Goal: Information Seeking & Learning: Learn about a topic

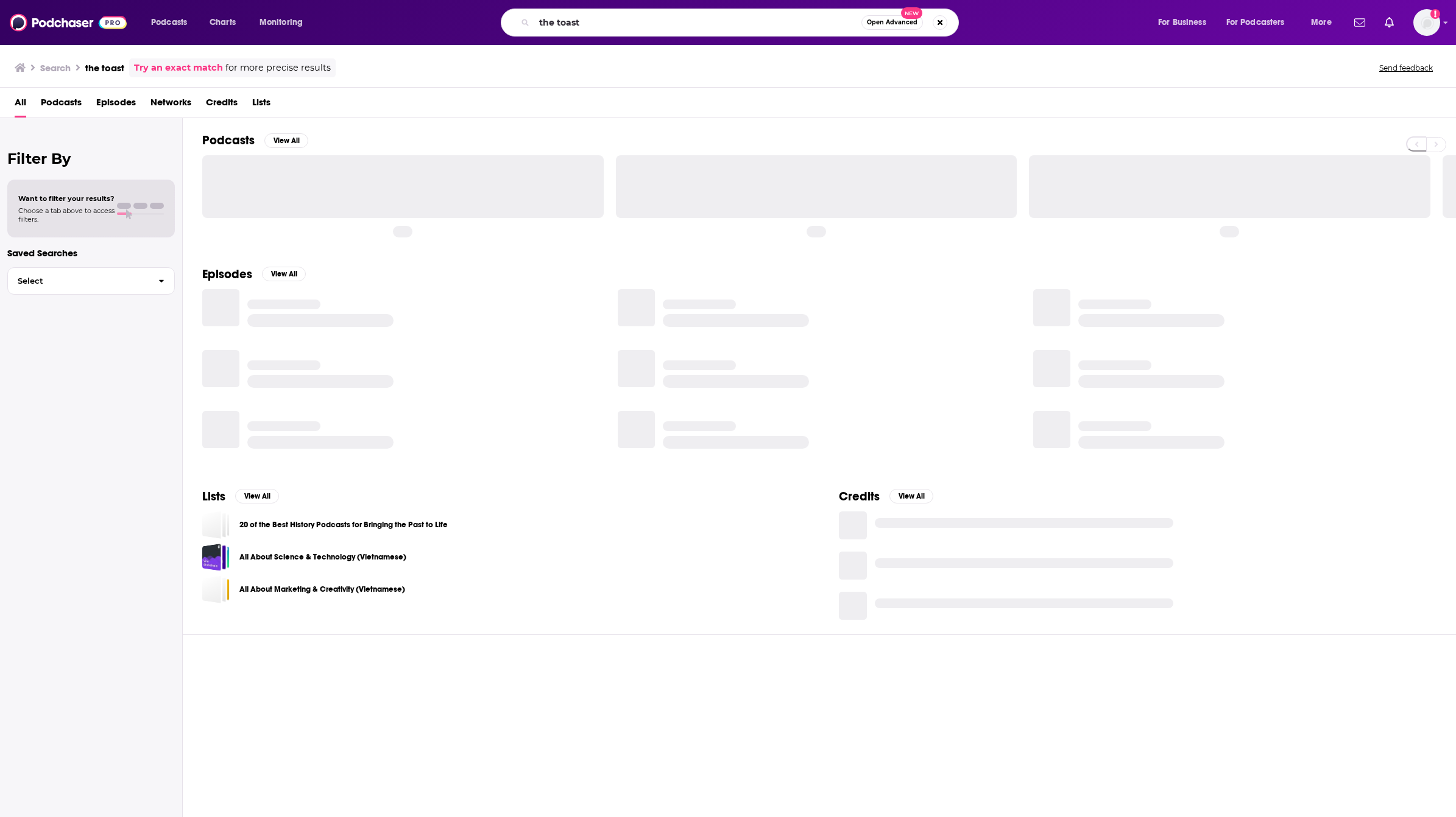
click at [586, 26] on input "the toast" at bounding box center [698, 23] width 327 height 20
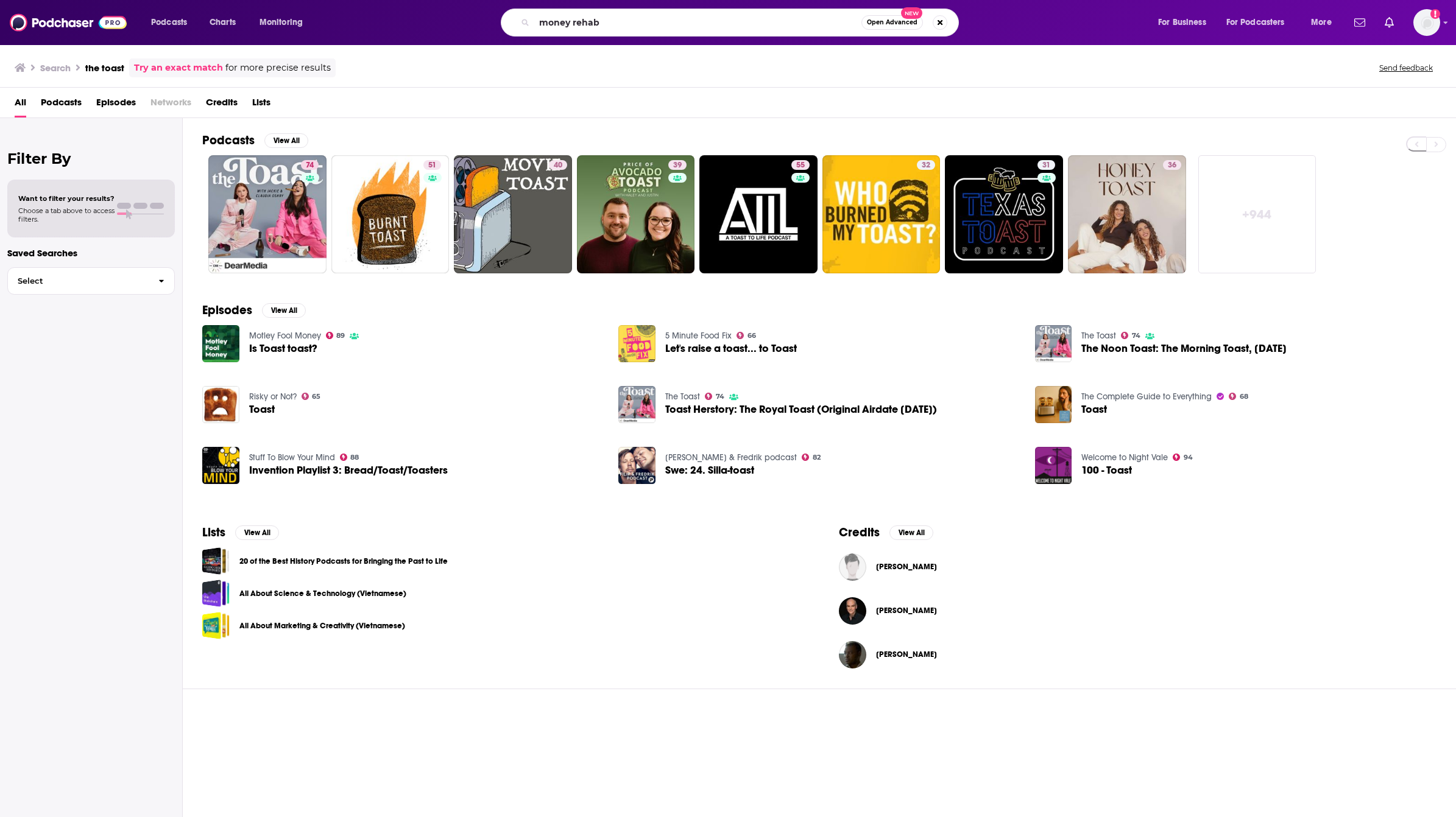
type input "money rehab"
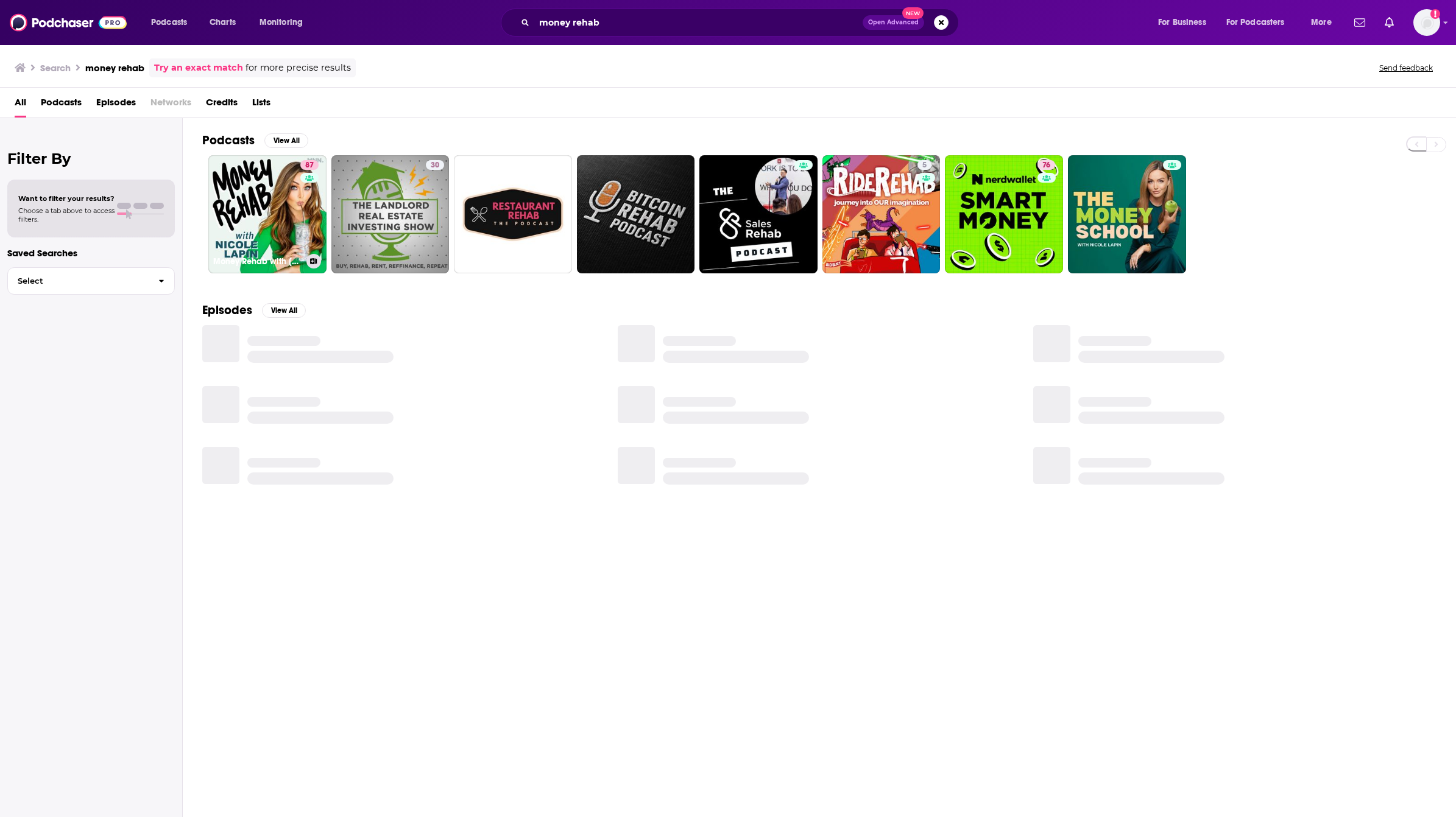
click at [245, 211] on link "87 Money Rehab with [PERSON_NAME]" at bounding box center [267, 214] width 118 height 118
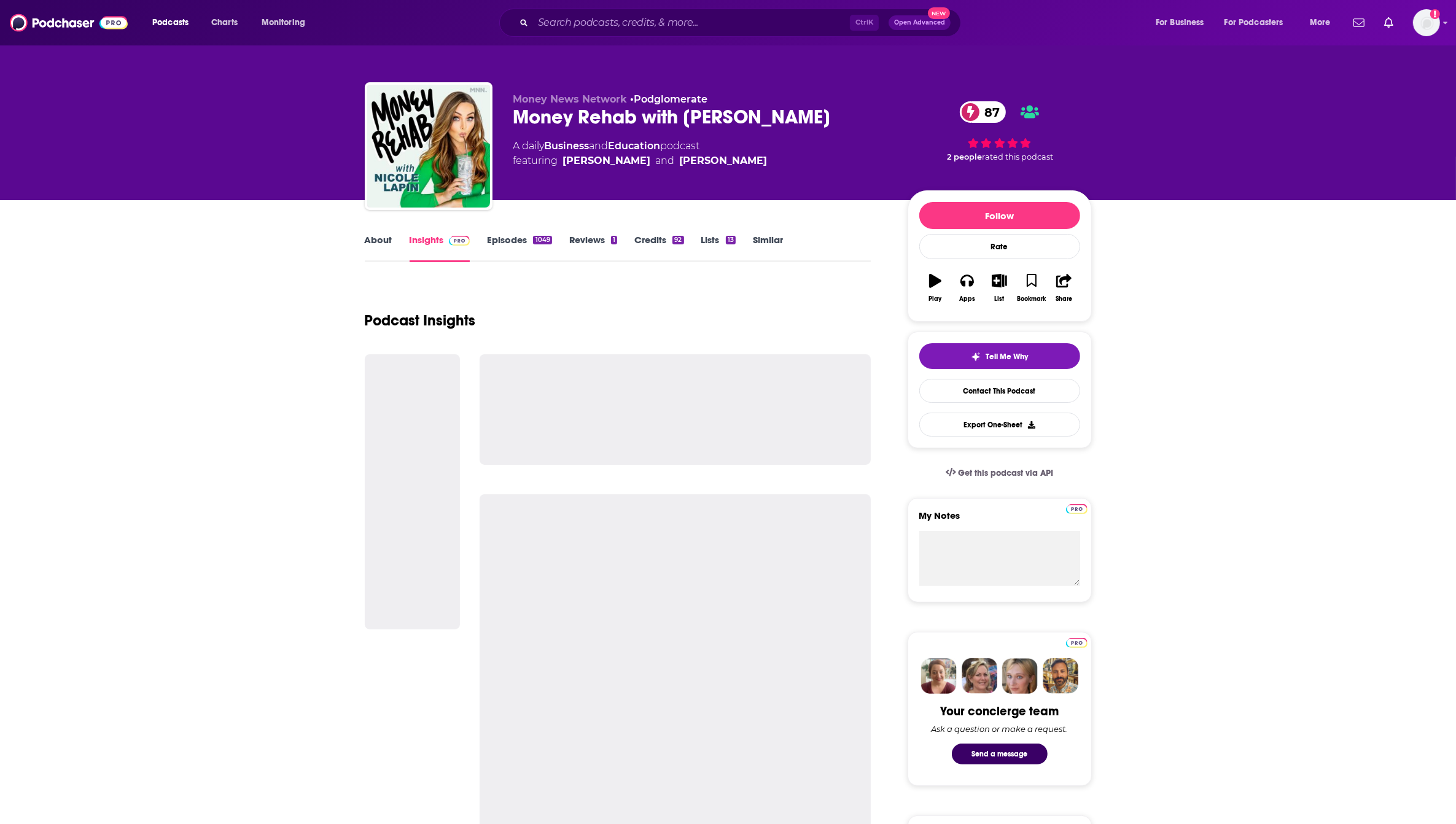
click at [508, 244] on link "Episodes 1049" at bounding box center [519, 248] width 65 height 28
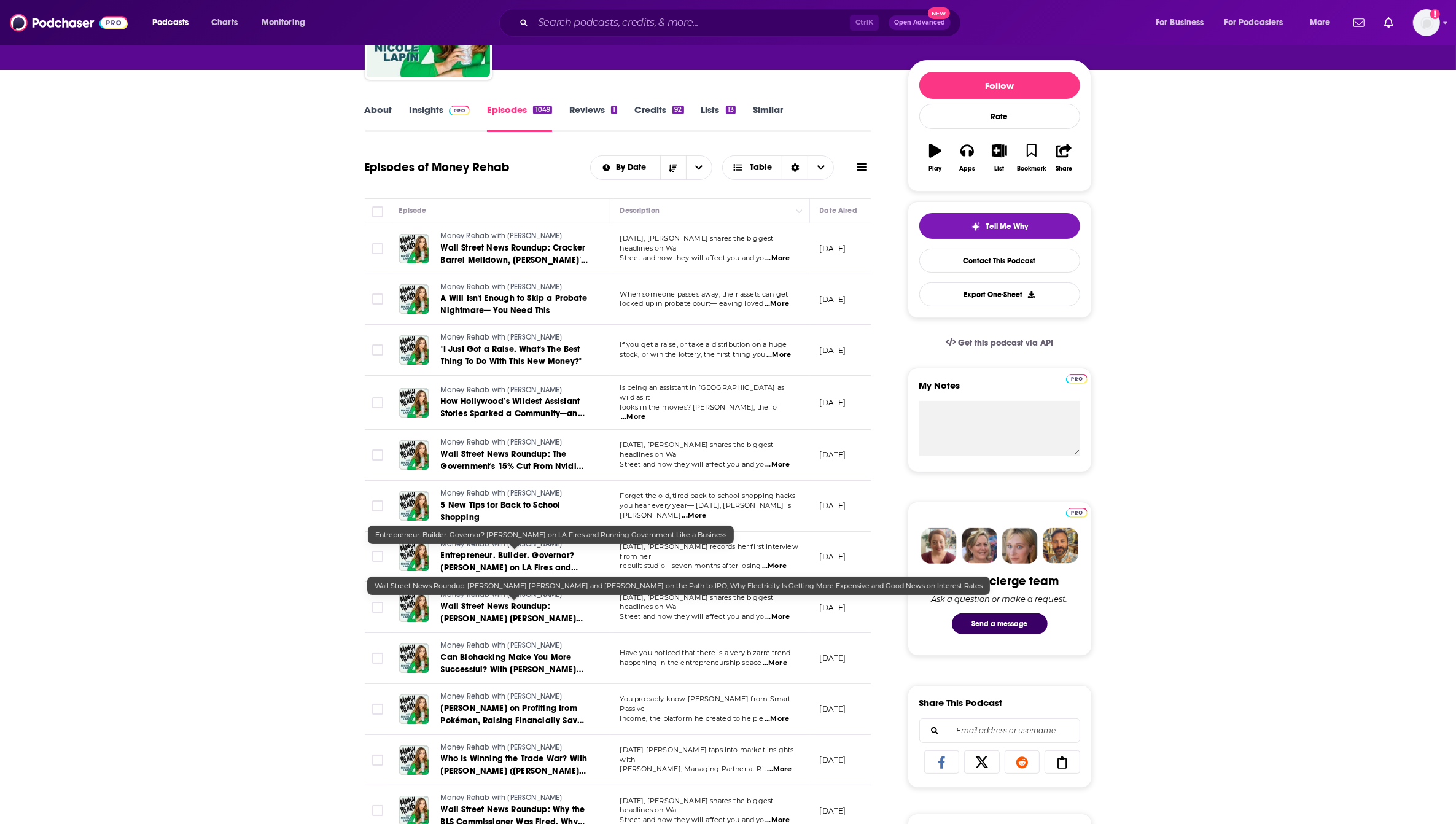
scroll to position [153, 0]
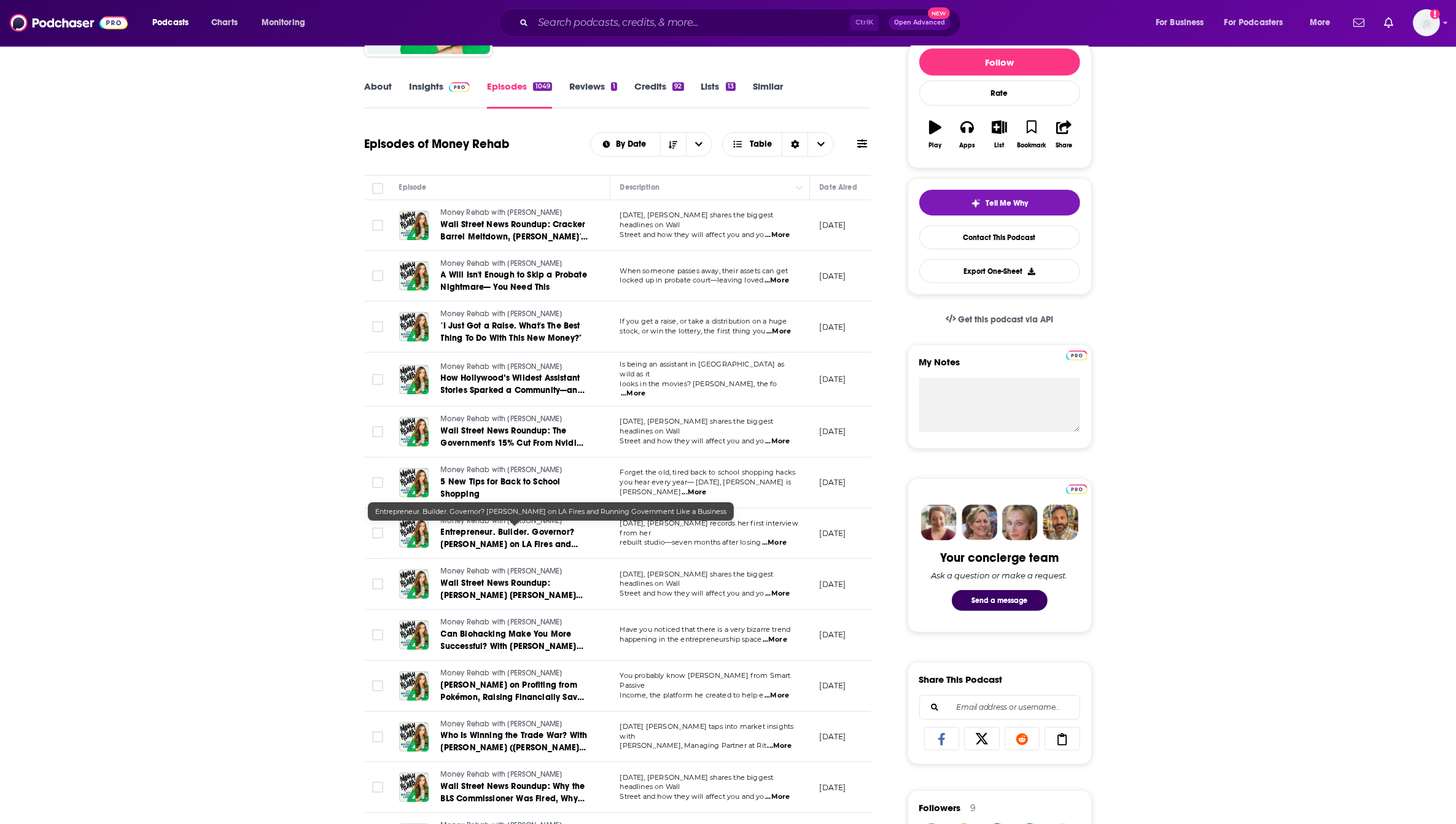
click at [513, 533] on span "Entrepreneur. Builder. Governor? [PERSON_NAME] on LA Fires and Running Governme…" at bounding box center [509, 551] width 137 height 47
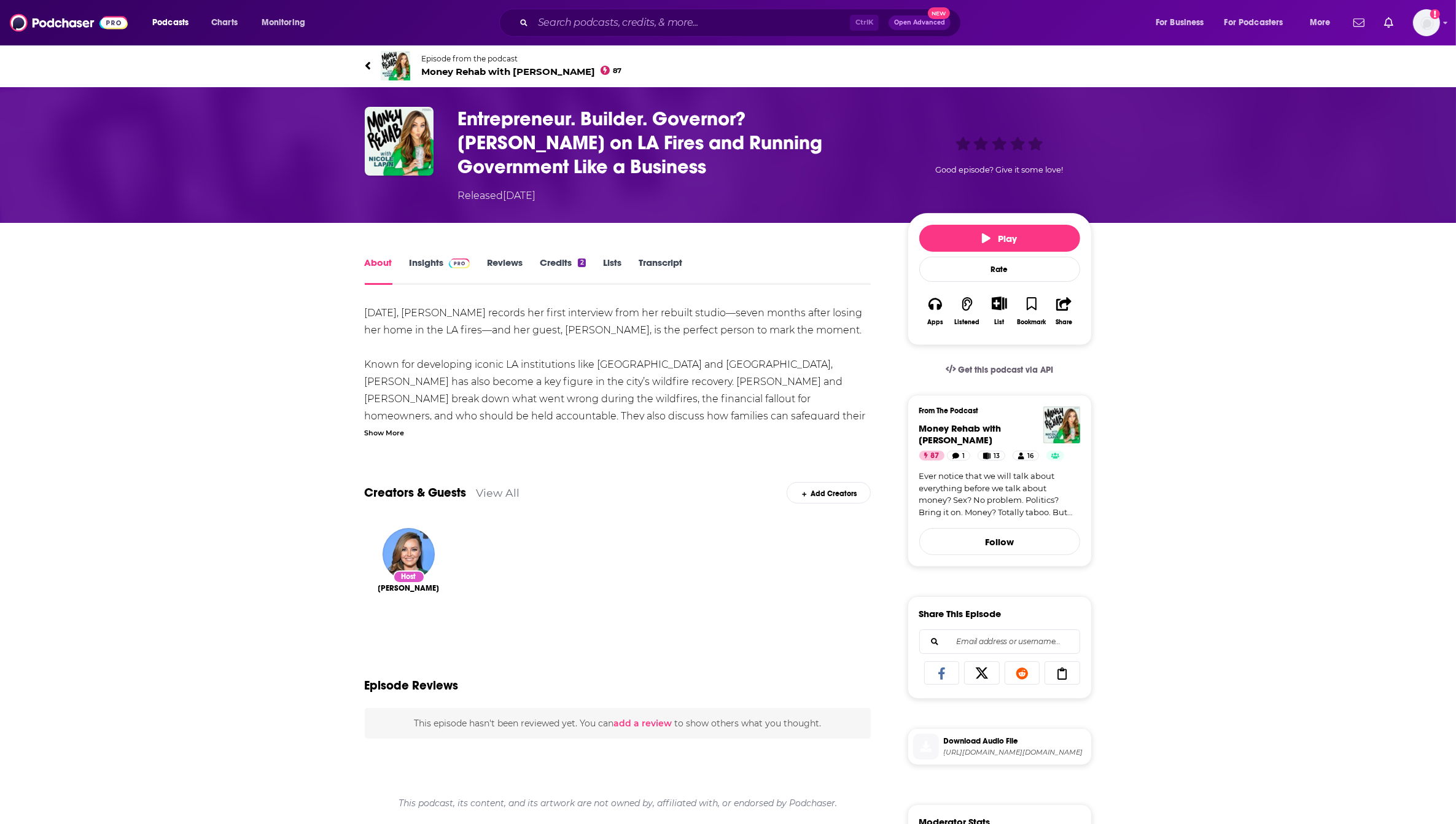
click at [651, 258] on link "Transcript" at bounding box center [660, 271] width 43 height 28
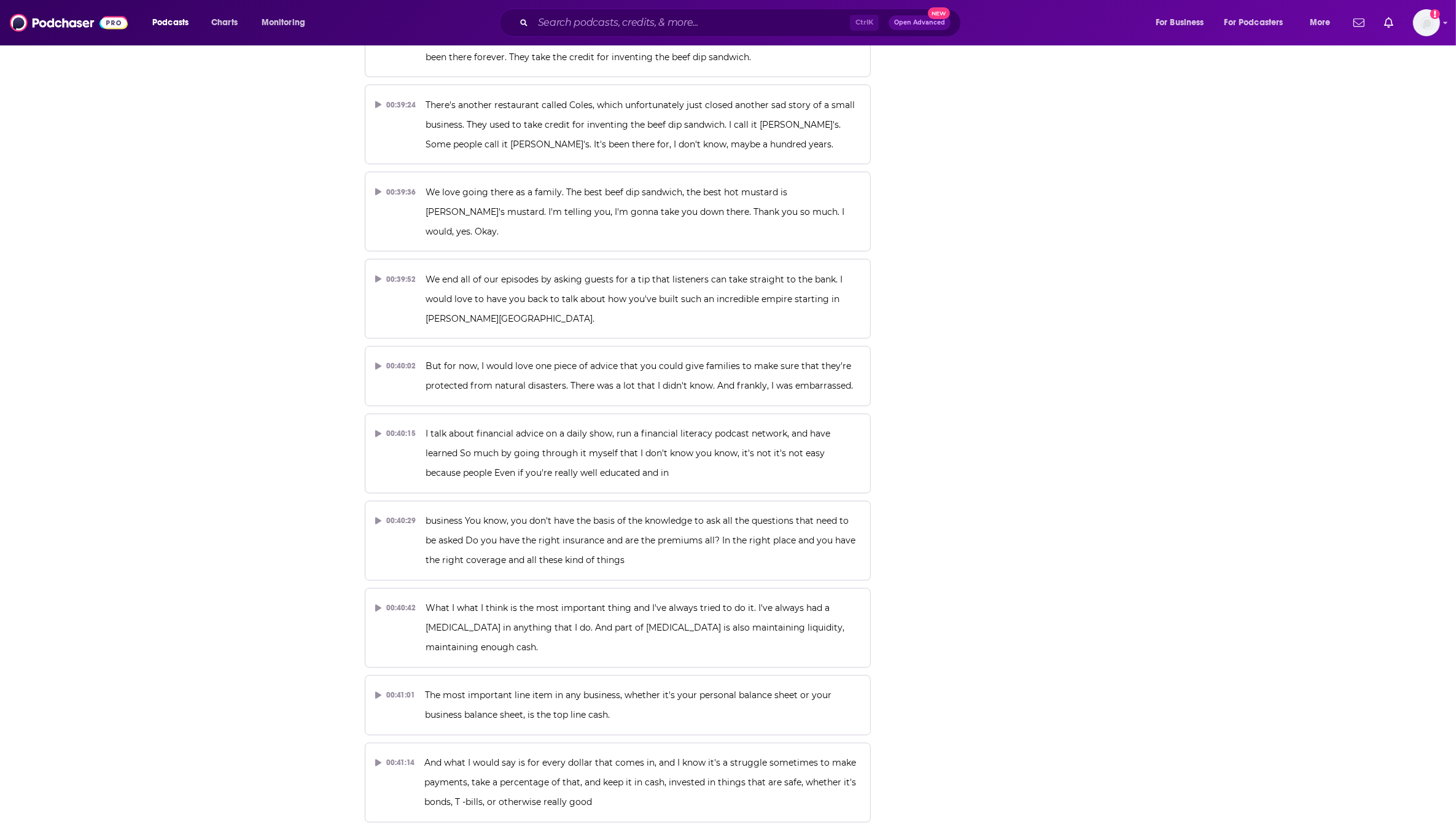
scroll to position [14228, 0]
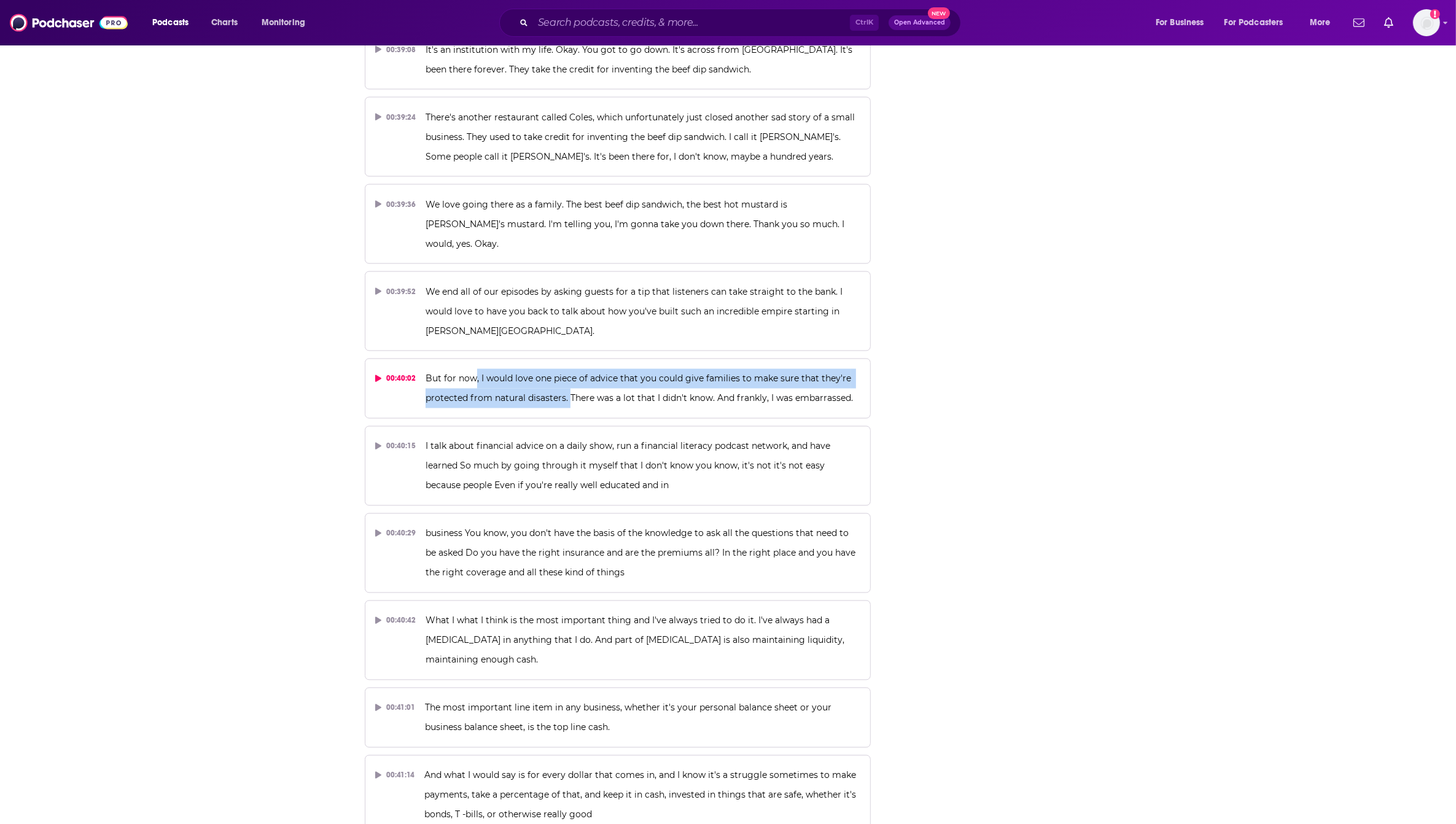
drag, startPoint x: 567, startPoint y: 211, endPoint x: 471, endPoint y: 198, distance: 96.9
click at [471, 369] on p "But for now, I would love one piece of advice that you could give families to m…" at bounding box center [643, 389] width 435 height 40
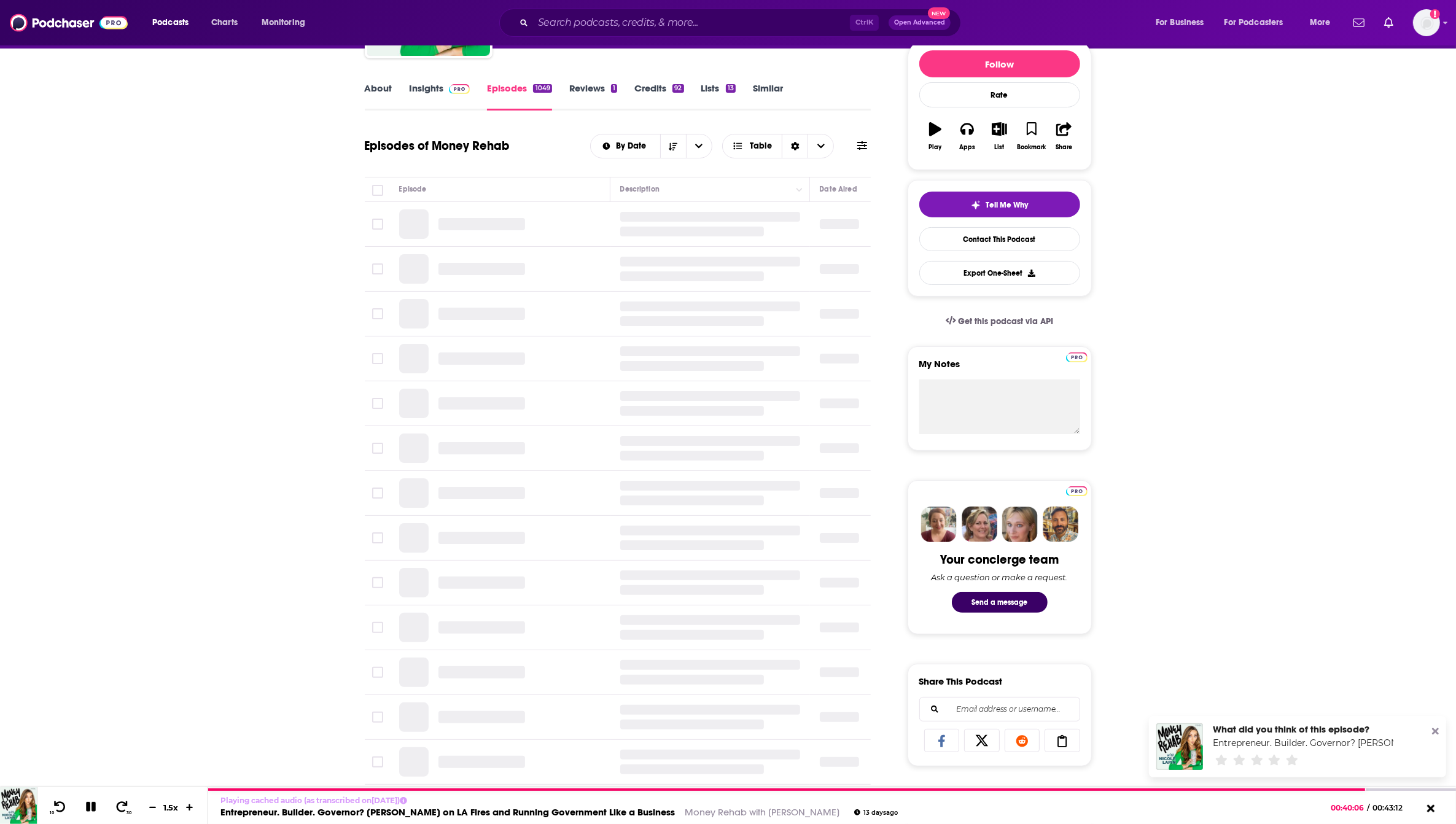
scroll to position [153, 0]
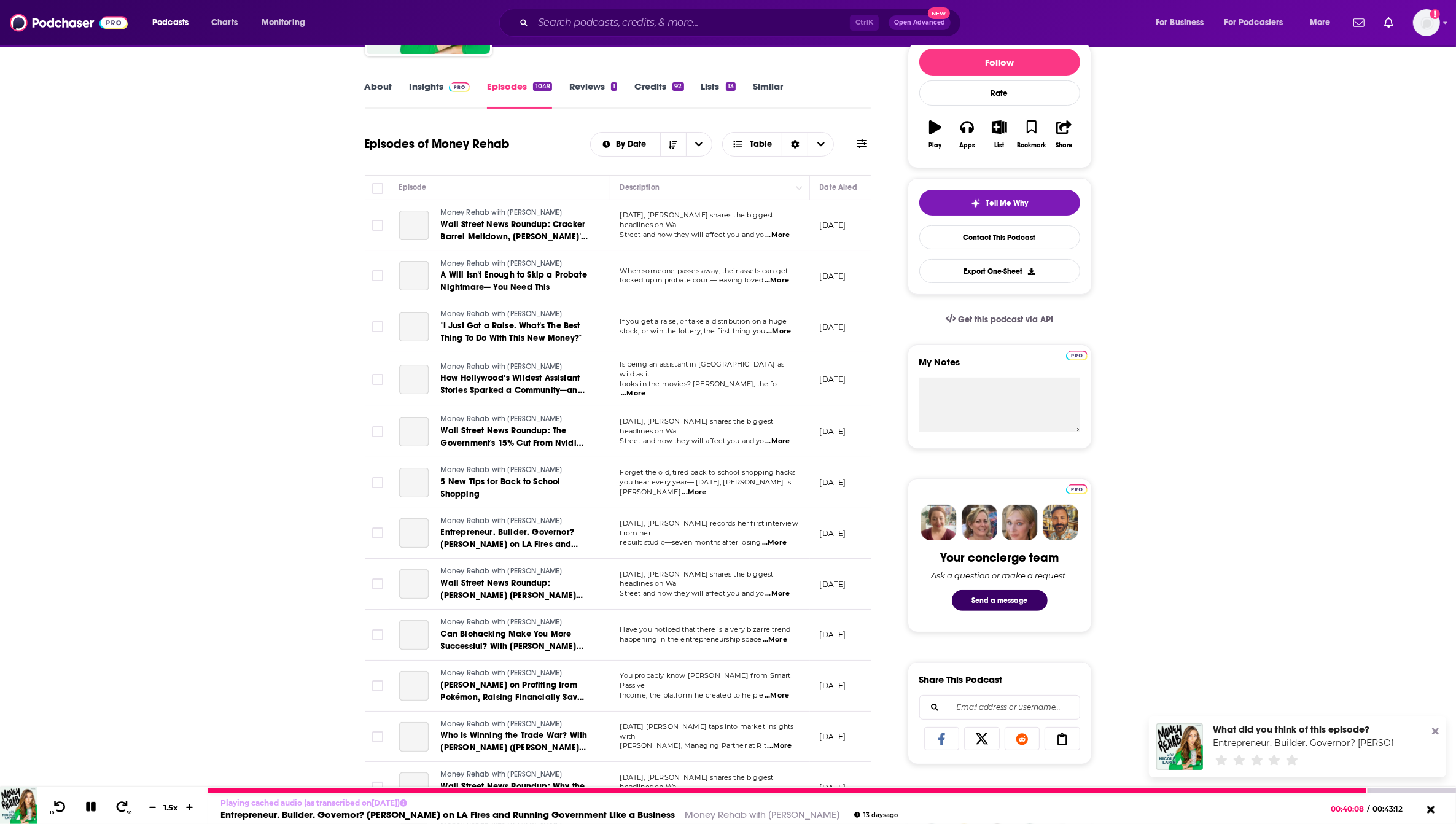
click at [94, 815] on button at bounding box center [91, 808] width 21 height 15
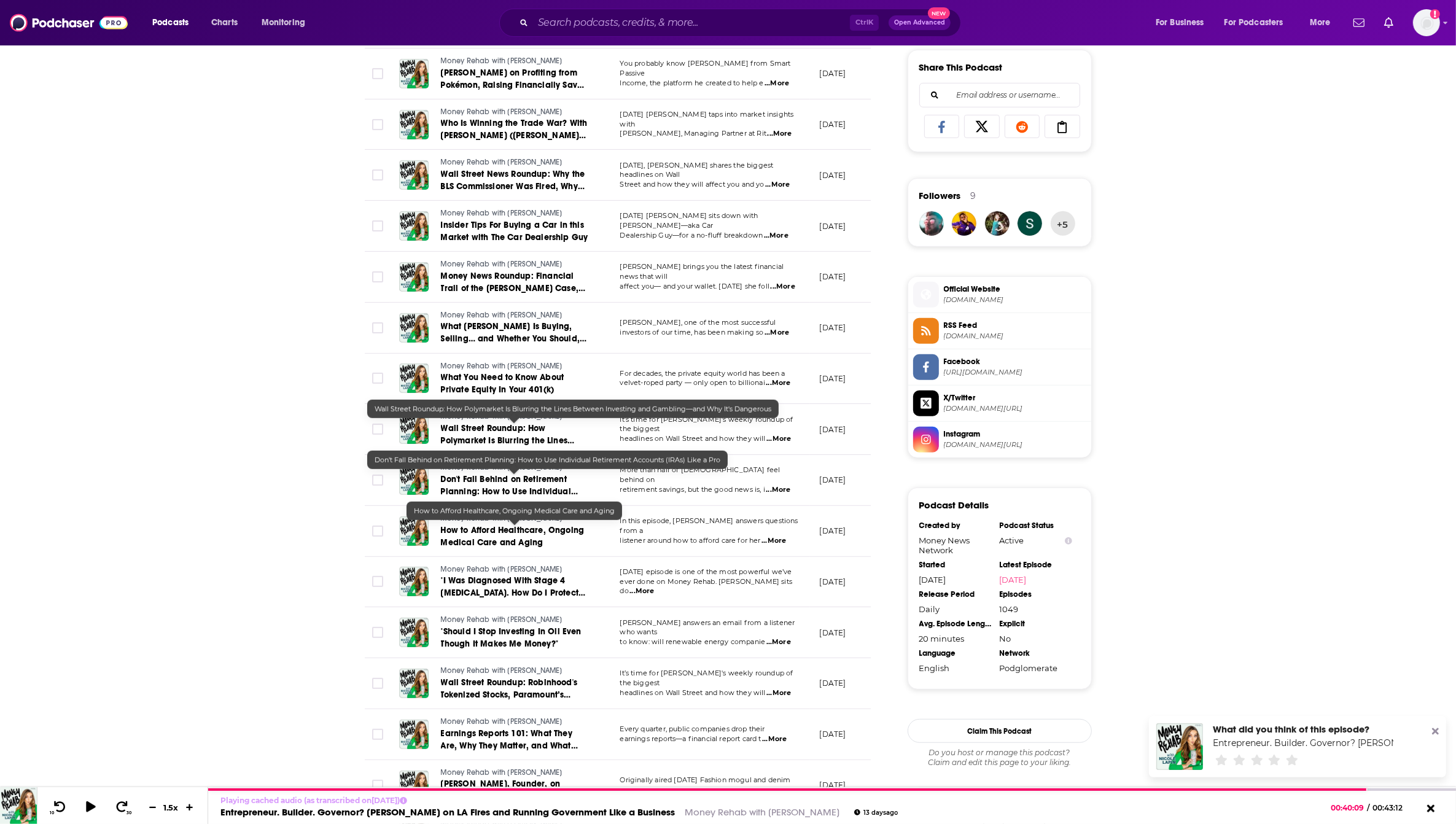
scroll to position [768, 0]
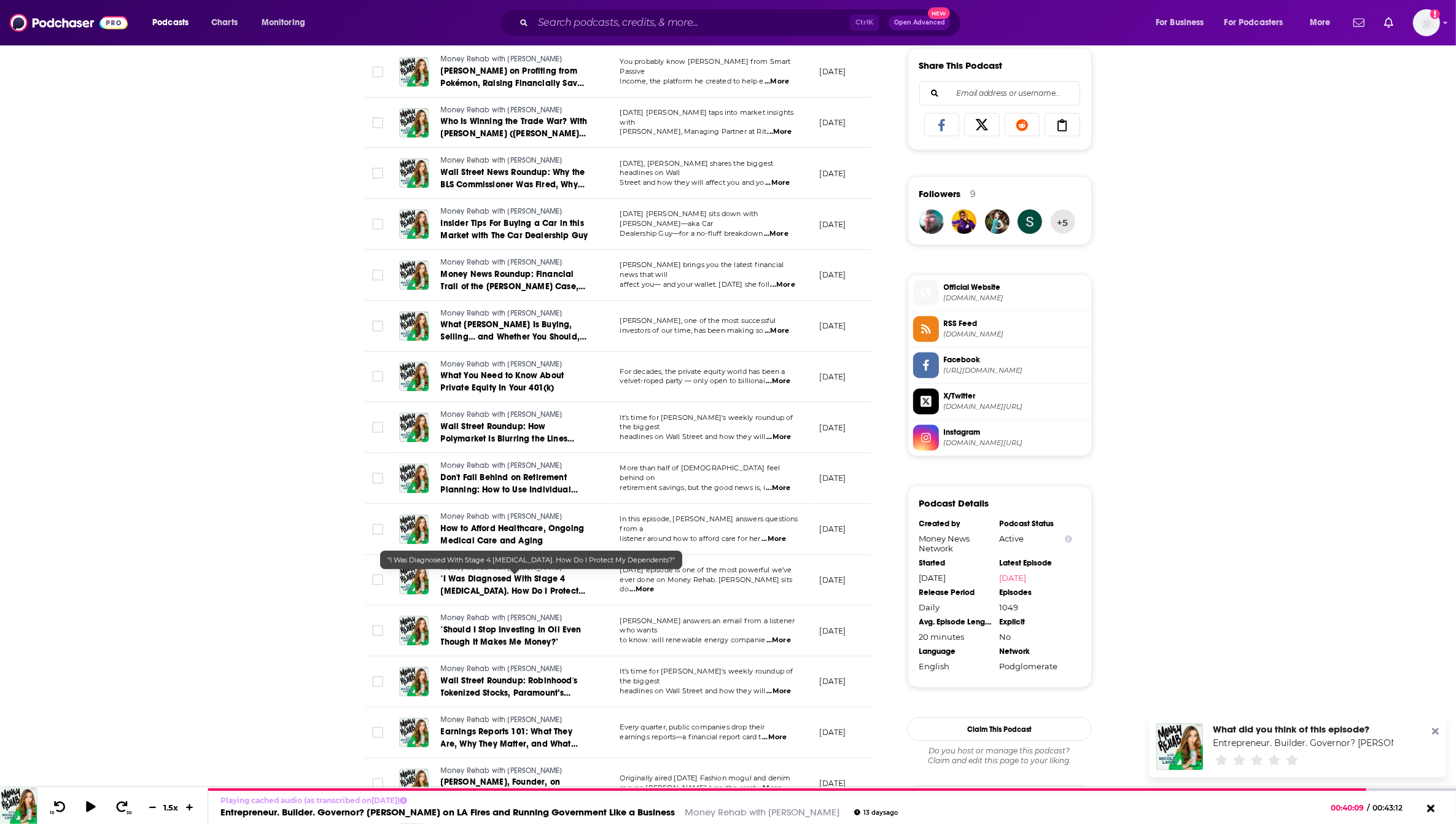
click at [503, 581] on span ""I Was Diagnosed With Stage 4 [MEDICAL_DATA]. How Do I Protect My Dependents?"" at bounding box center [513, 591] width 144 height 35
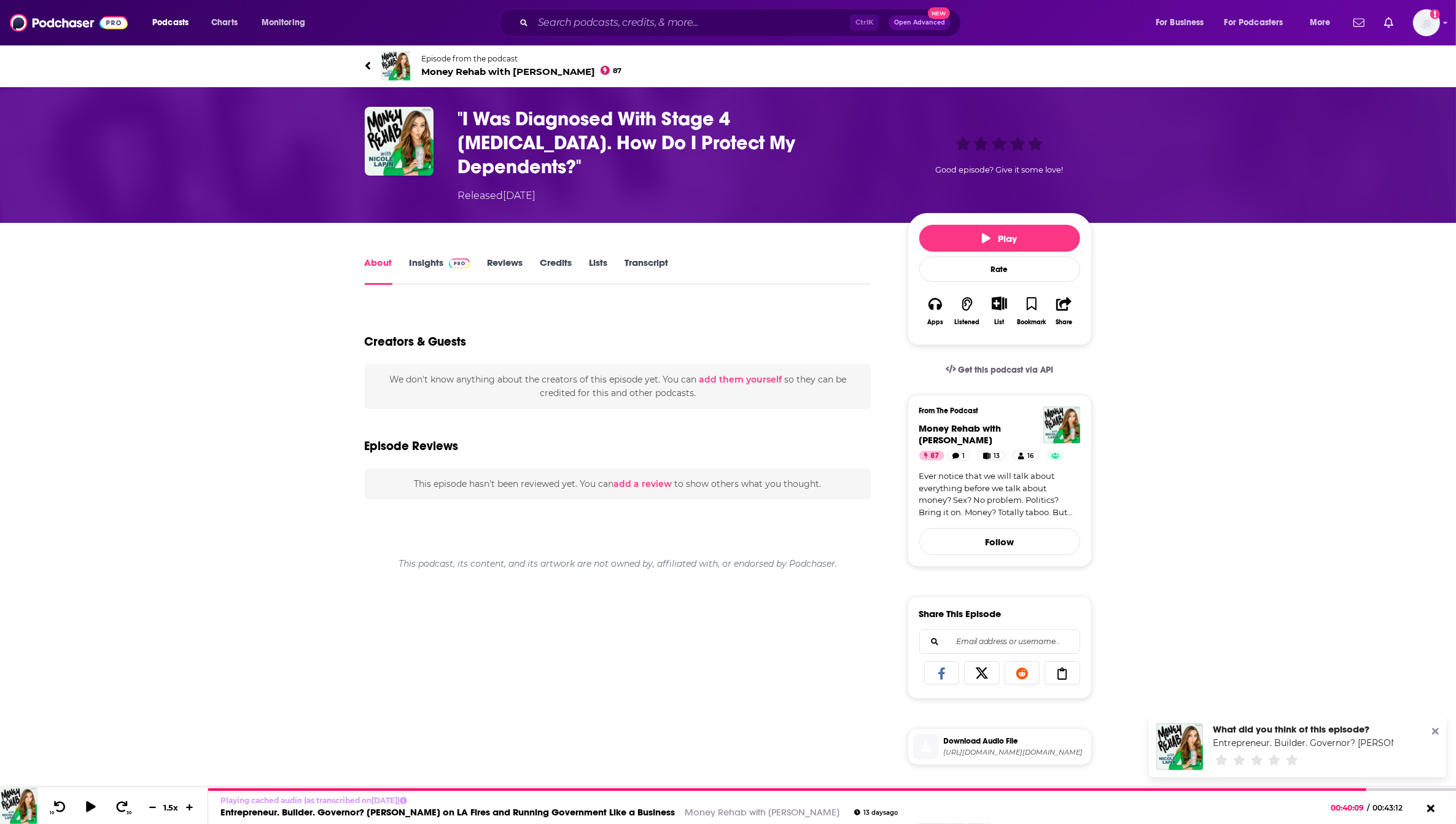
click at [635, 257] on link "Transcript" at bounding box center [646, 271] width 43 height 28
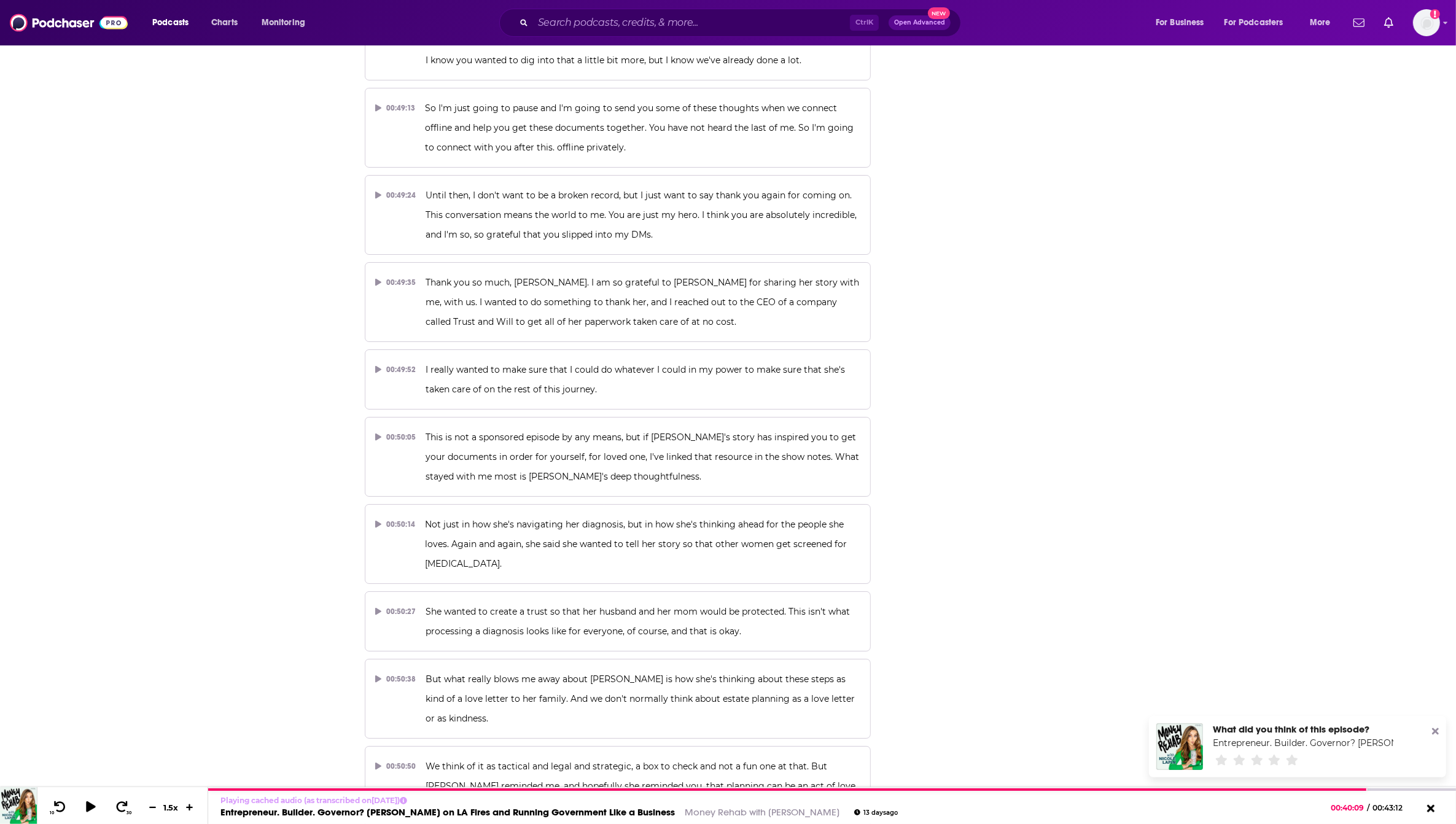
scroll to position [17490, 0]
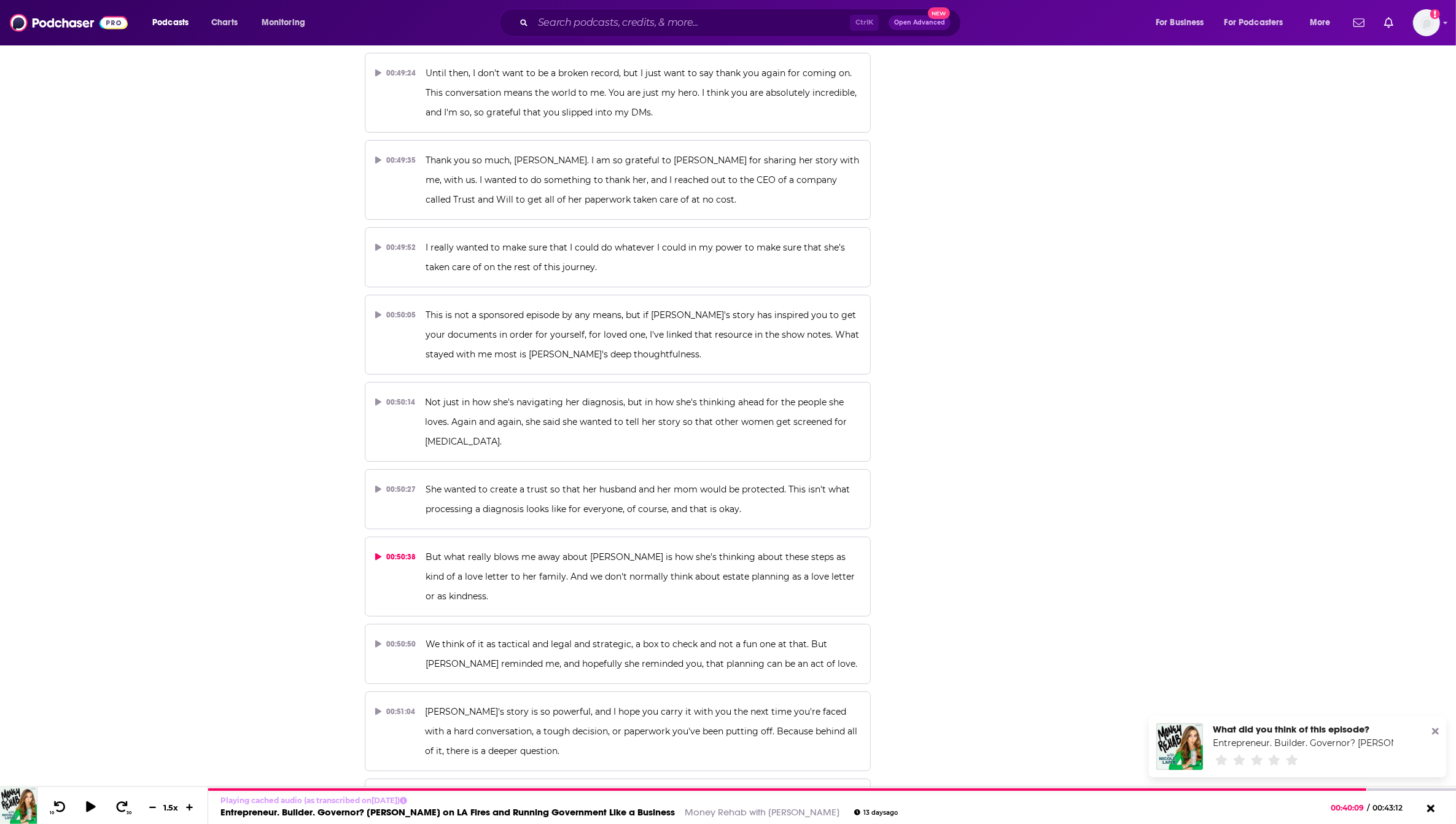
click at [526, 547] on p "But what really blows me away about [PERSON_NAME] is how she's thinking about t…" at bounding box center [643, 576] width 435 height 59
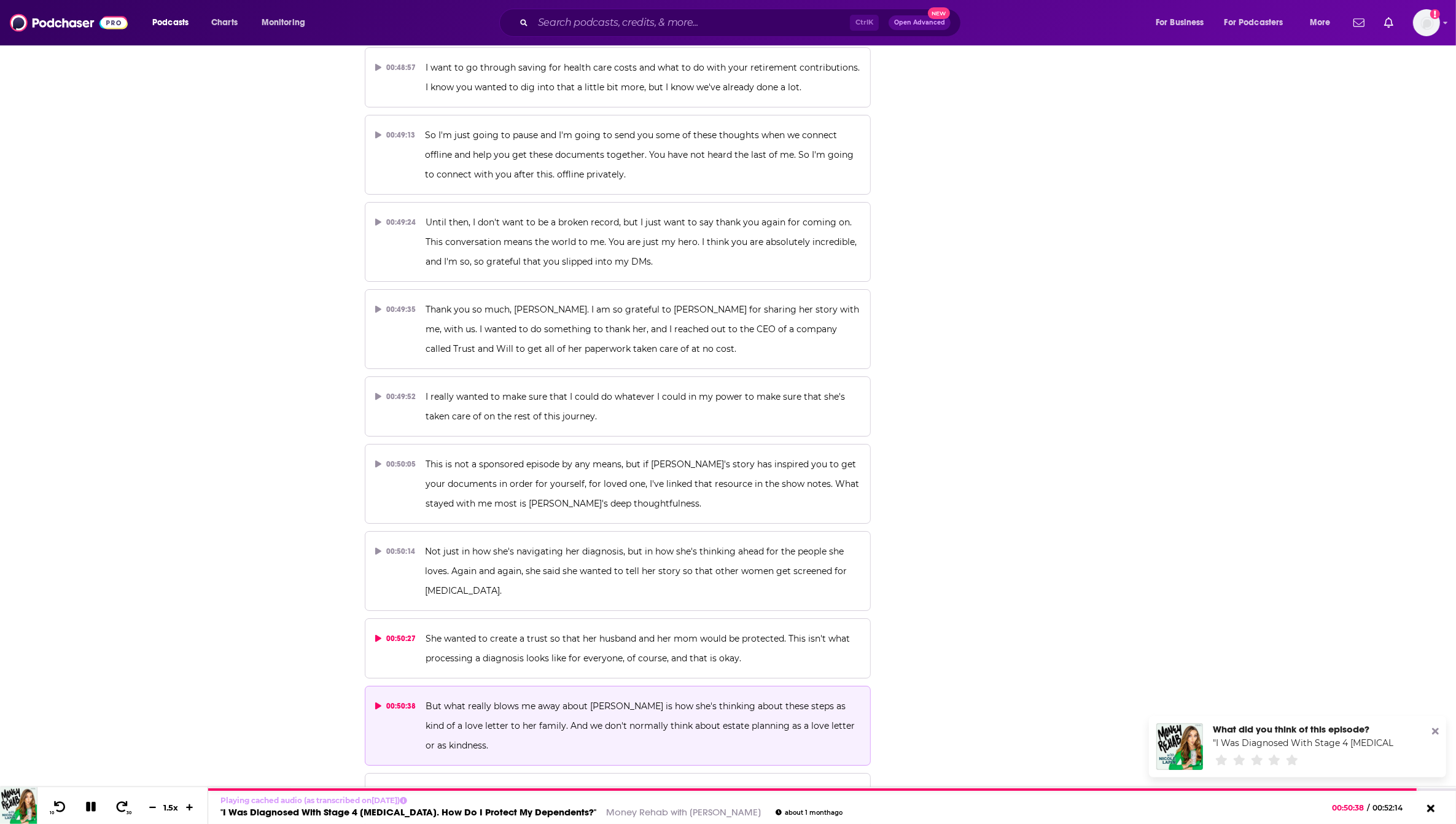
scroll to position [17337, 0]
click at [565, 546] on p "Not just in how she's navigating her diagnosis, but in how she's thinking ahead…" at bounding box center [642, 575] width 436 height 59
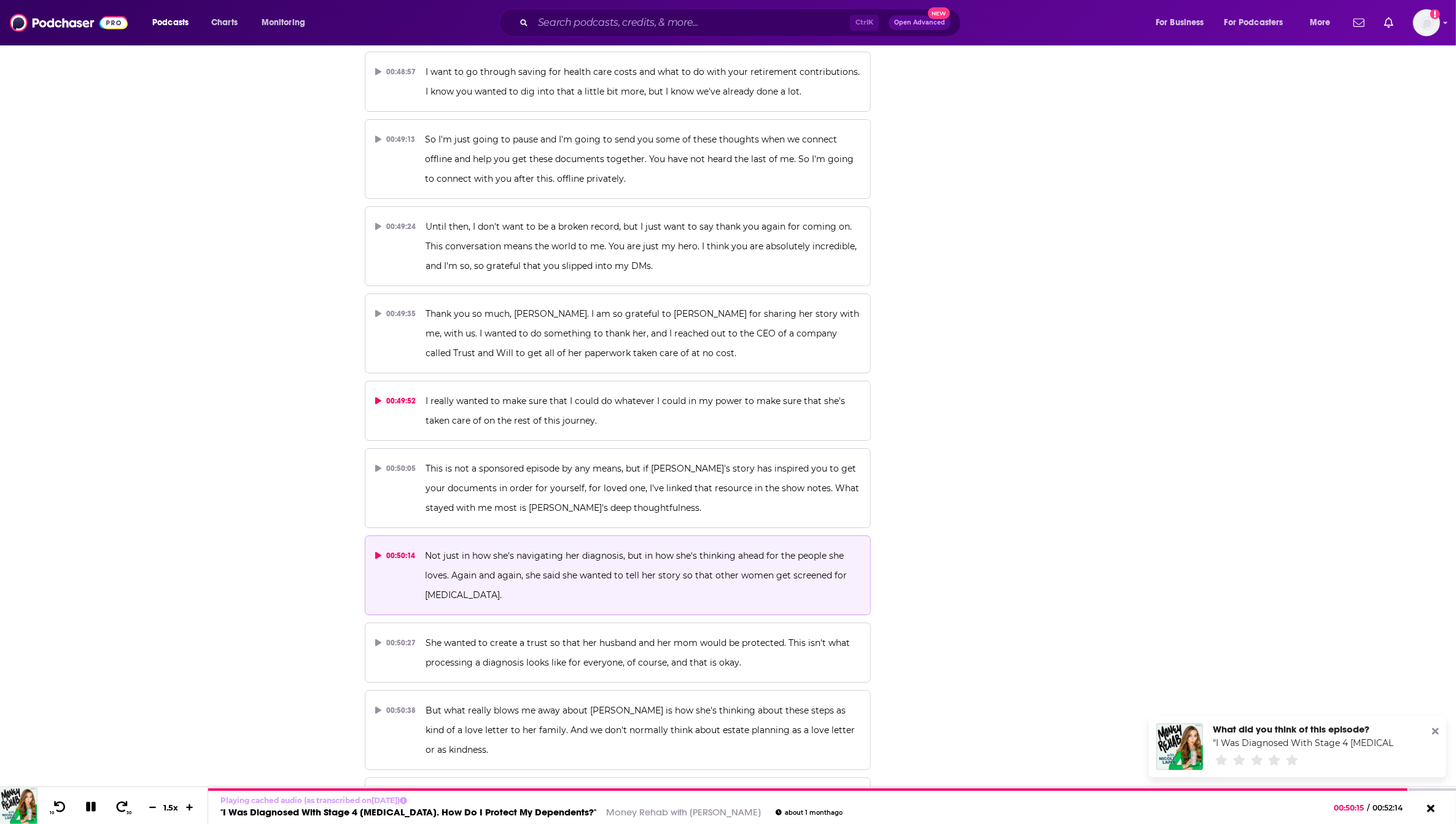
click at [553, 395] on span "I really wanted to make sure that I could do whatever I could in my power to ma…" at bounding box center [636, 410] width 422 height 31
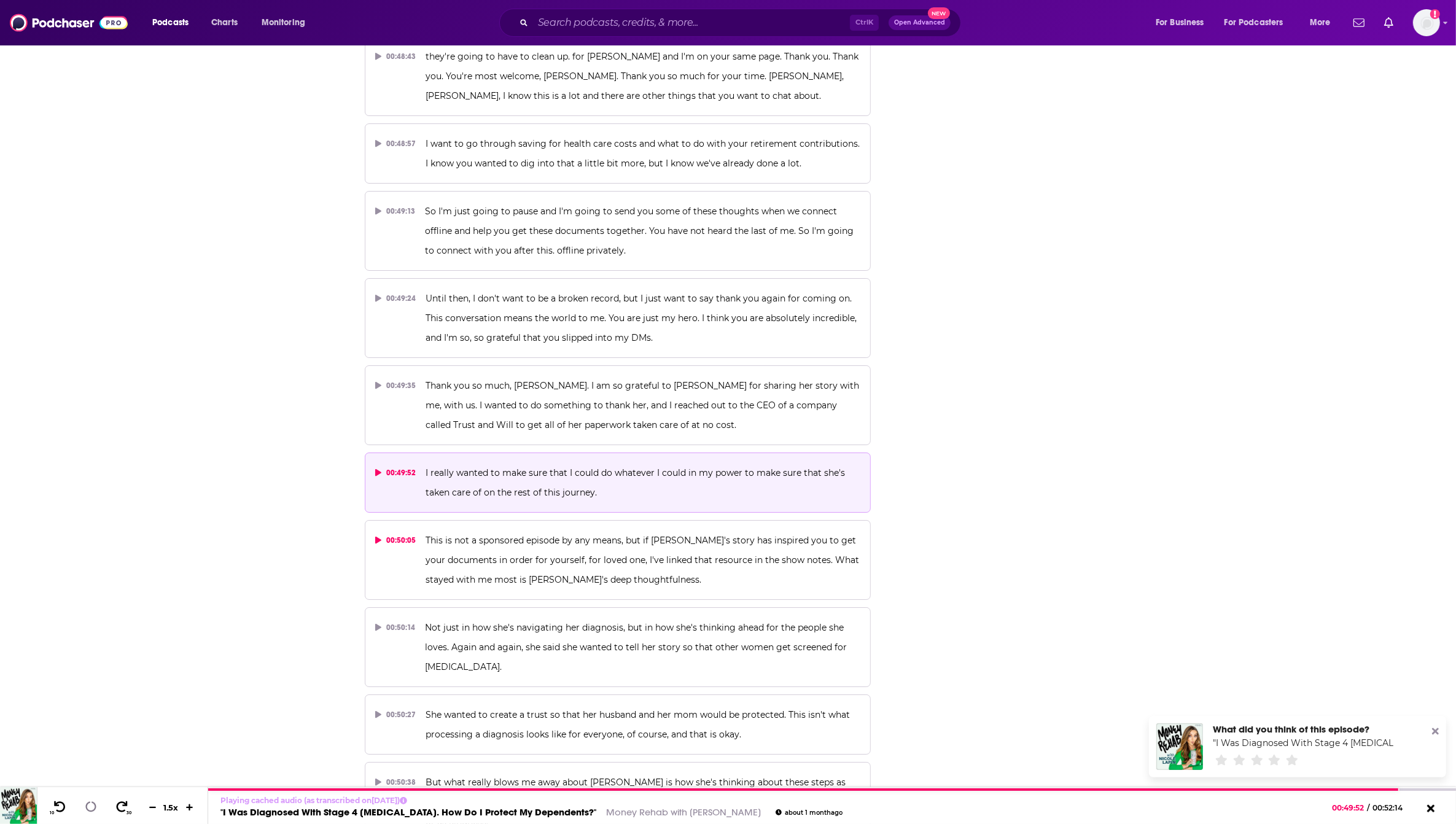
scroll to position [17183, 0]
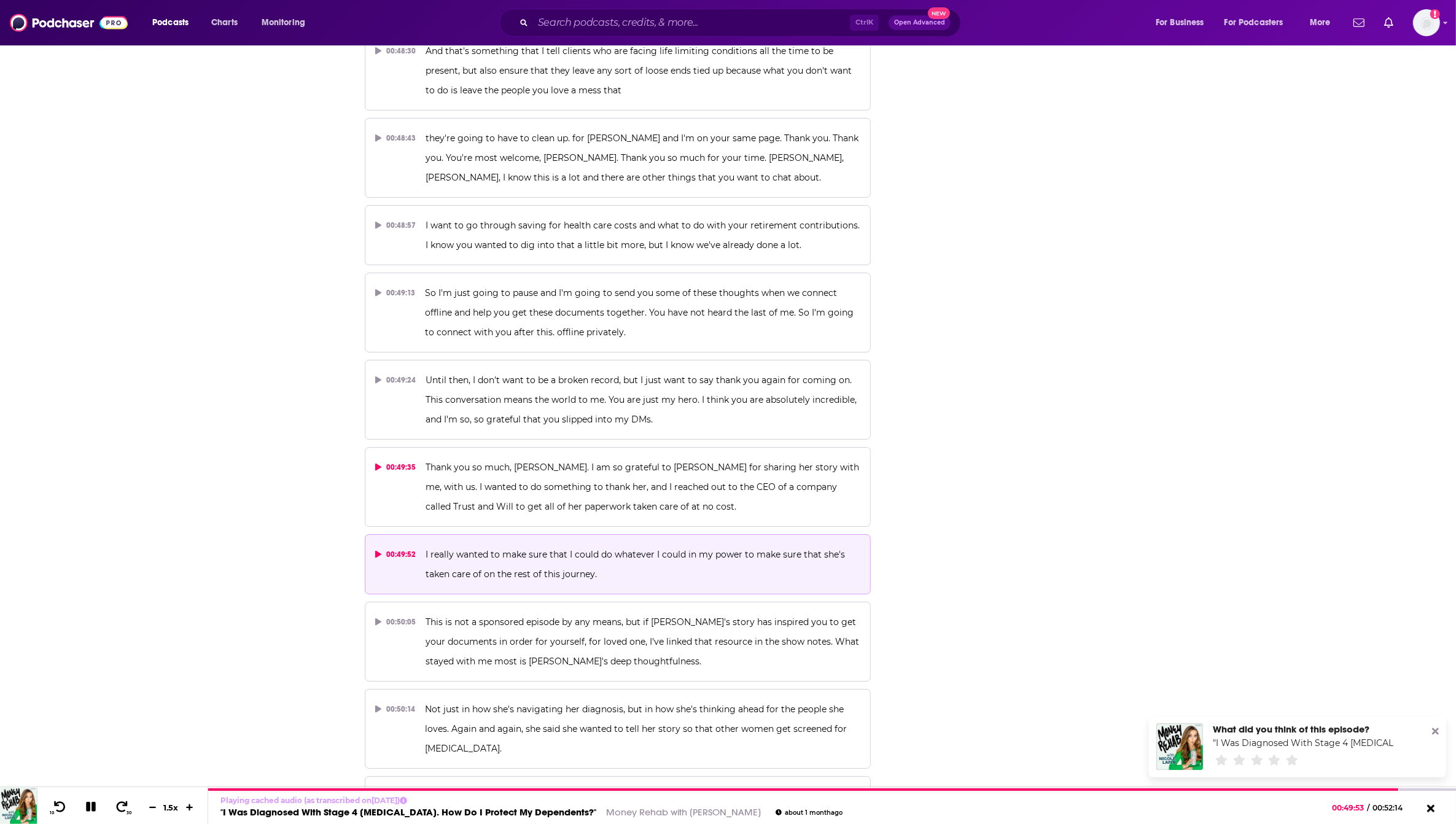
click at [646, 458] on p "Thank you so much, [PERSON_NAME]. I am so grateful to [PERSON_NAME] for sharing…" at bounding box center [643, 487] width 435 height 59
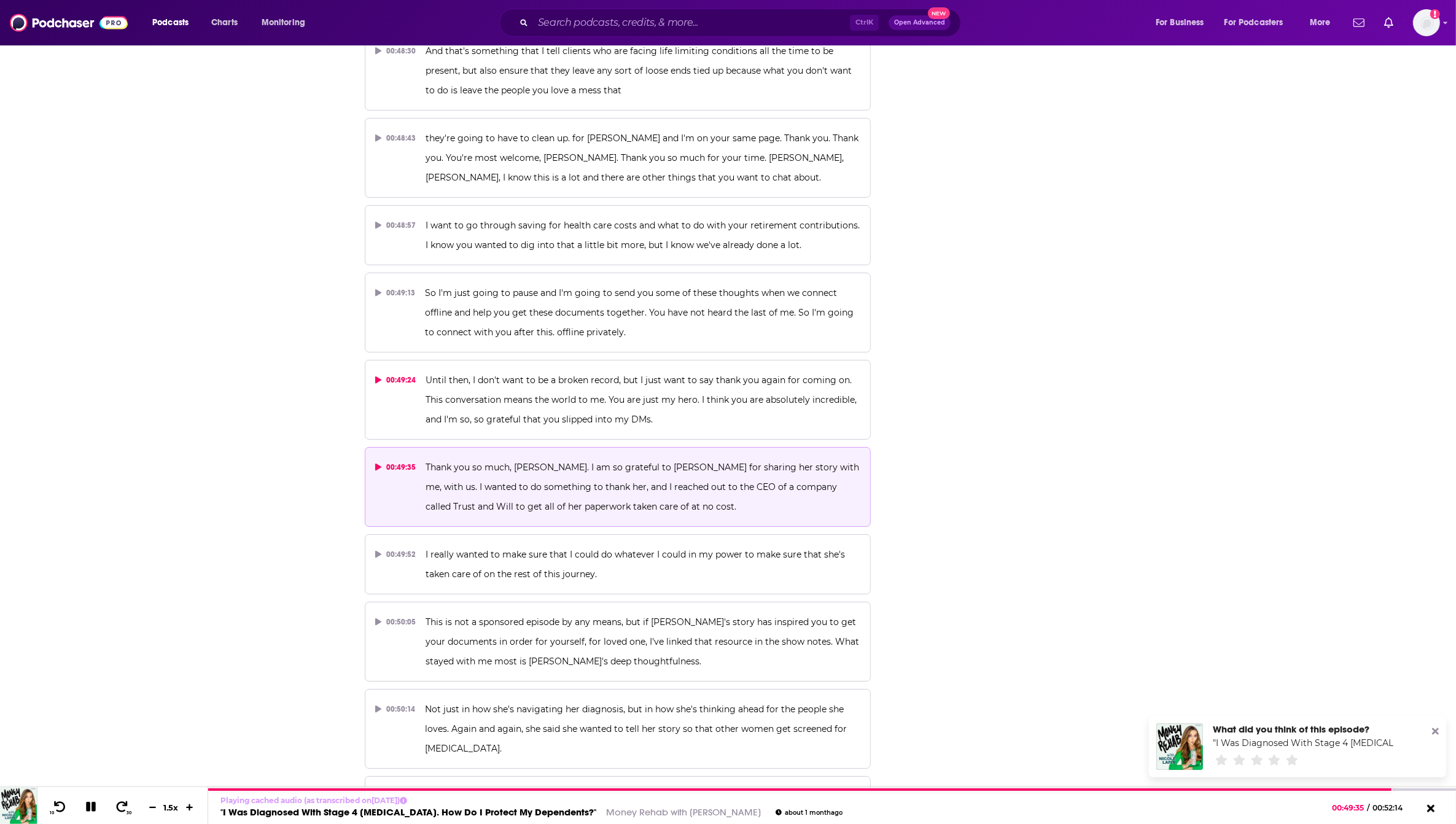
click at [520, 375] on span "Until then, I don't want to be a broken record, but I just want to say thank yo…" at bounding box center [642, 400] width 433 height 50
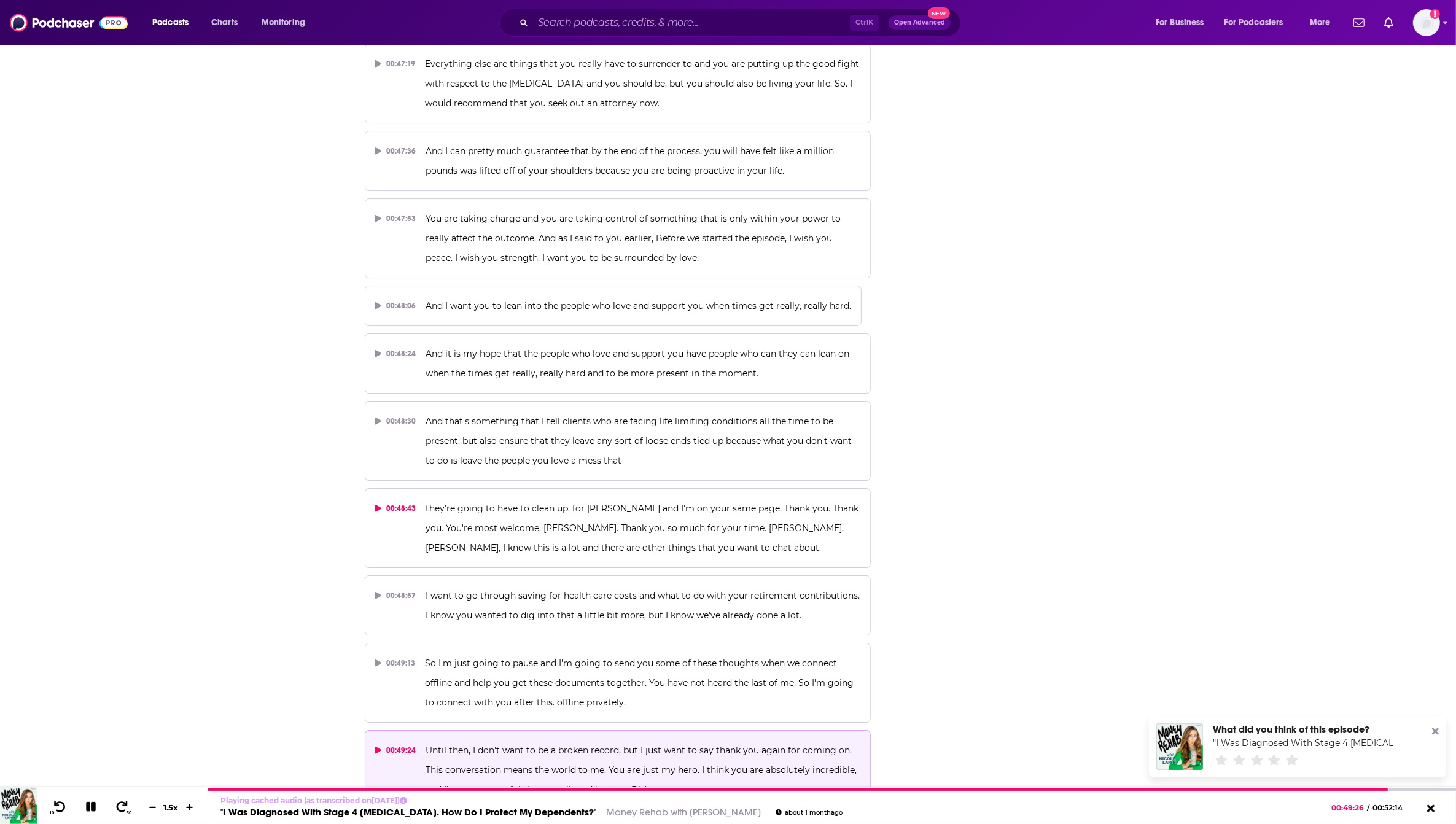
scroll to position [16799, 0]
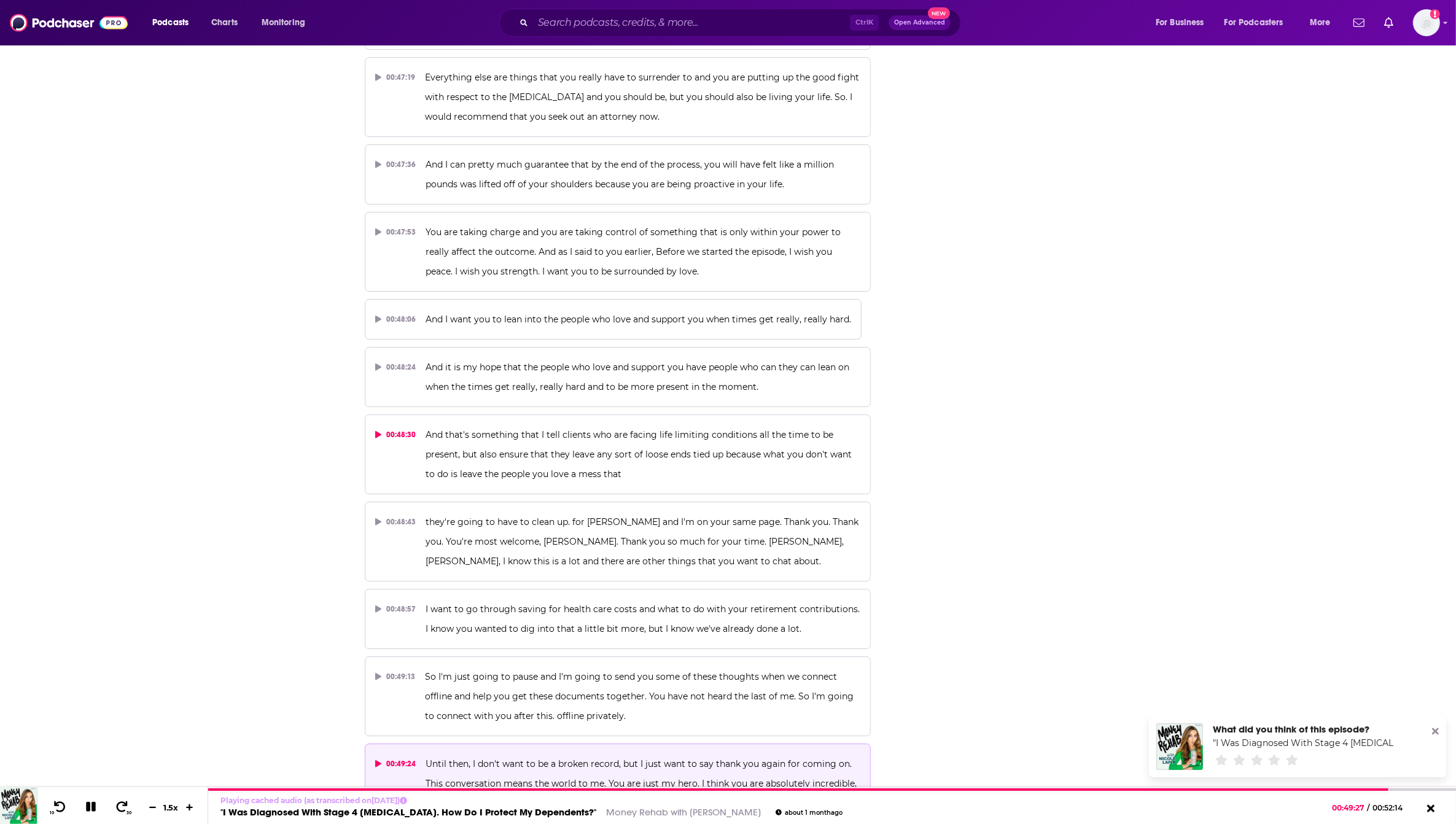
click at [588, 430] on span "And that's something that I tell clients who are facing life limiting condition…" at bounding box center [640, 455] width 429 height 50
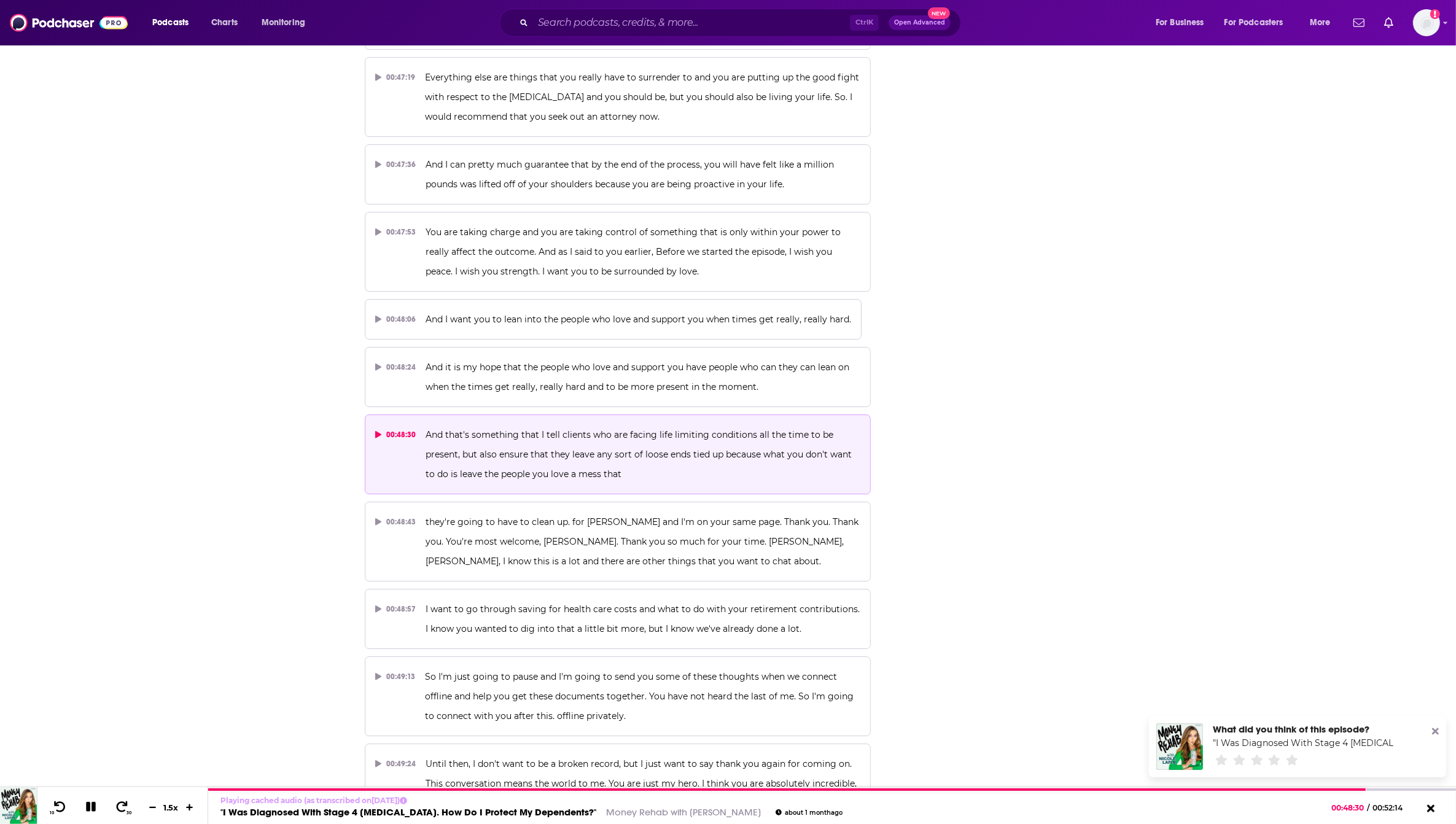
scroll to position [16646, 0]
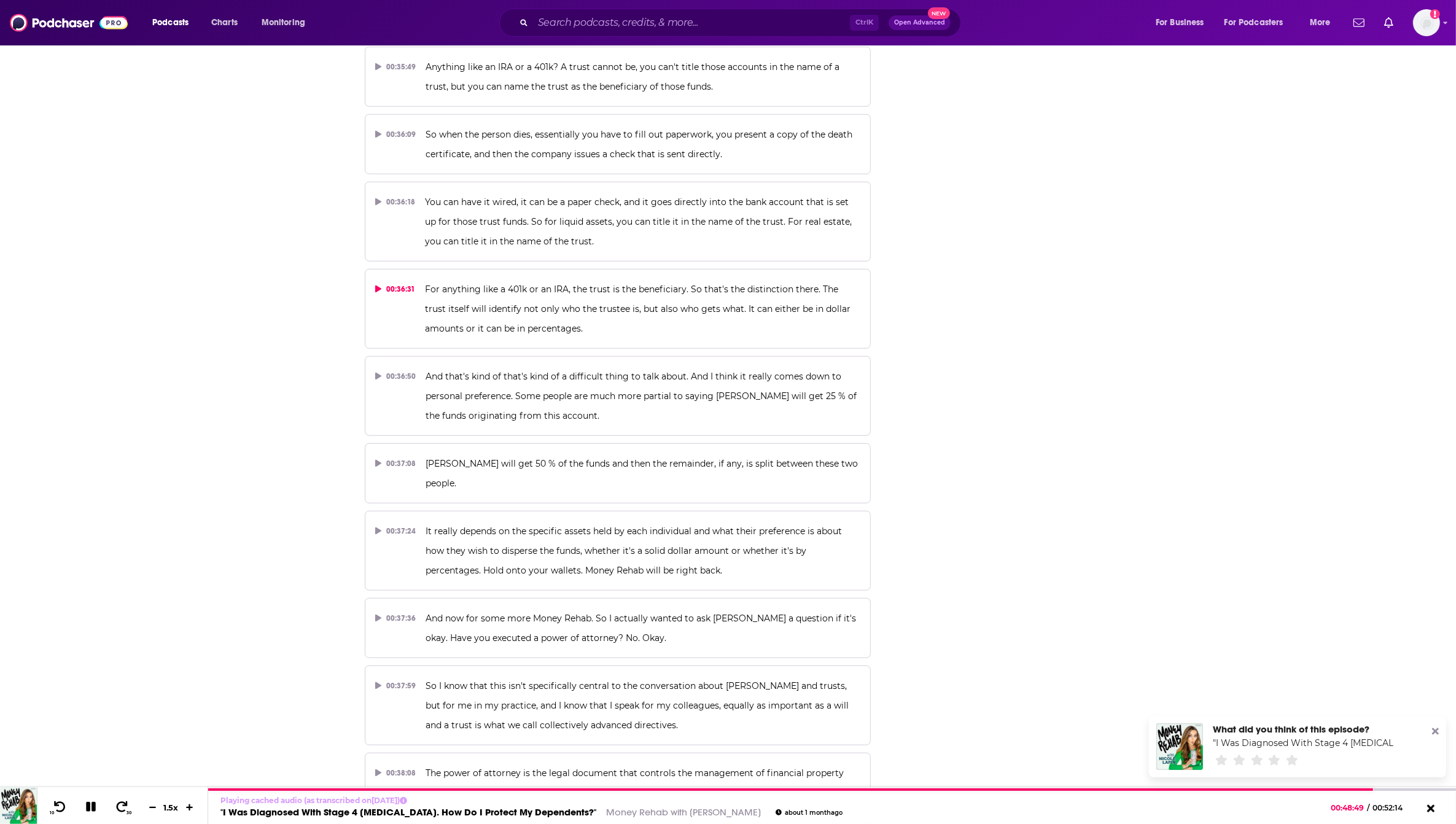
scroll to position [12985, 0]
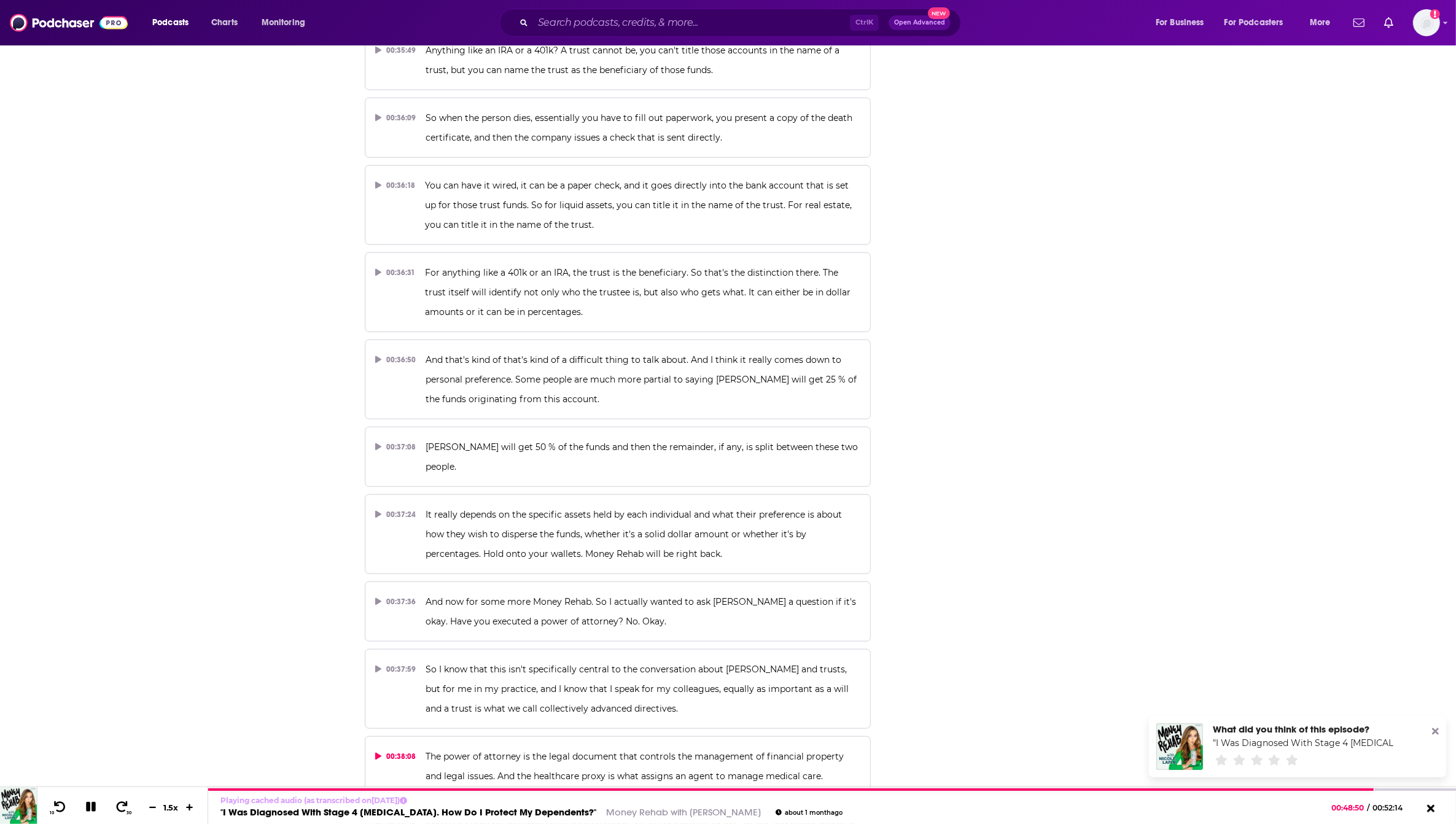
click at [548, 747] on p "The power of attorney is the legal document that controls the management of fin…" at bounding box center [643, 767] width 435 height 40
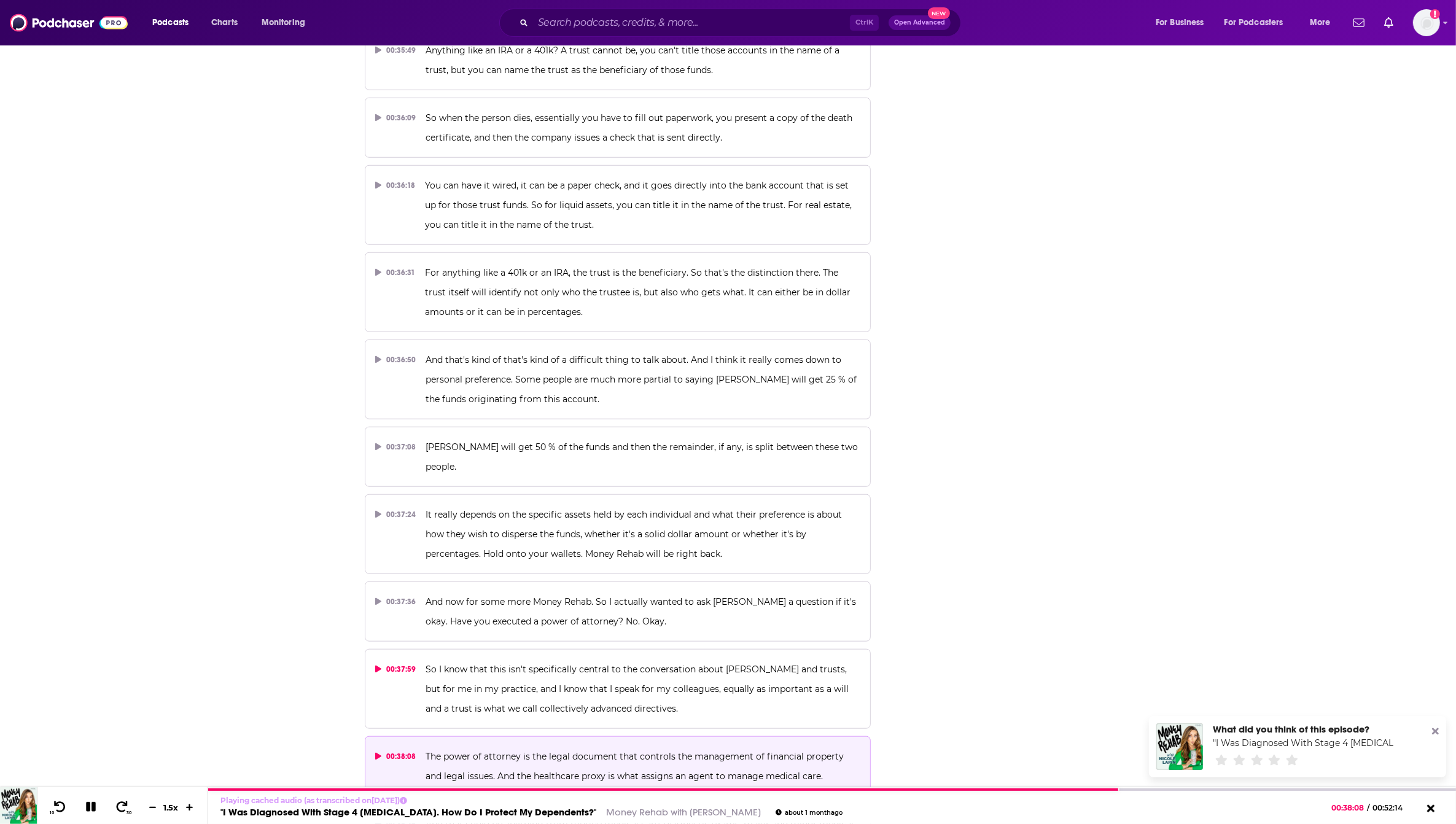
click at [556, 660] on p "So I know that this isn't specifically central to the conversation about [PERSO…" at bounding box center [643, 689] width 435 height 59
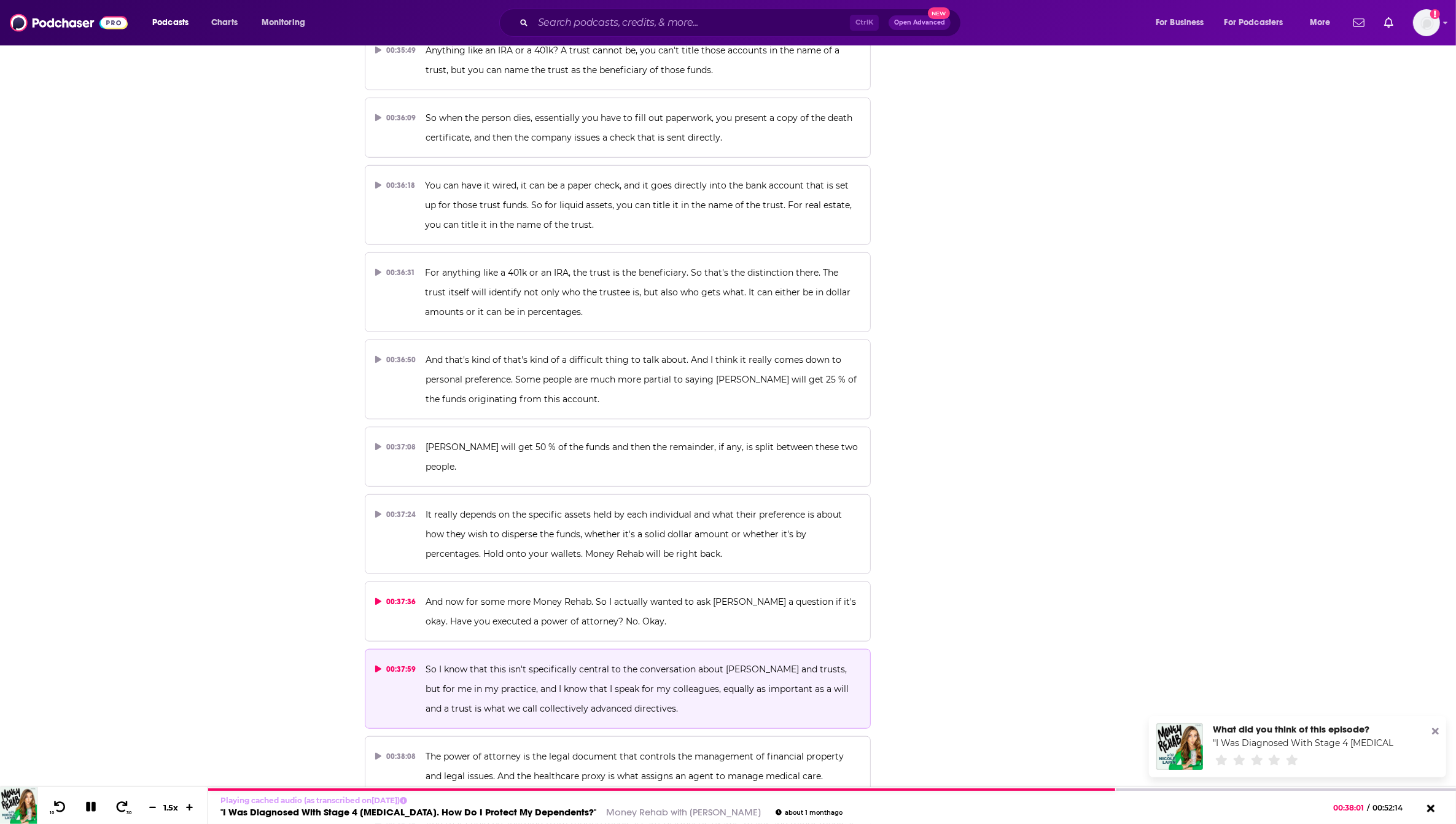
click at [740, 581] on button "00:37:36 And now for some more Money Rehab. So I actually wanted to ask [PERSON…" at bounding box center [618, 611] width 506 height 60
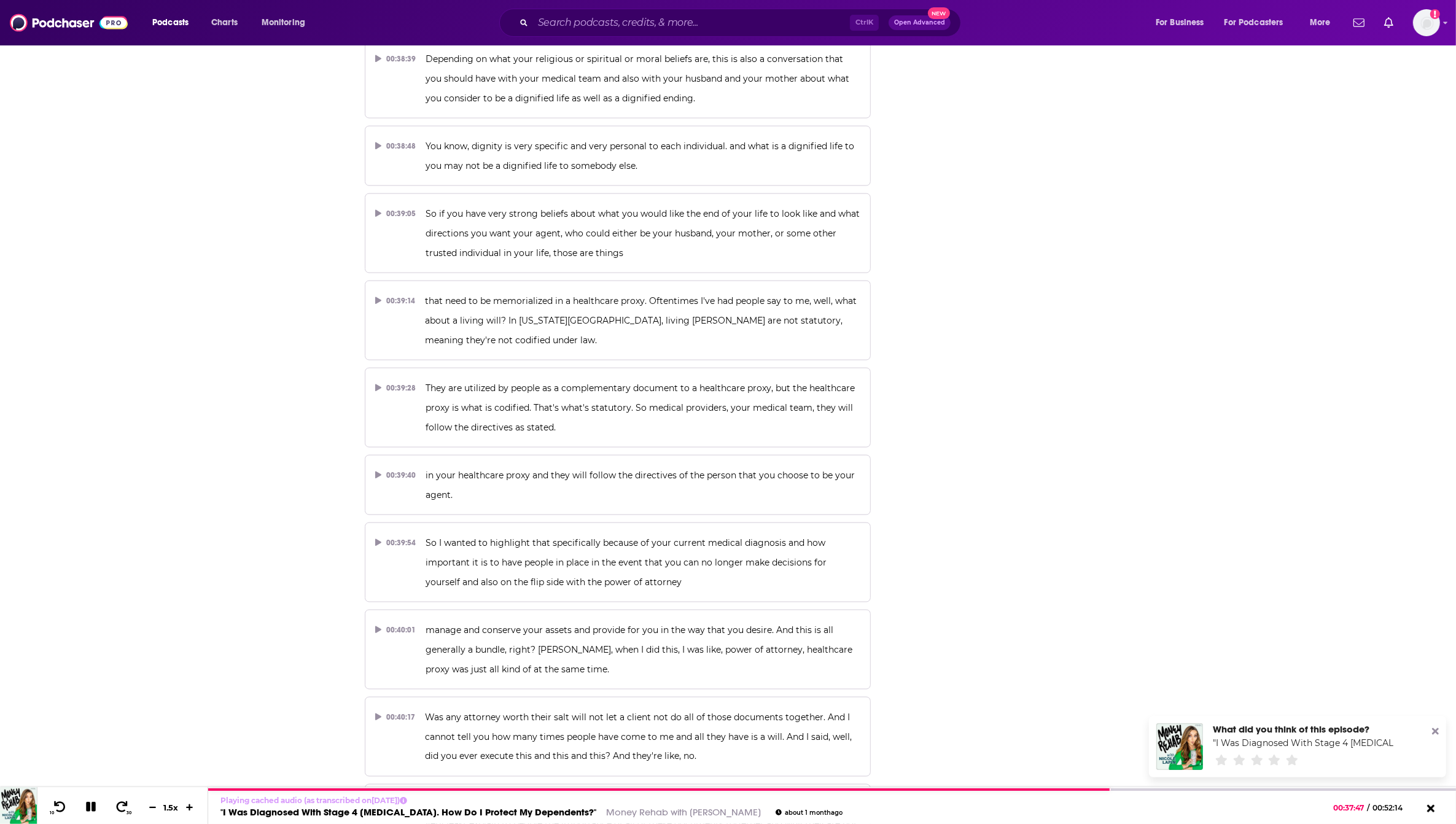
scroll to position [13907, 0]
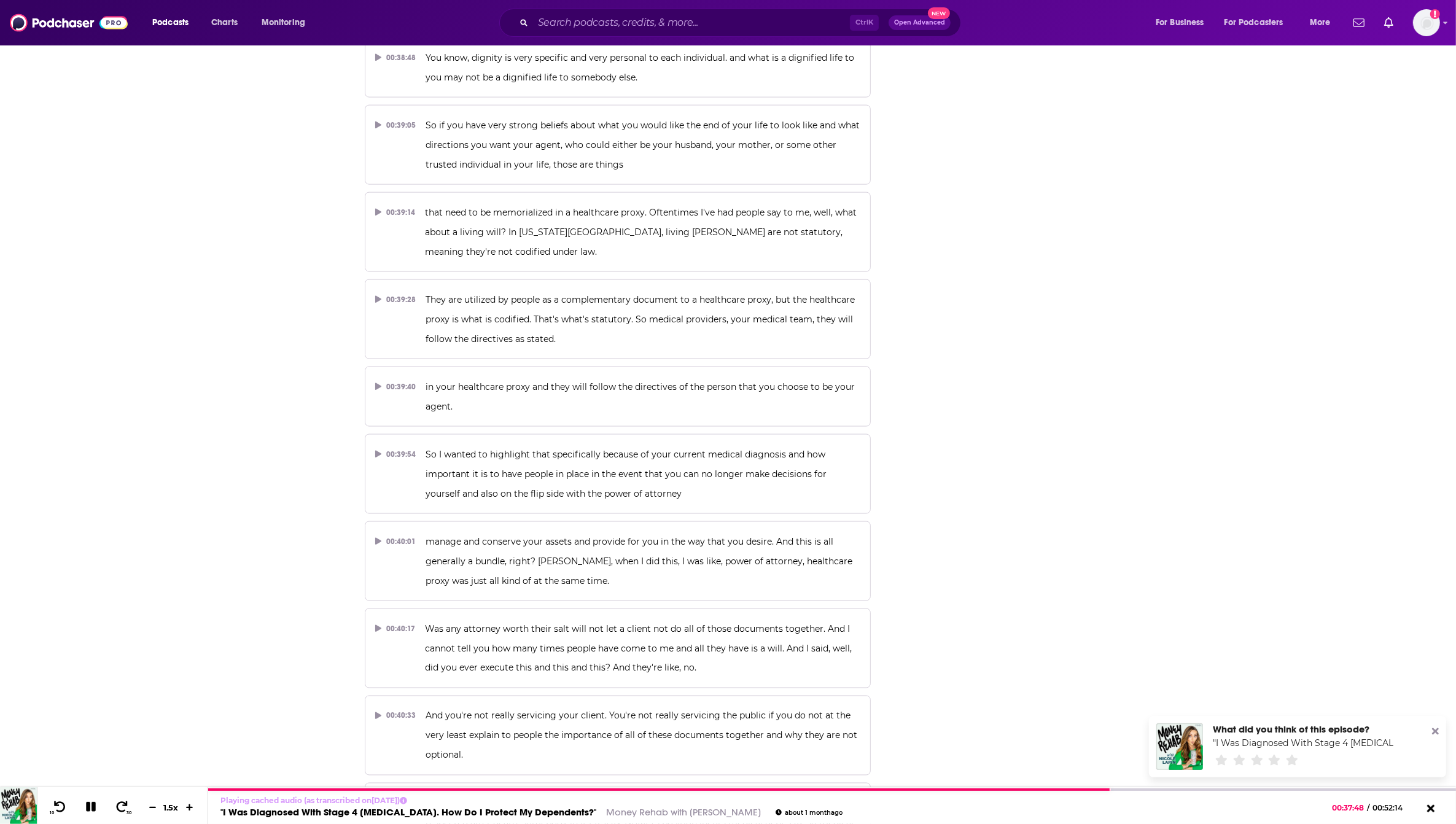
click at [611, 793] on p "They're pretty much mandatory if you want to be protected during life and if yo…" at bounding box center [643, 822] width 435 height 59
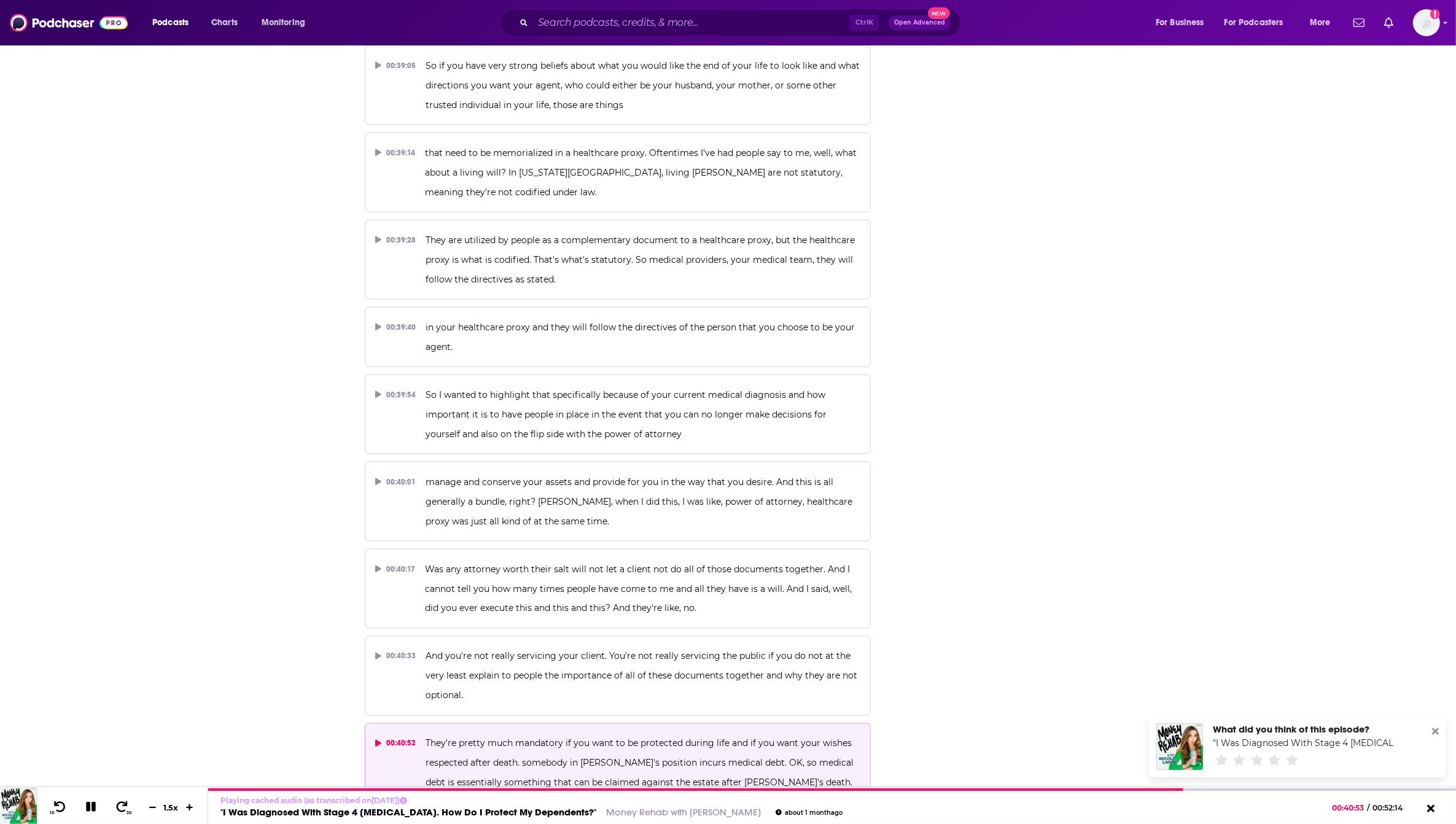
scroll to position [14060, 0]
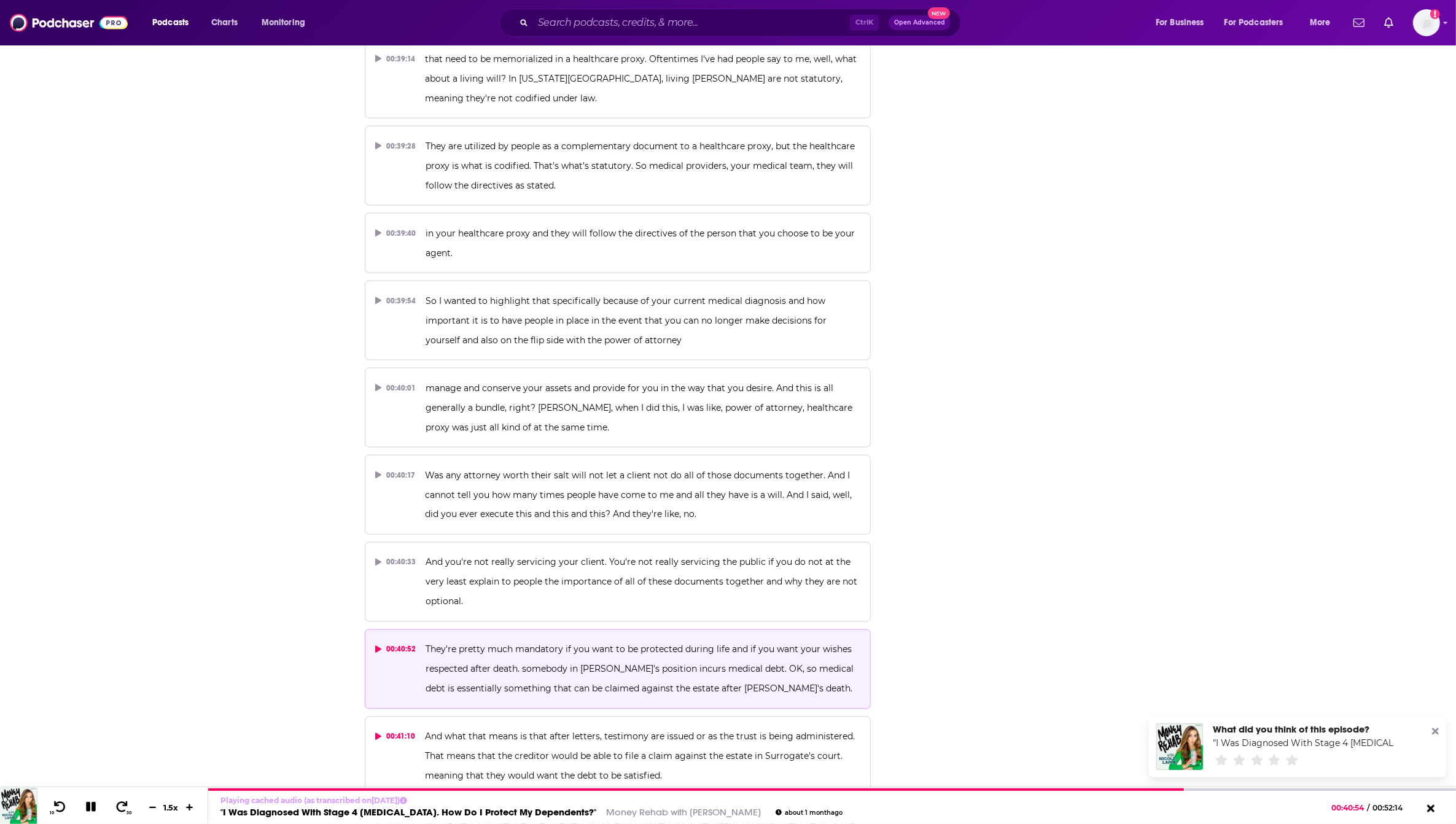
click at [572, 727] on p "And what that means is that after letters, testimony are issued or as the trust…" at bounding box center [642, 756] width 436 height 59
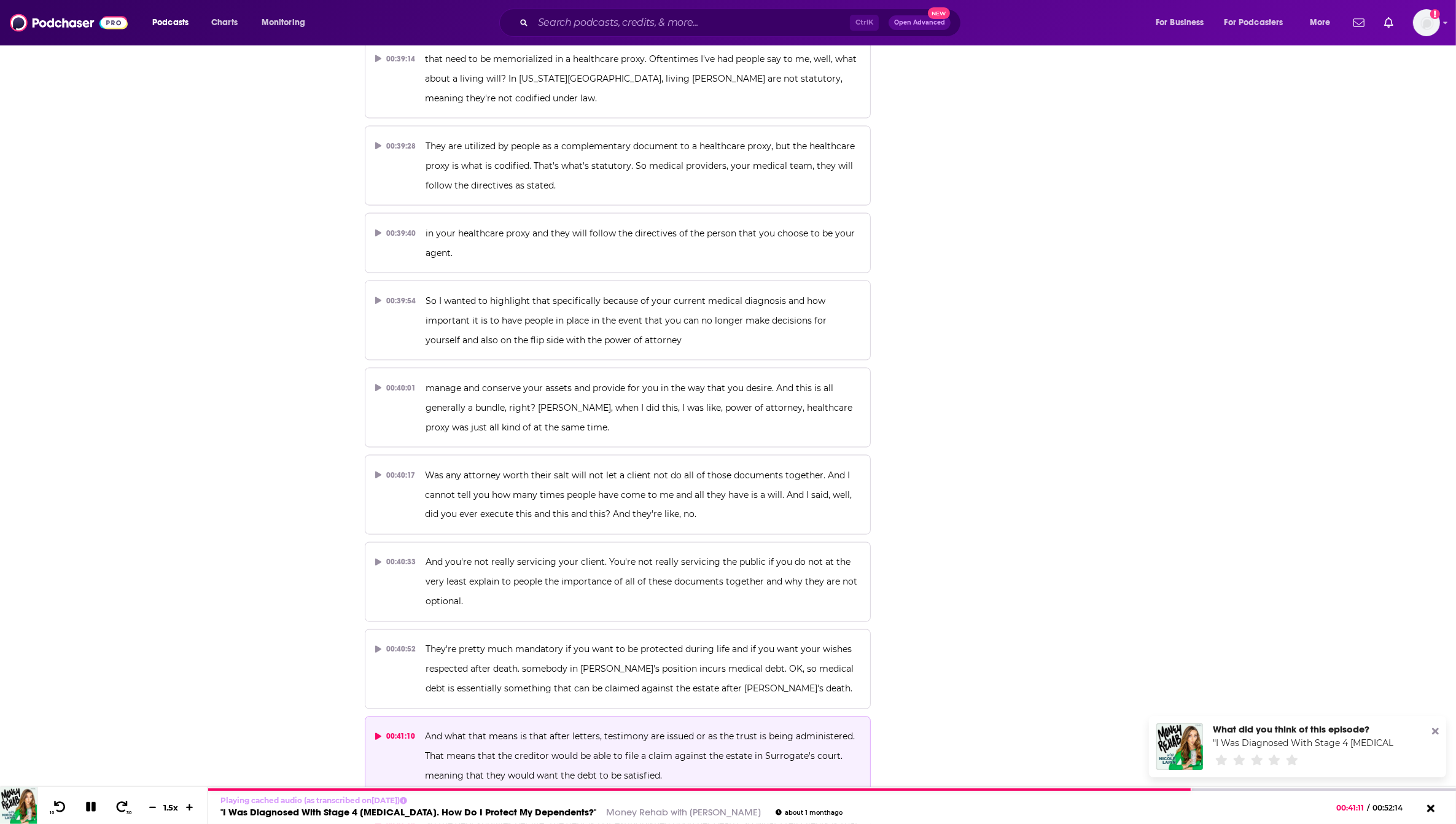
click at [666, 815] on p "So the debt survives her life. The debt is not extinguished upon her death. So …" at bounding box center [642, 835] width 436 height 40
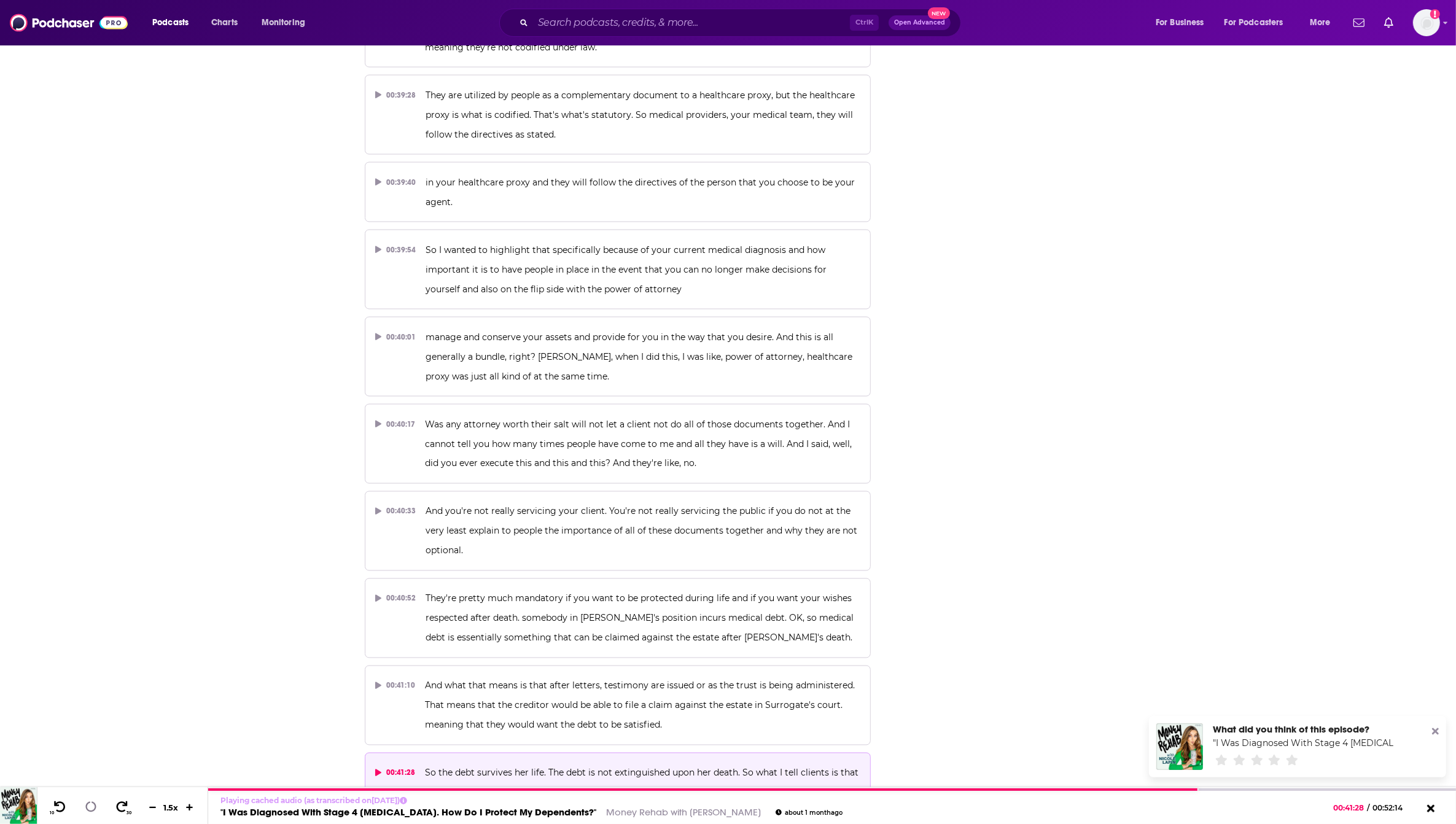
scroll to position [14213, 0]
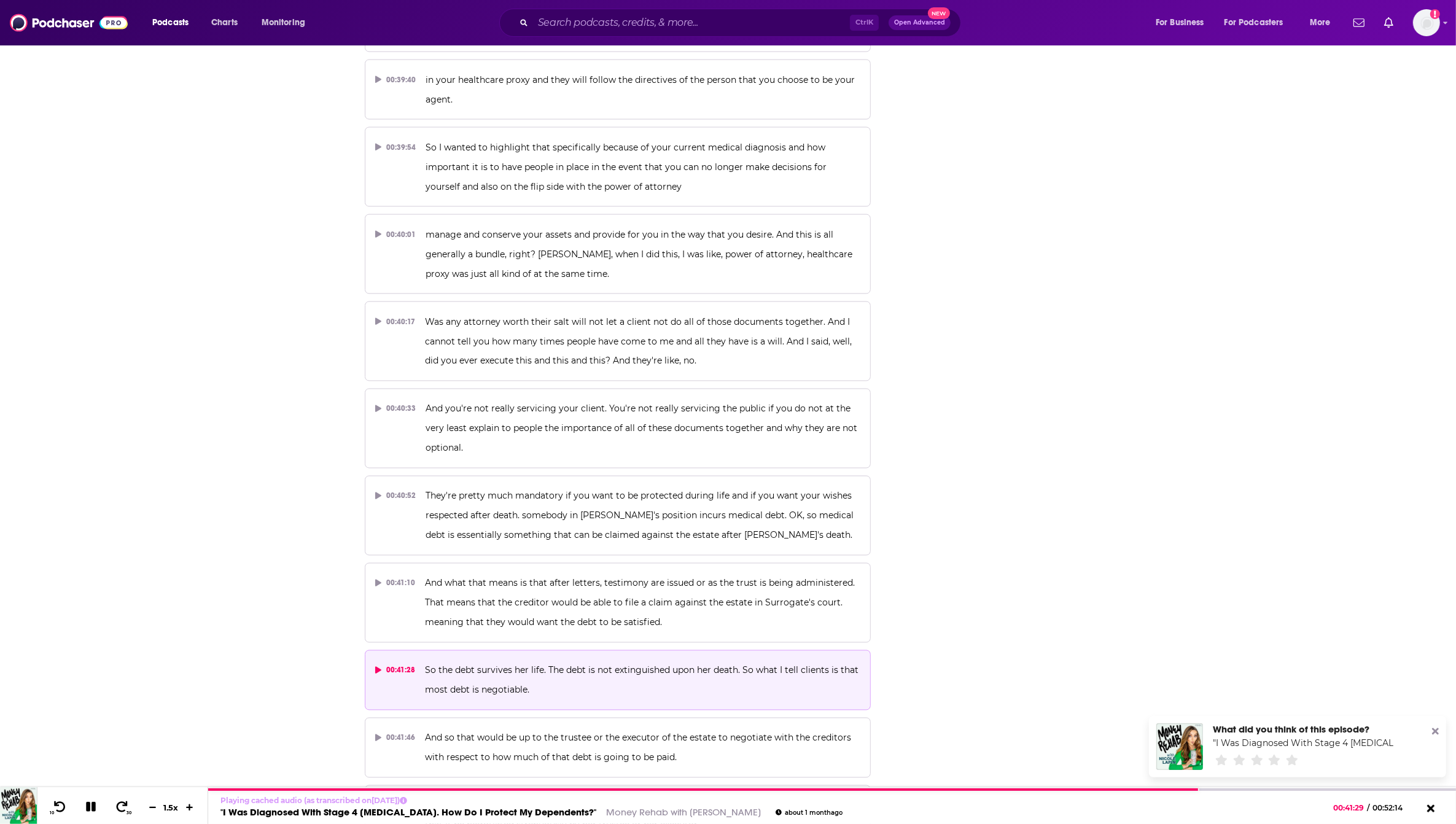
click at [683, 796] on p "And I strongly recommend that if [PERSON_NAME] were to accumulate any sort of m…" at bounding box center [642, 816] width 436 height 40
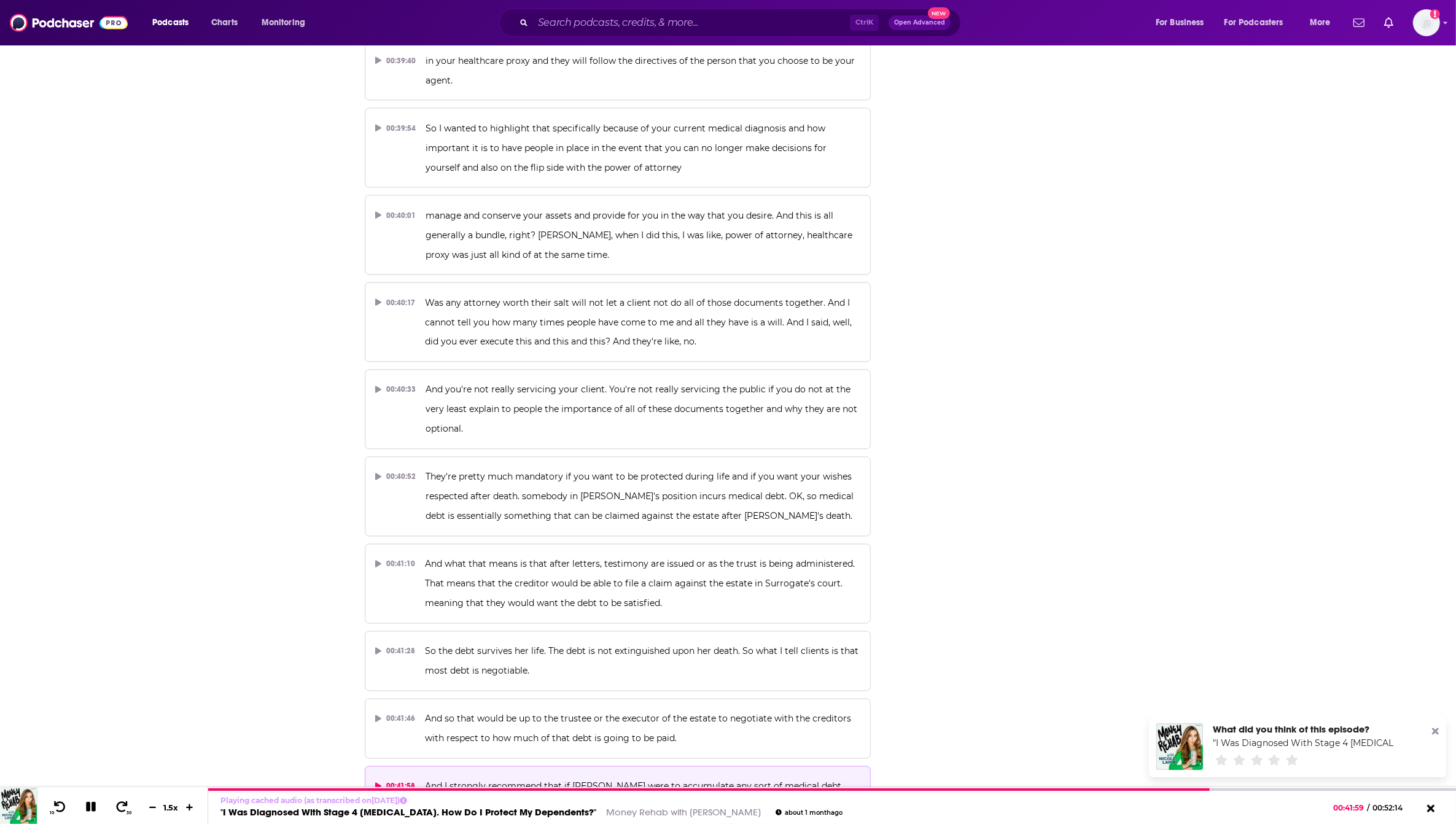
scroll to position [14367, 0]
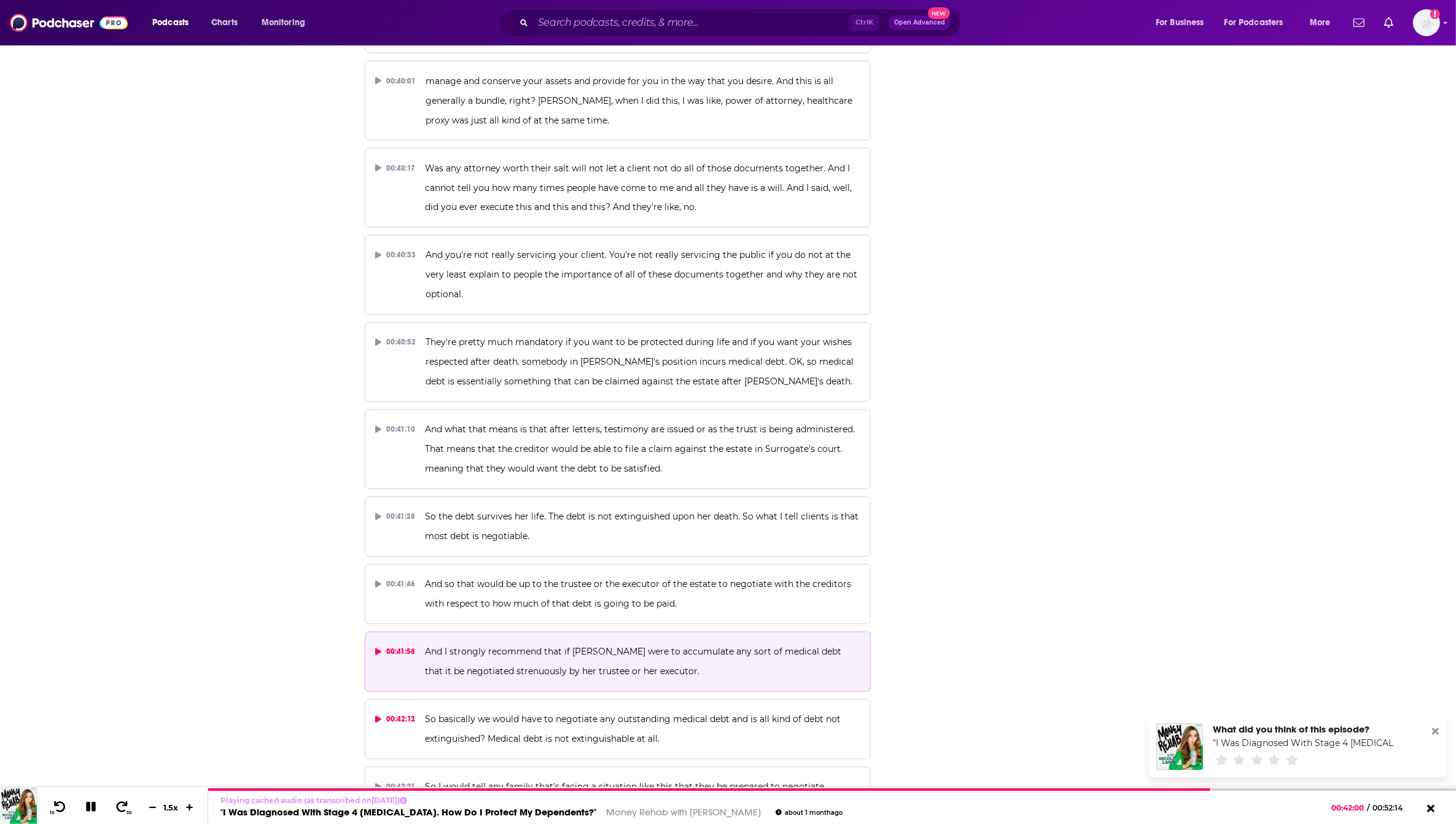
click at [668, 710] on p "So basically we would have to negotiate any outstanding medical debt and is all…" at bounding box center [642, 730] width 436 height 40
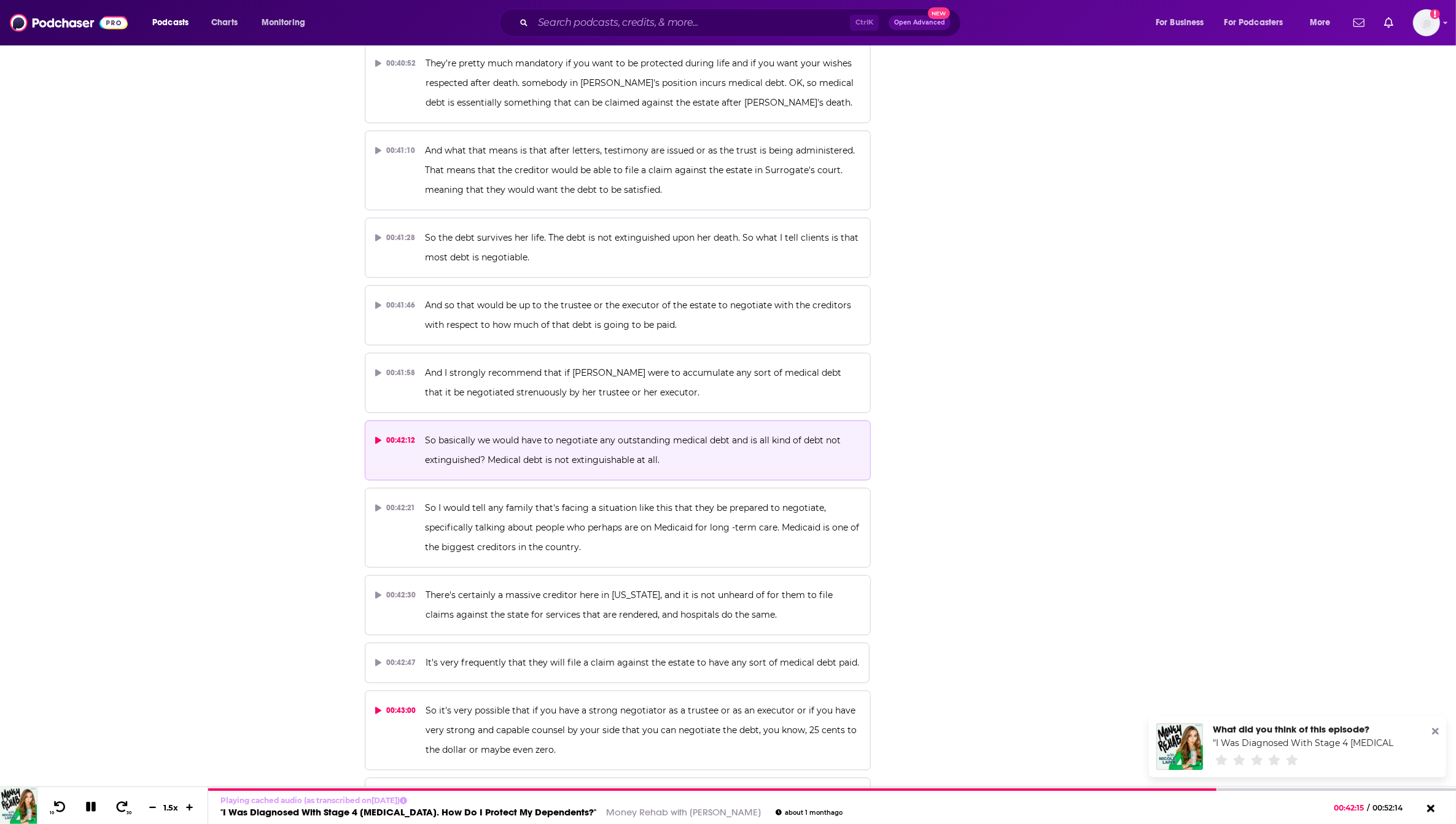
scroll to position [14674, 0]
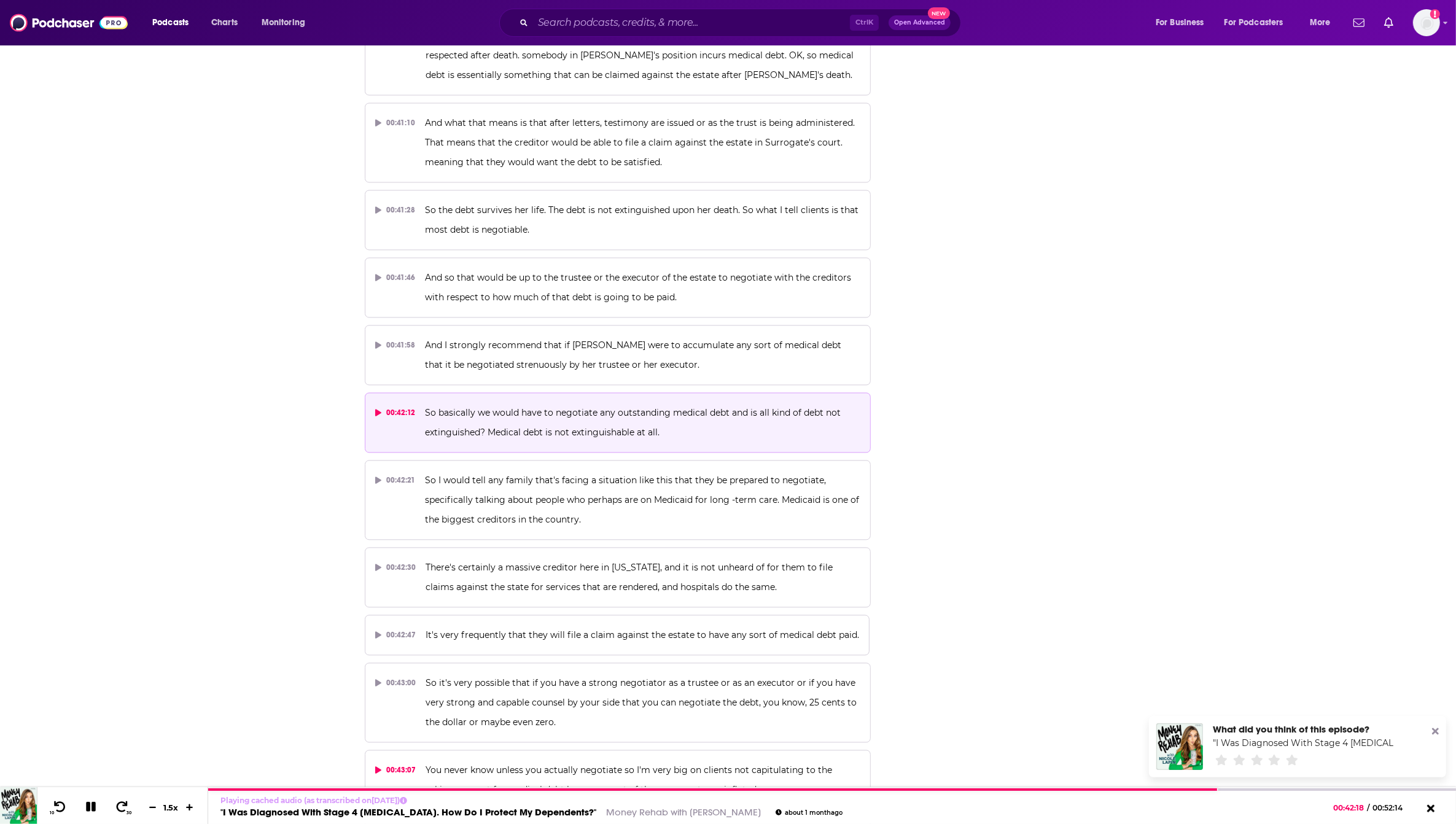
click at [682, 750] on button "00:43:07 You never know unless you actually negotiate so I'm very big on client…" at bounding box center [618, 780] width 506 height 60
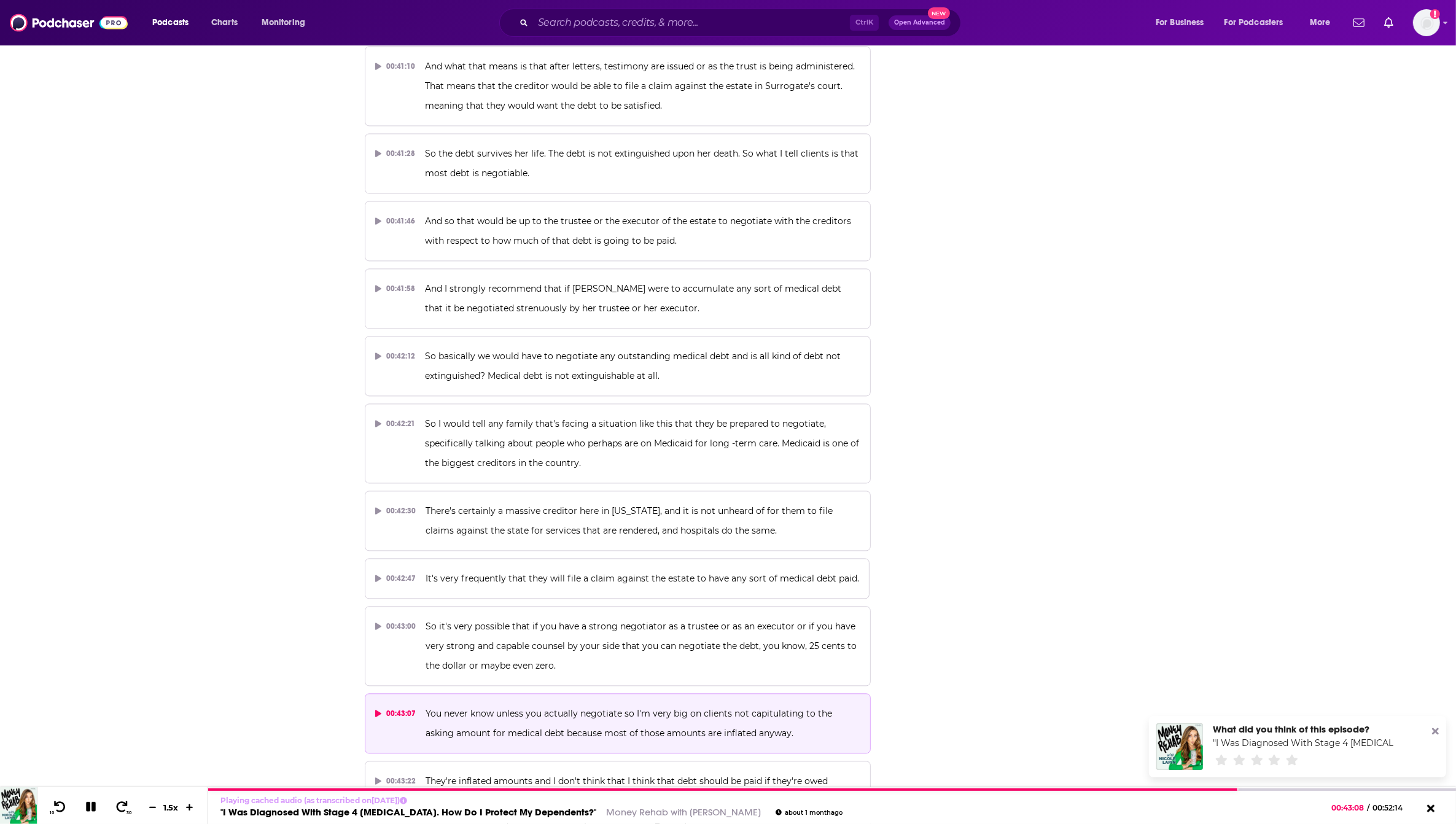
scroll to position [14827, 0]
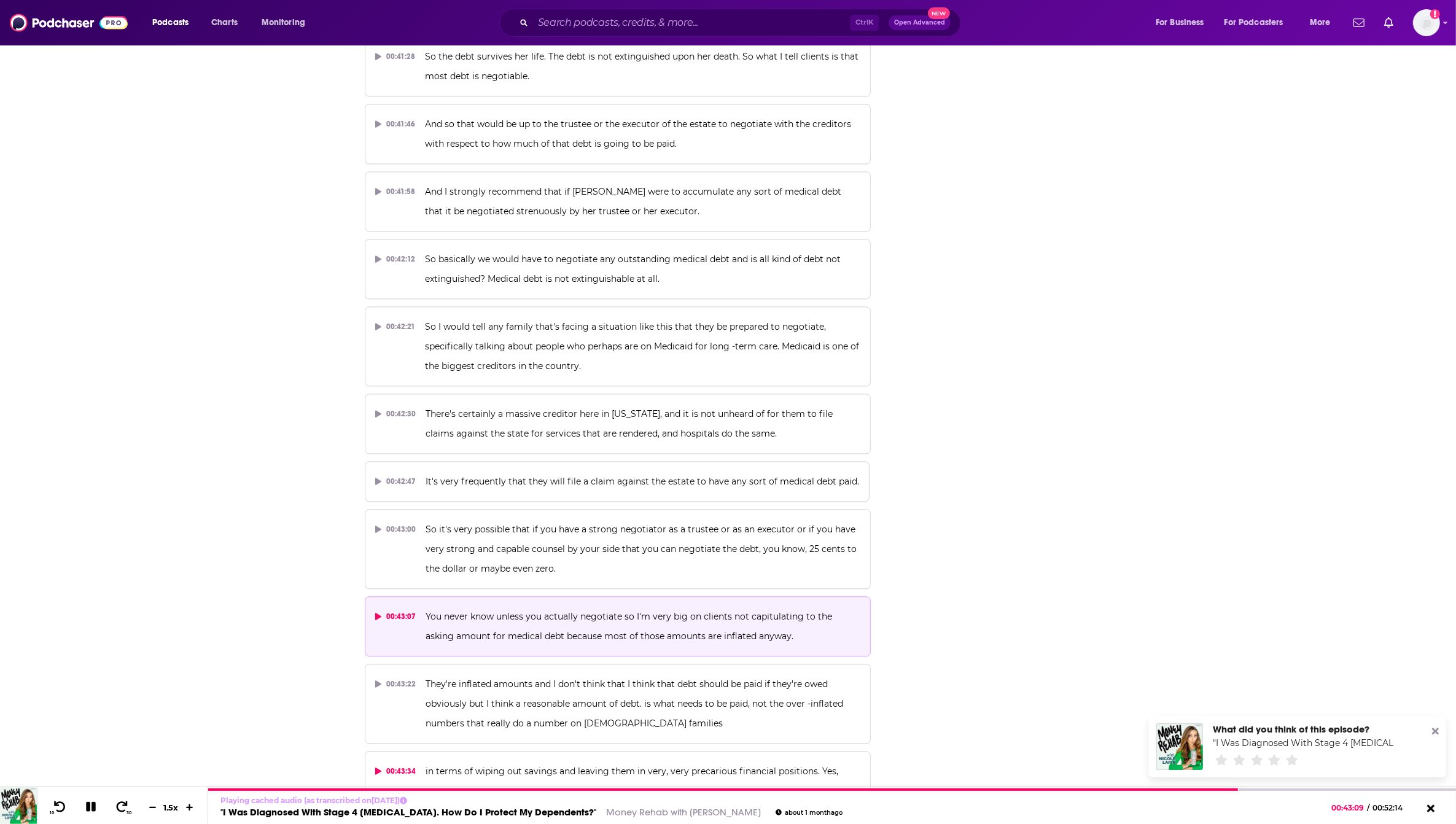
click at [621, 761] on p "in terms of wiping out savings and leaving them in very, very precarious financ…" at bounding box center [643, 790] width 435 height 59
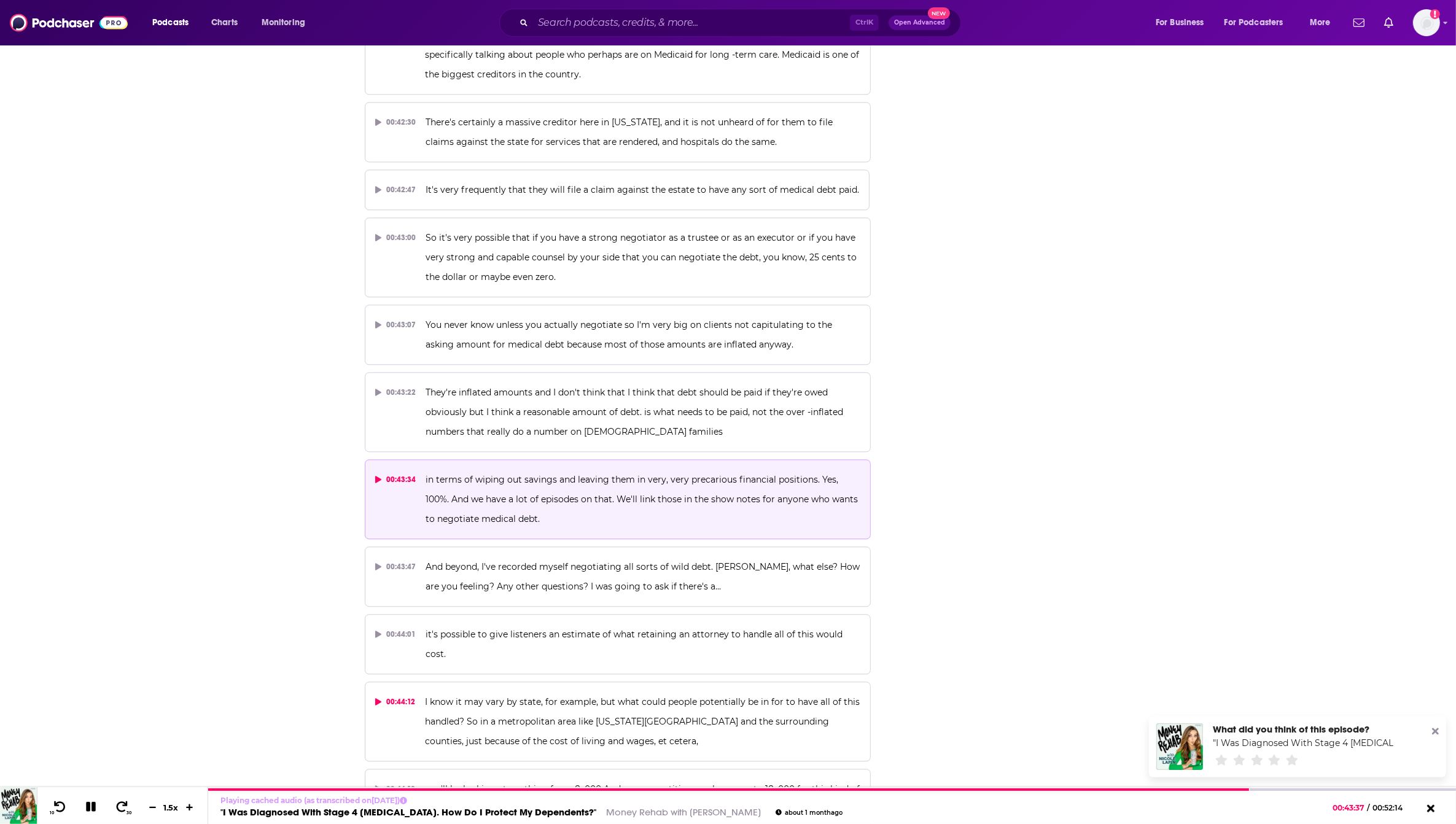
scroll to position [15135, 0]
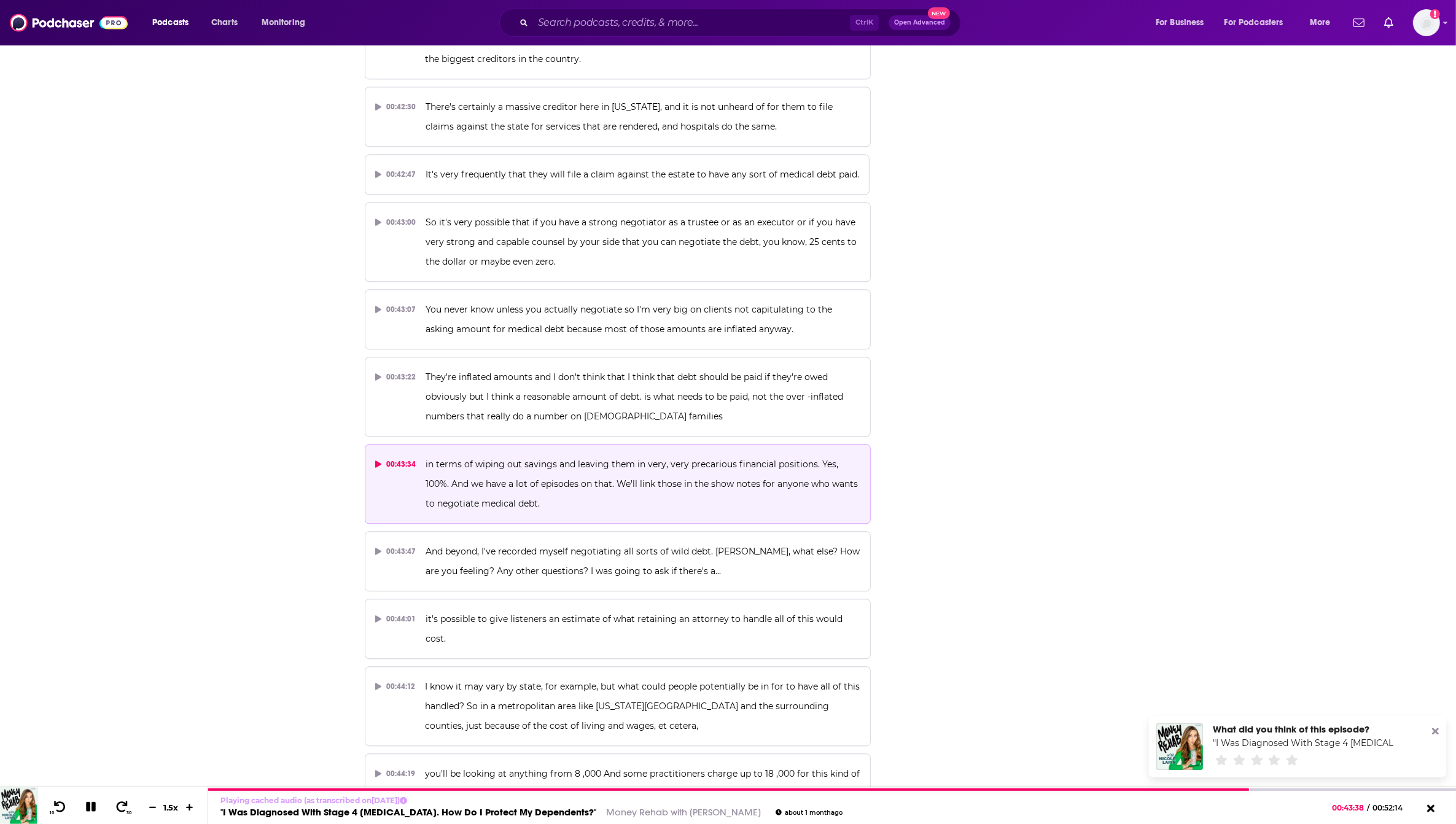
click at [691, 610] on p "it's possible to give listeners an estimate of what retaining an attorney to ha…" at bounding box center [643, 629] width 435 height 40
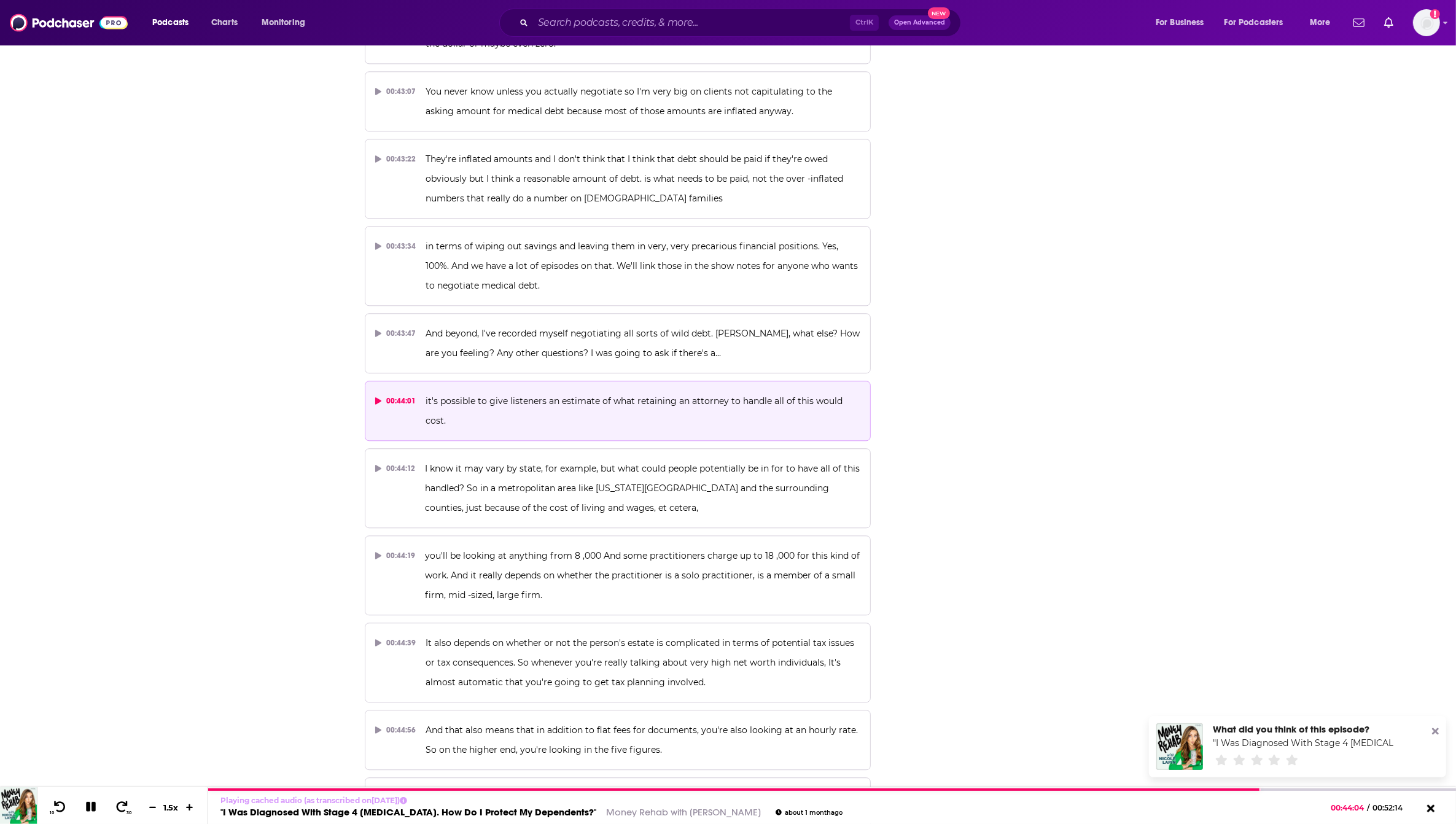
scroll to position [15442, 0]
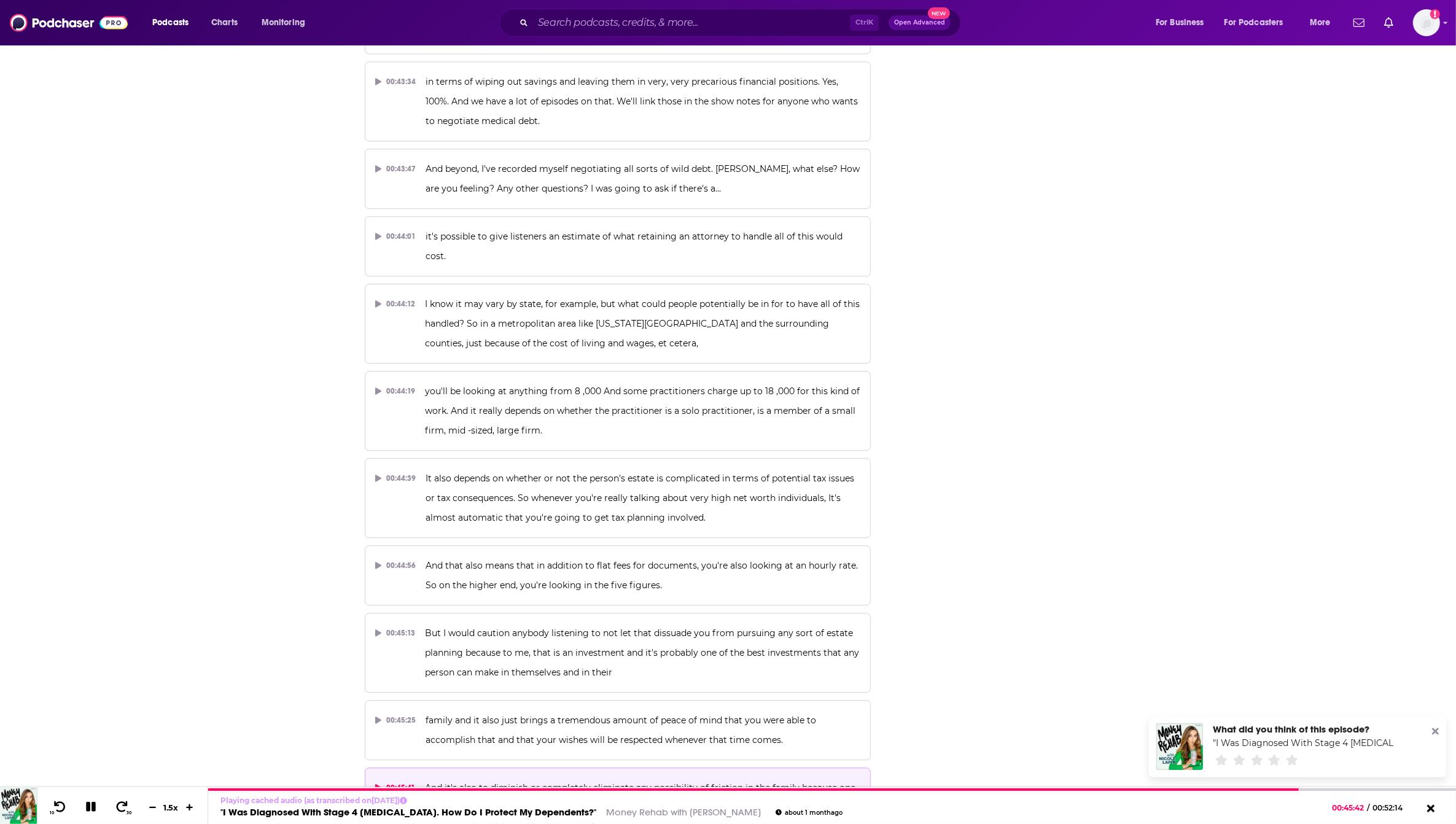
scroll to position [15672, 0]
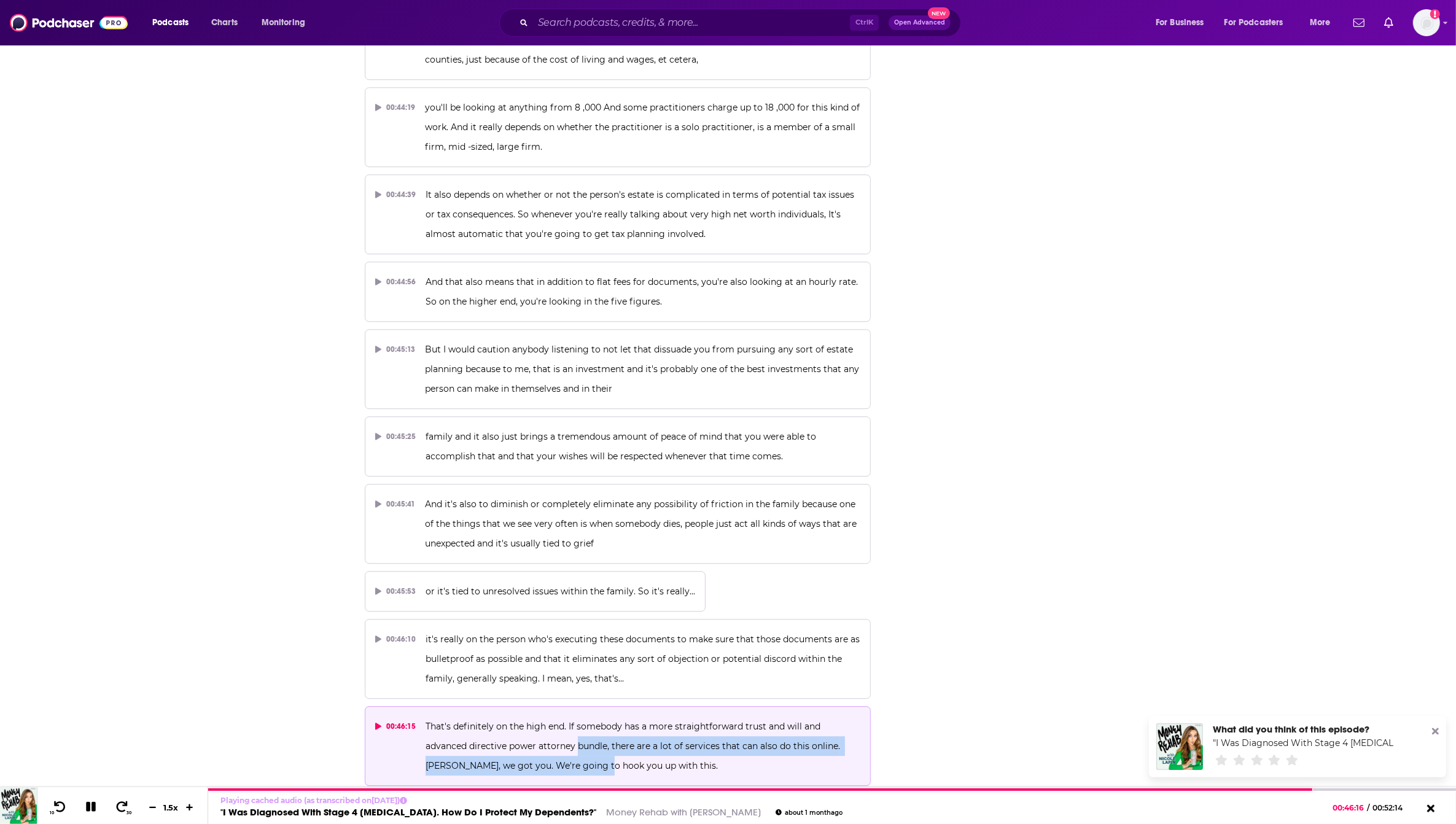
scroll to position [15979, 0]
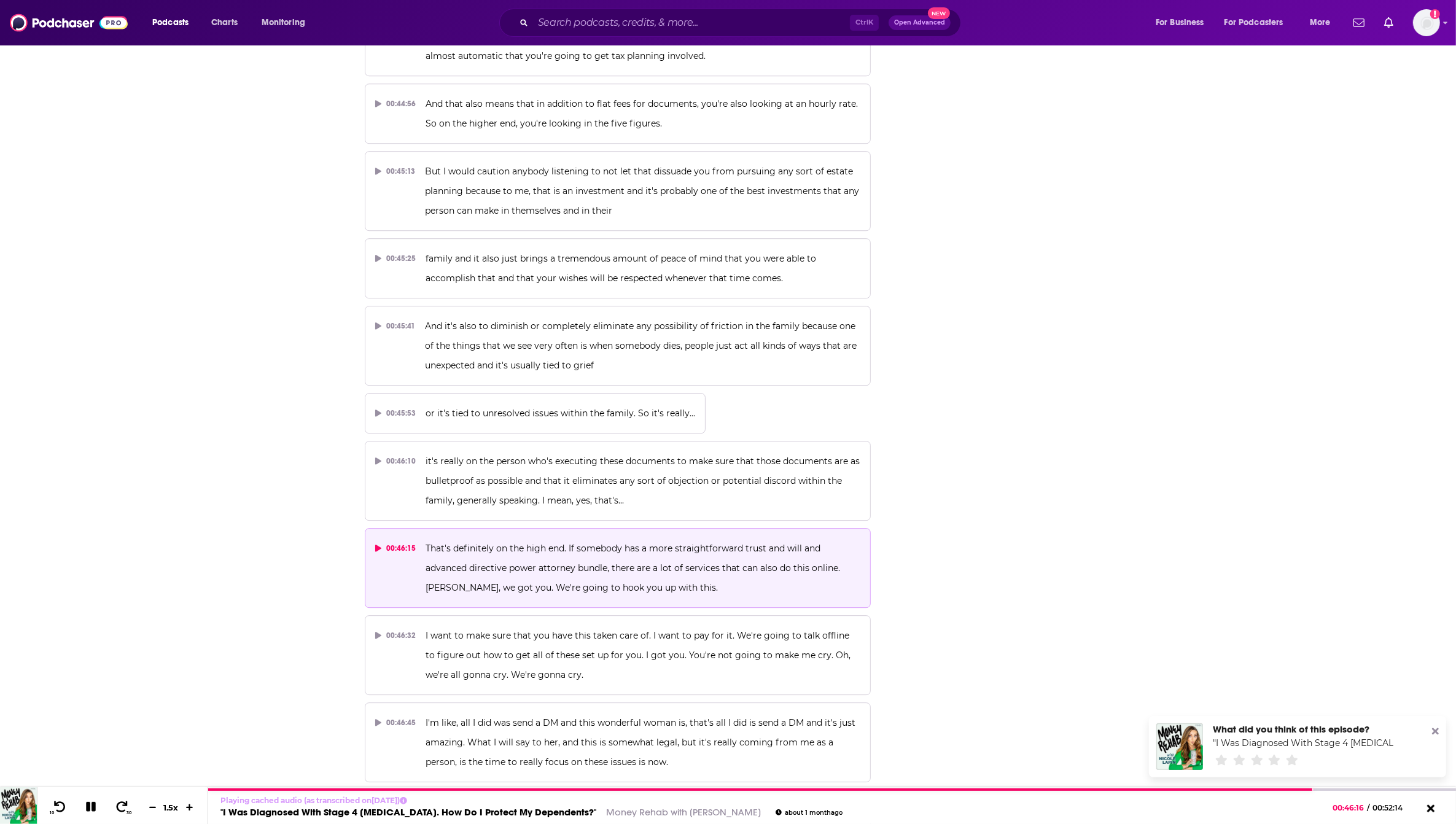
click at [653, 800] on p "I heard you at the beginning of the episode talk about you working full time an…" at bounding box center [643, 829] width 435 height 59
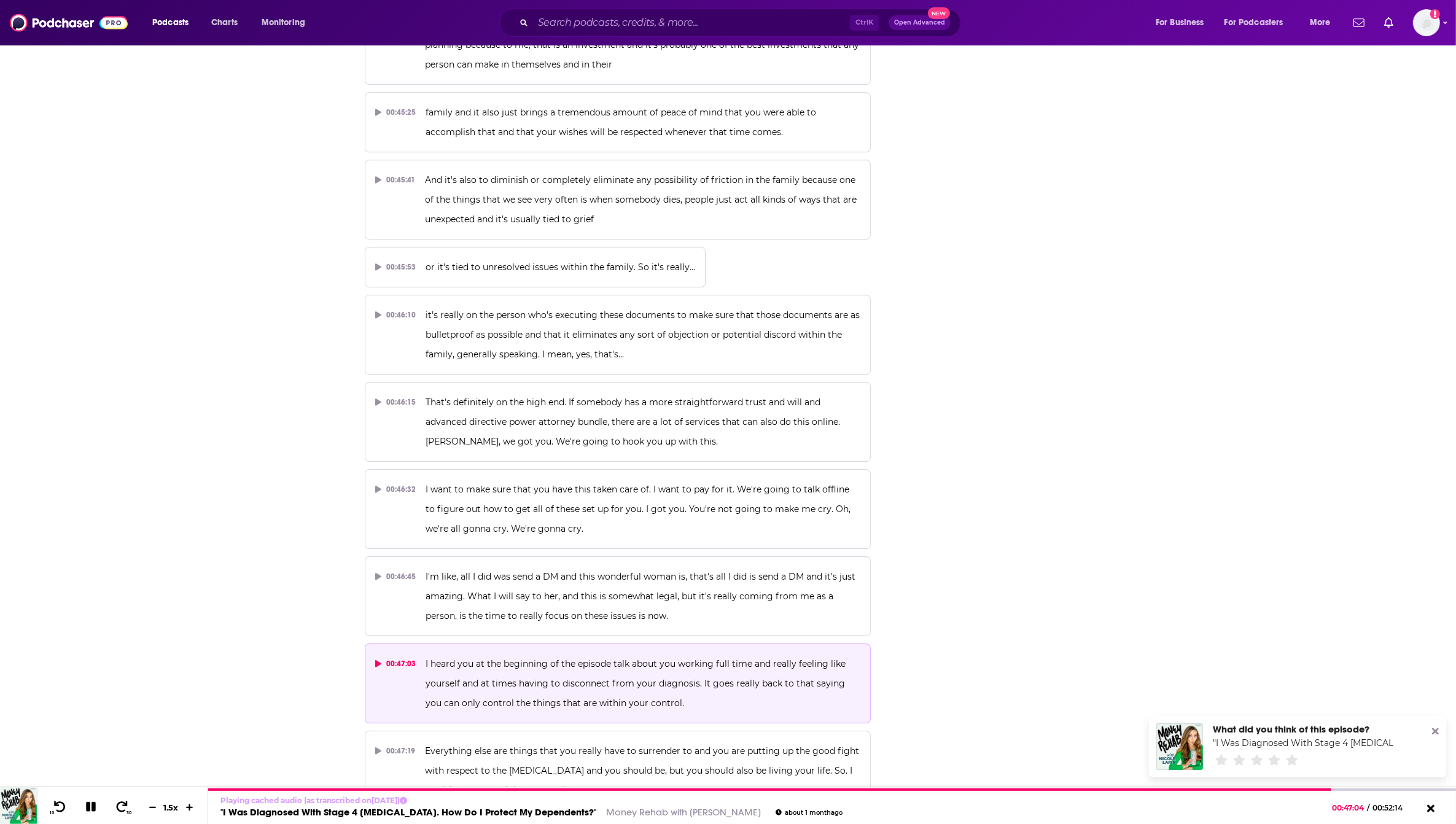
scroll to position [16133, 0]
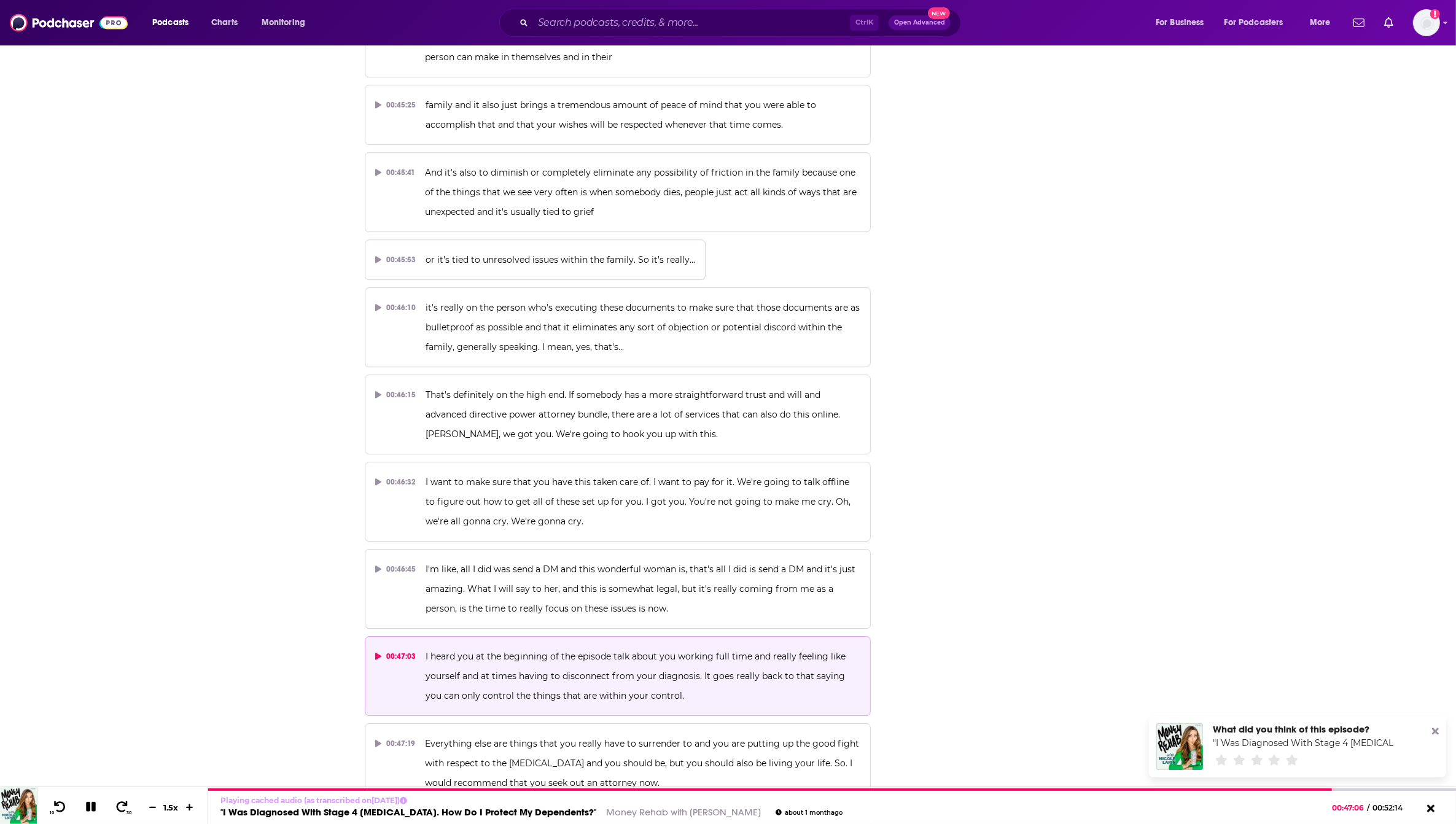
click at [625, 734] on p "Everything else are things that you really have to surrender to and you are put…" at bounding box center [642, 763] width 436 height 59
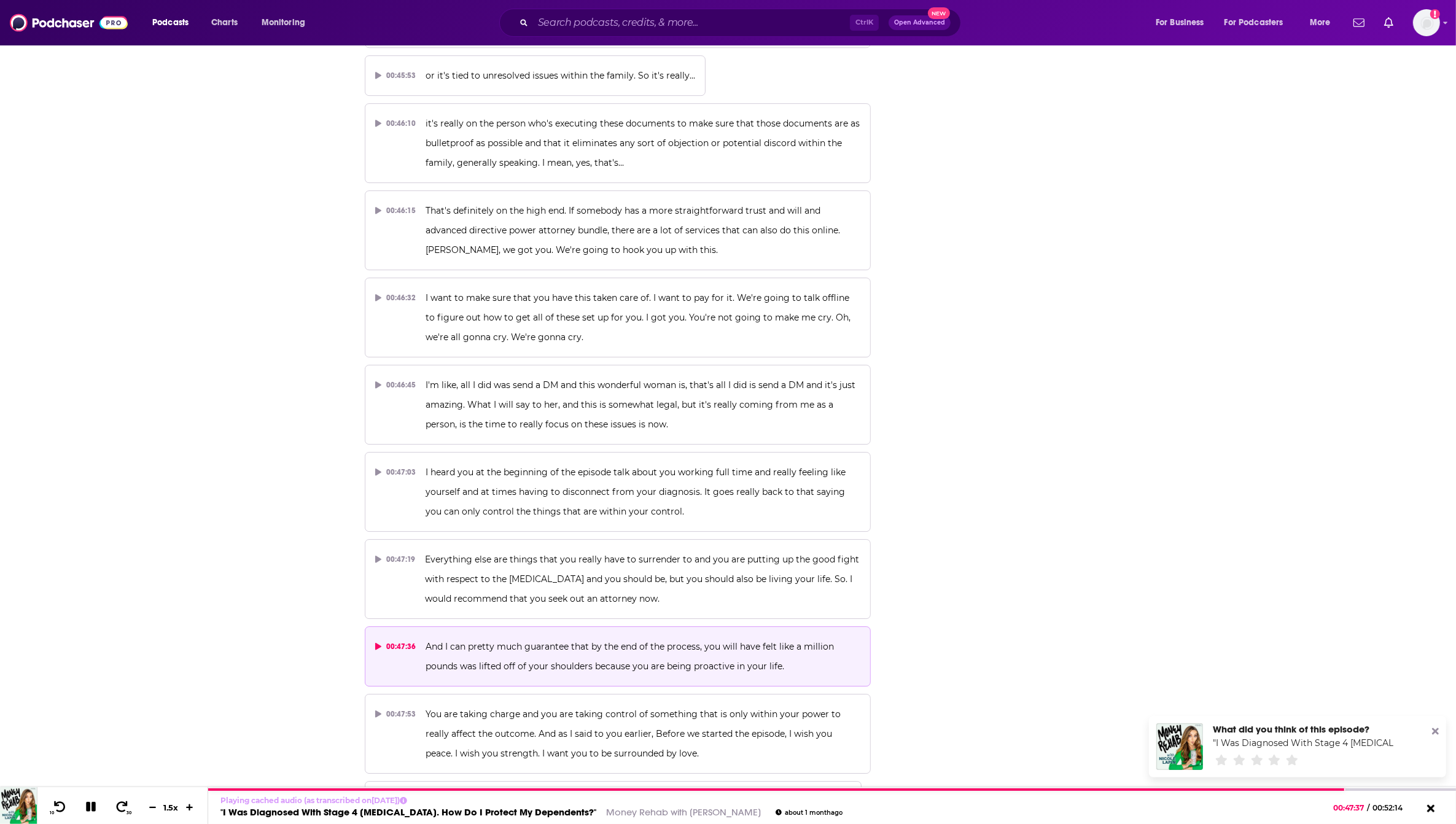
scroll to position [16363, 0]
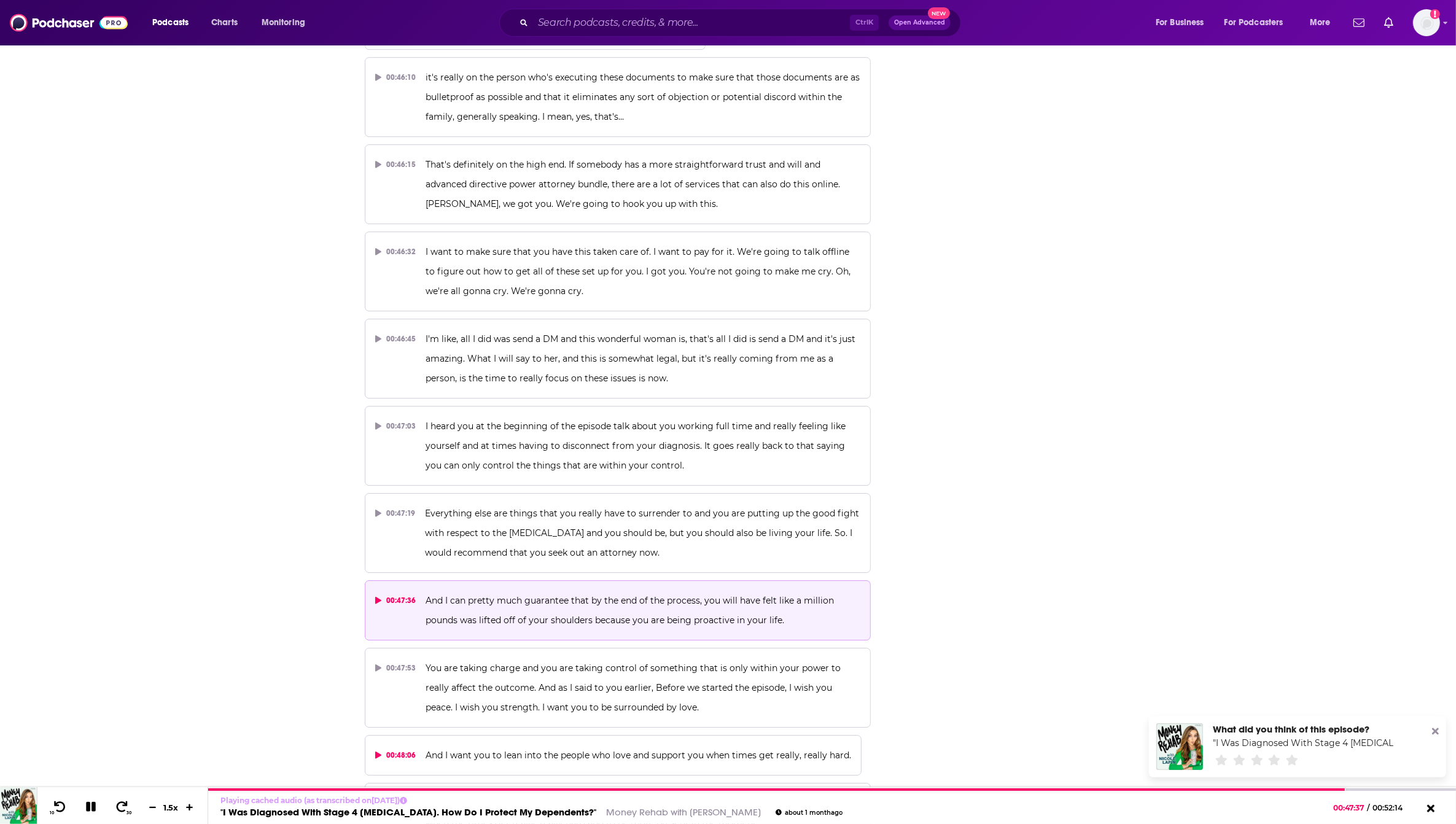
click at [575, 750] on span "And I want you to lean into the people who love and support you when times get …" at bounding box center [638, 755] width 426 height 11
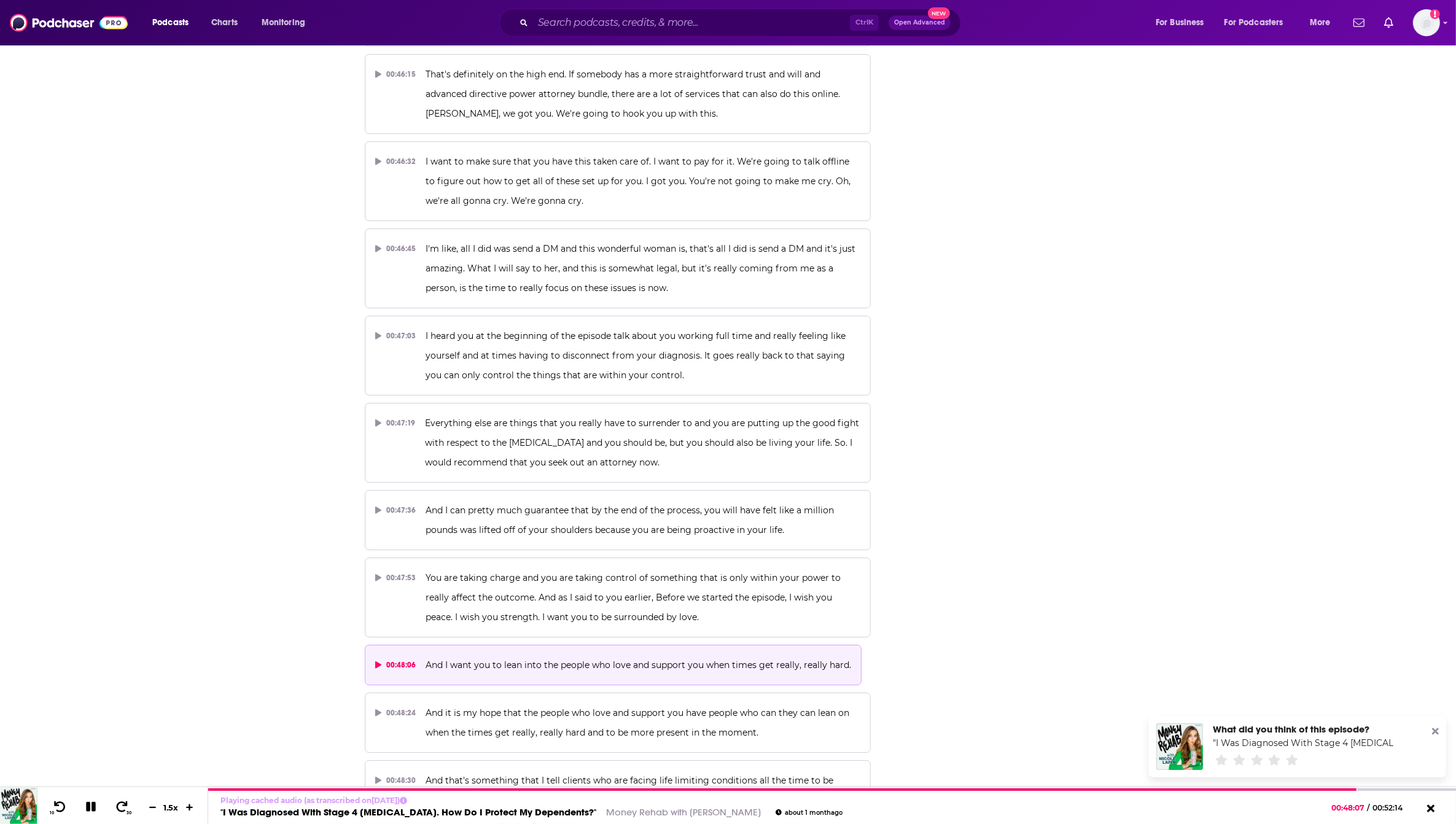
scroll to position [16594, 0]
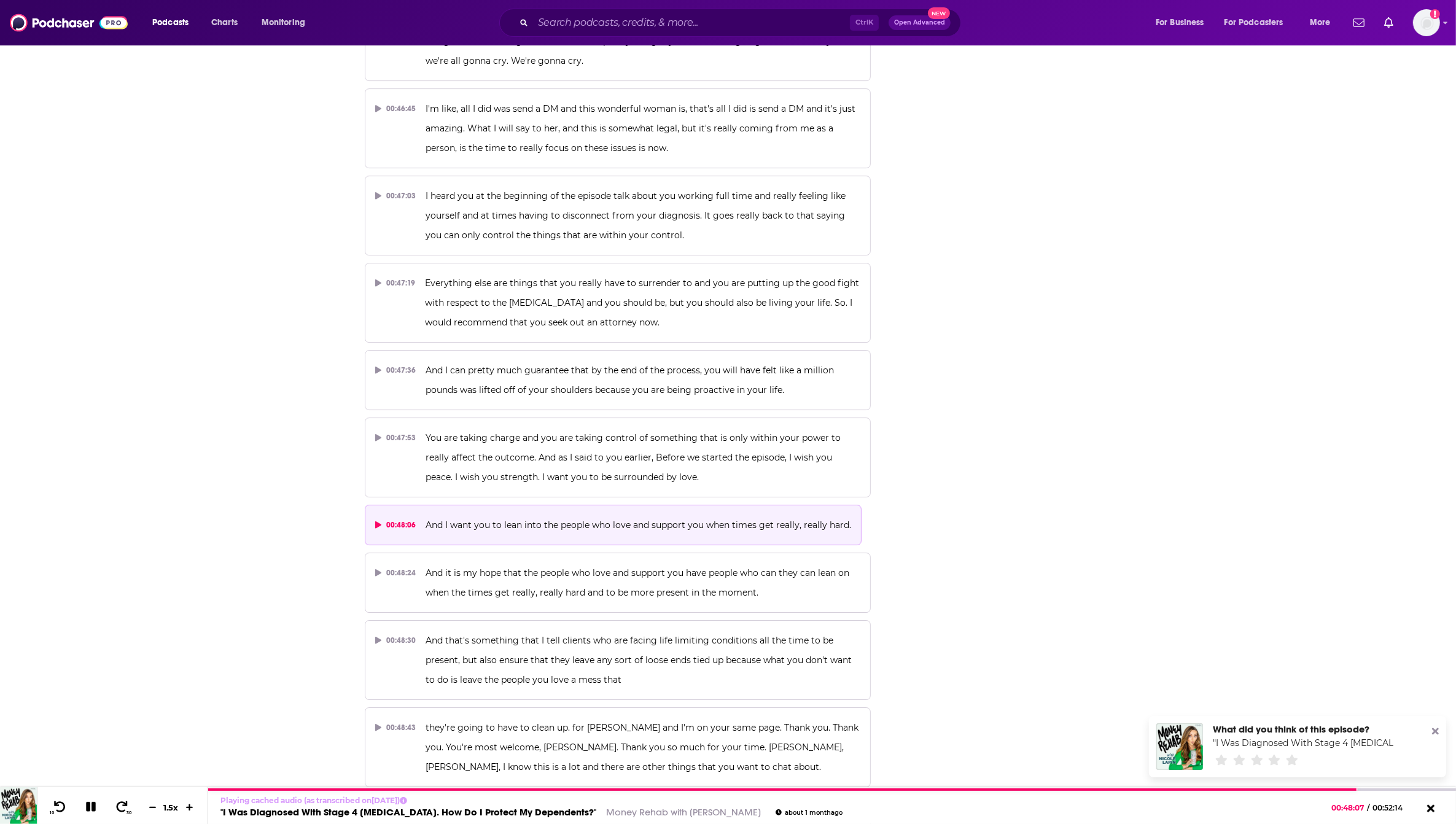
click at [568, 805] on p "I want to go through saving for health care costs and what to do with your reti…" at bounding box center [643, 825] width 435 height 40
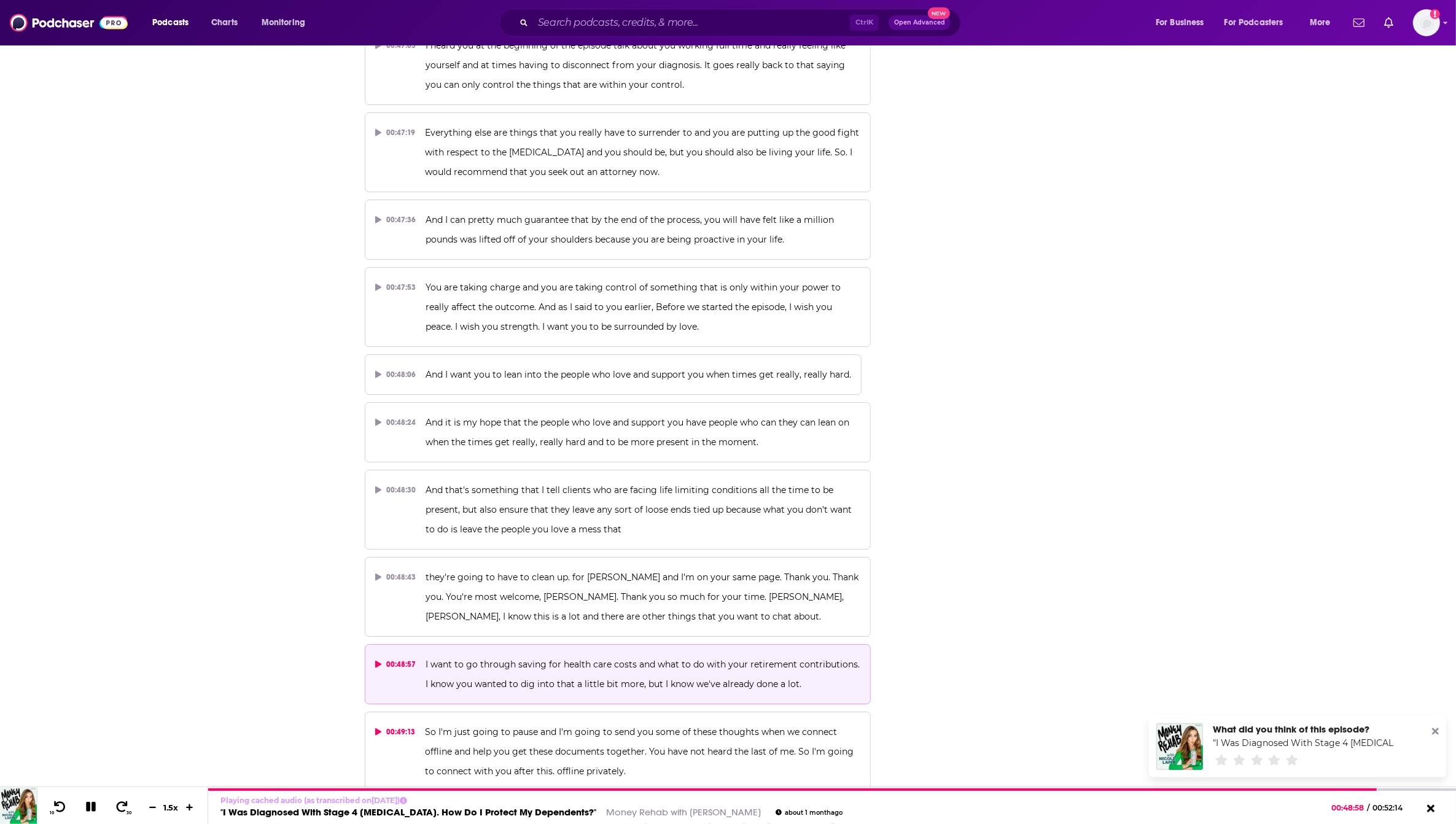
scroll to position [16747, 0]
click at [535, 719] on p "So I'm just going to pause and I'm going to send you some of these thoughts whe…" at bounding box center [642, 748] width 436 height 59
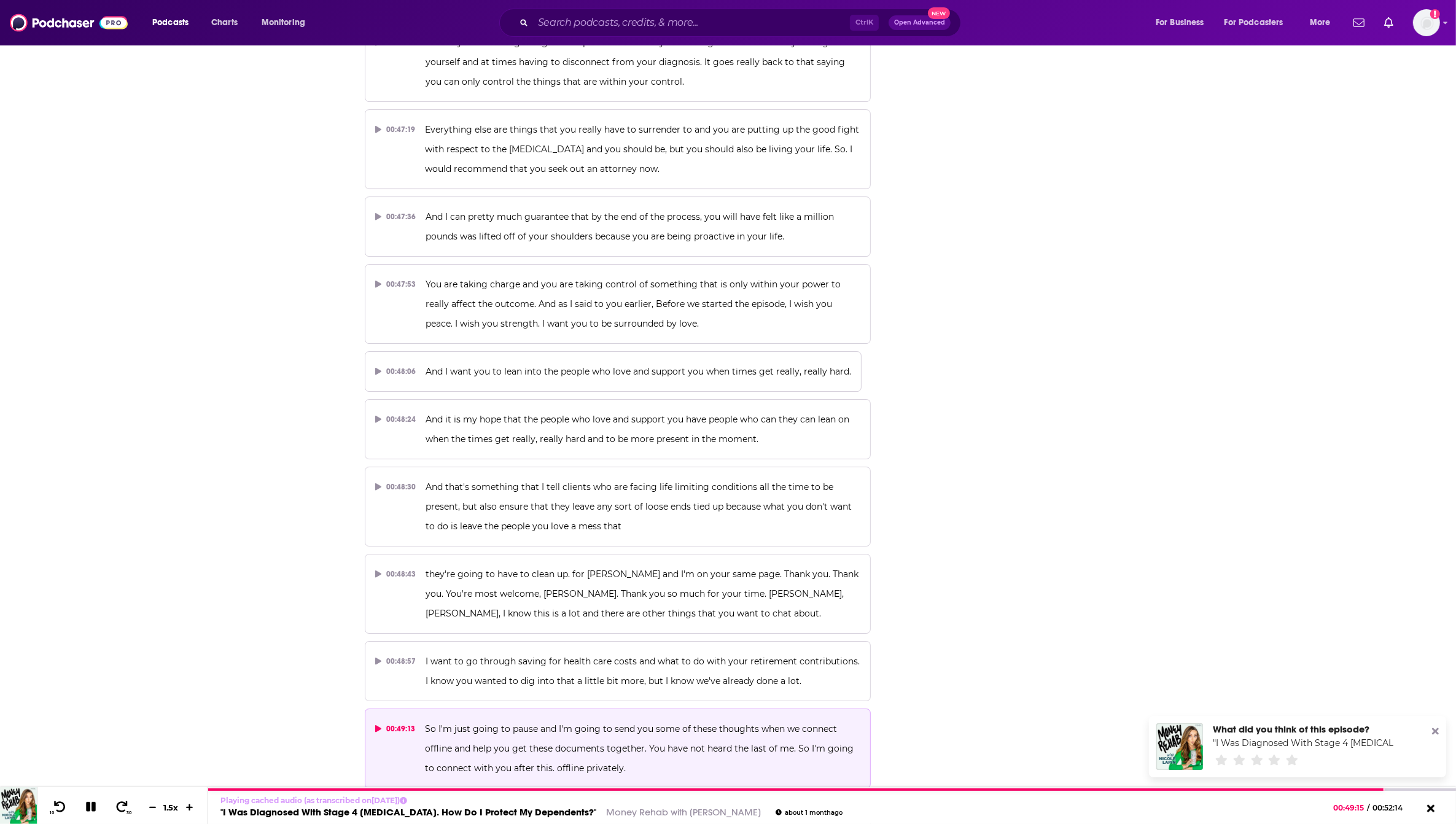
click at [722, 719] on p "So I'm just going to pause and I'm going to send you some of these thoughts whe…" at bounding box center [642, 748] width 436 height 59
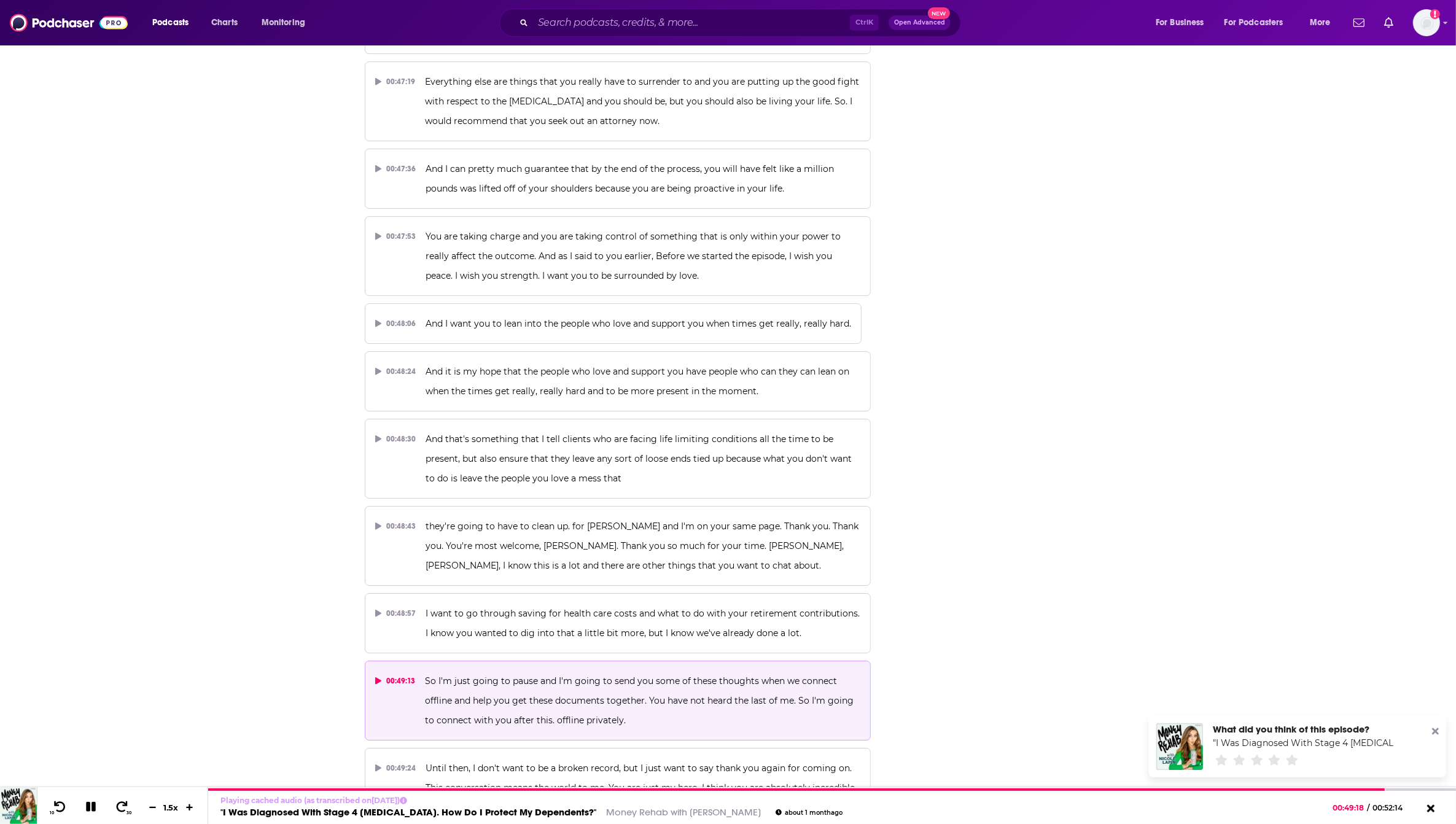
scroll to position [16900, 0]
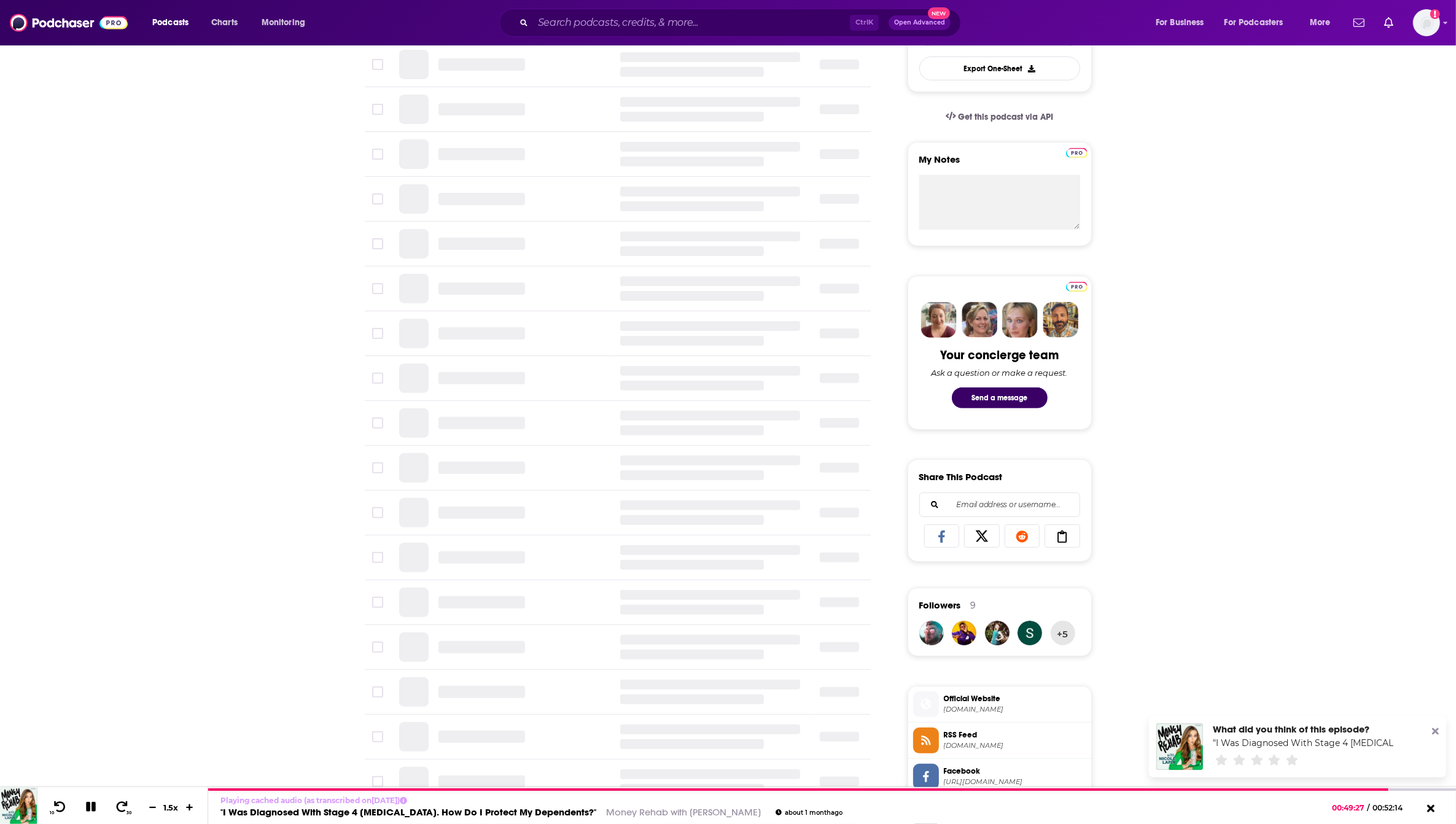
scroll to position [384, 0]
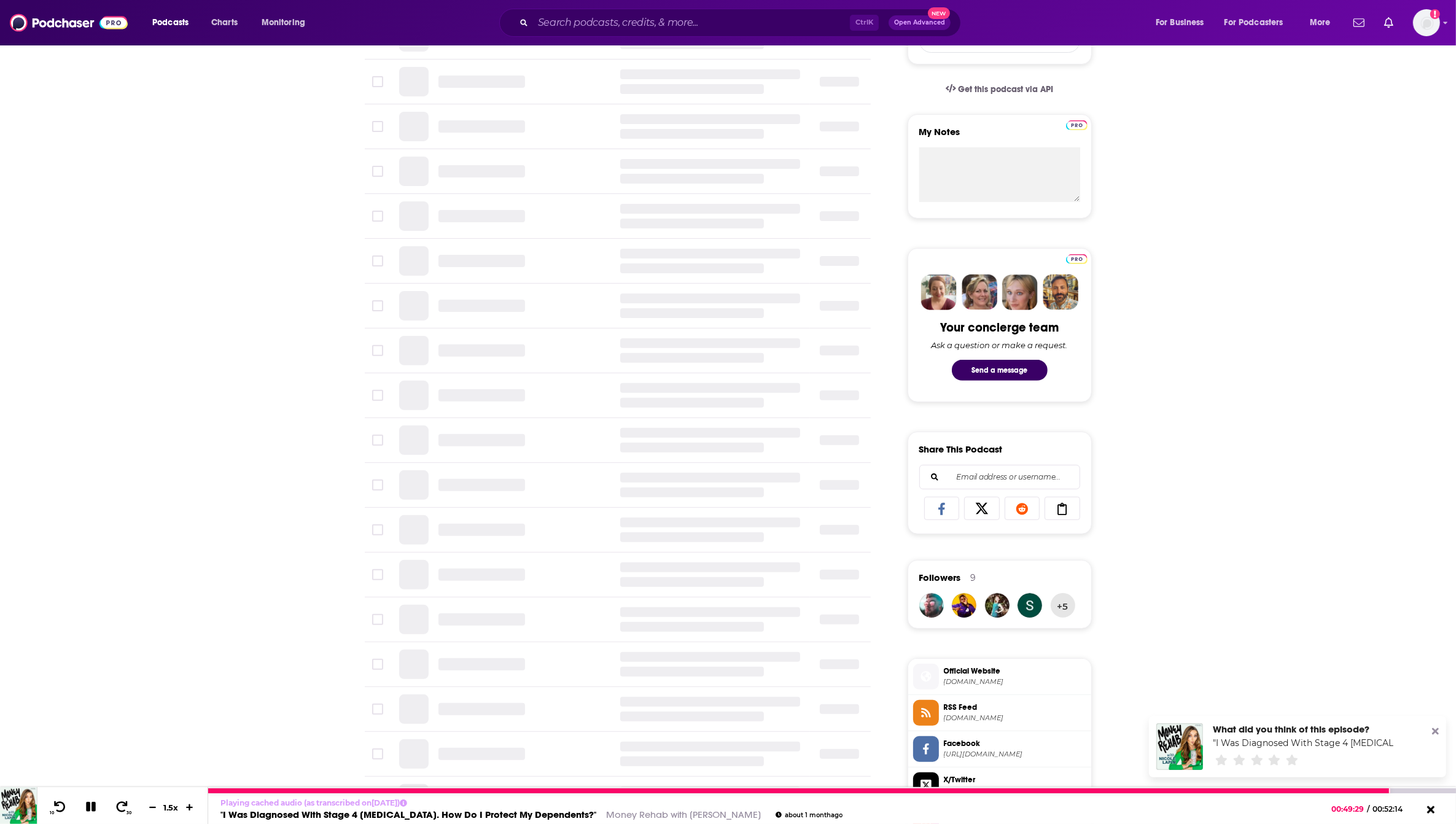
click at [100, 813] on button at bounding box center [91, 808] width 21 height 15
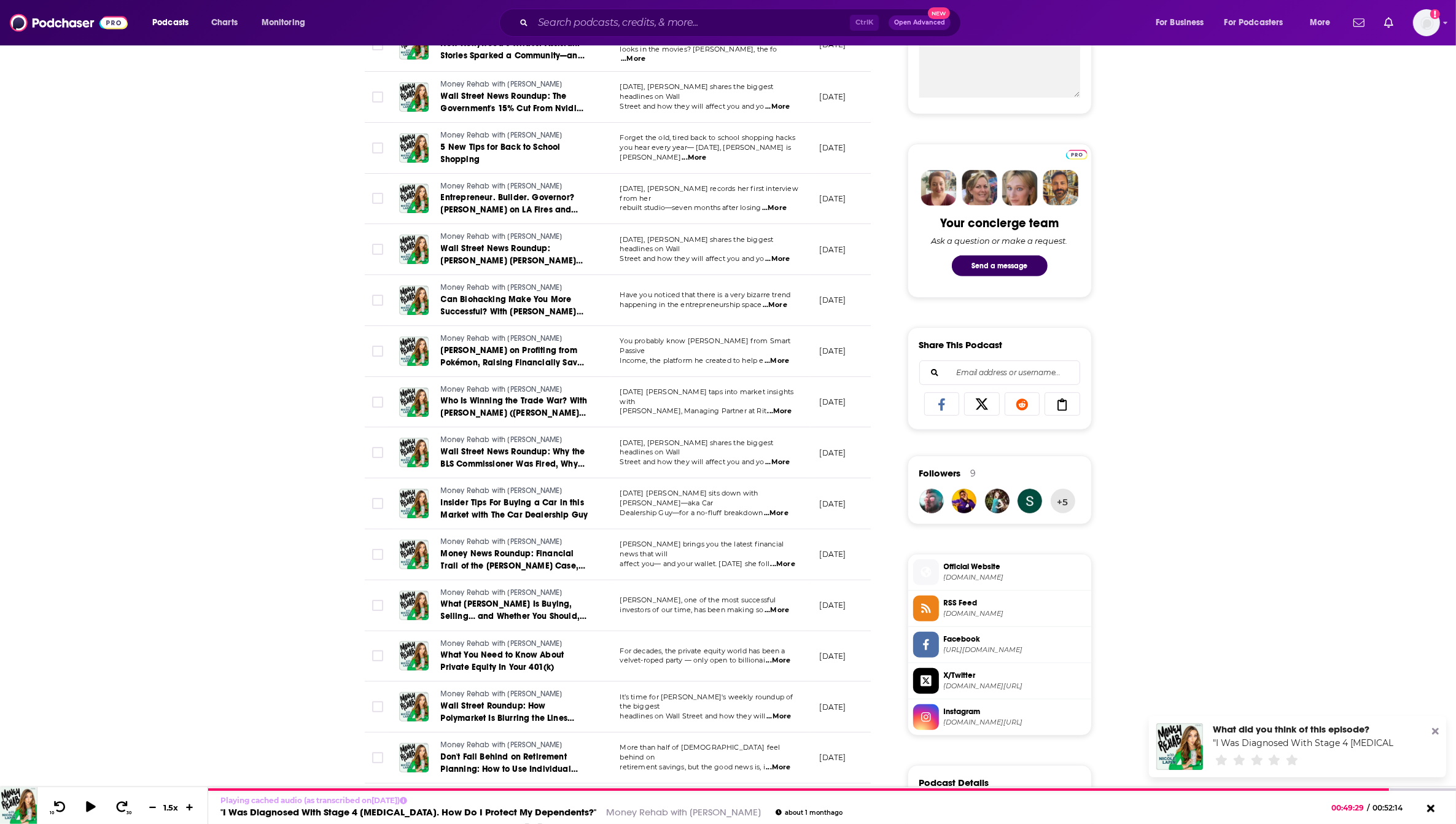
scroll to position [614, 0]
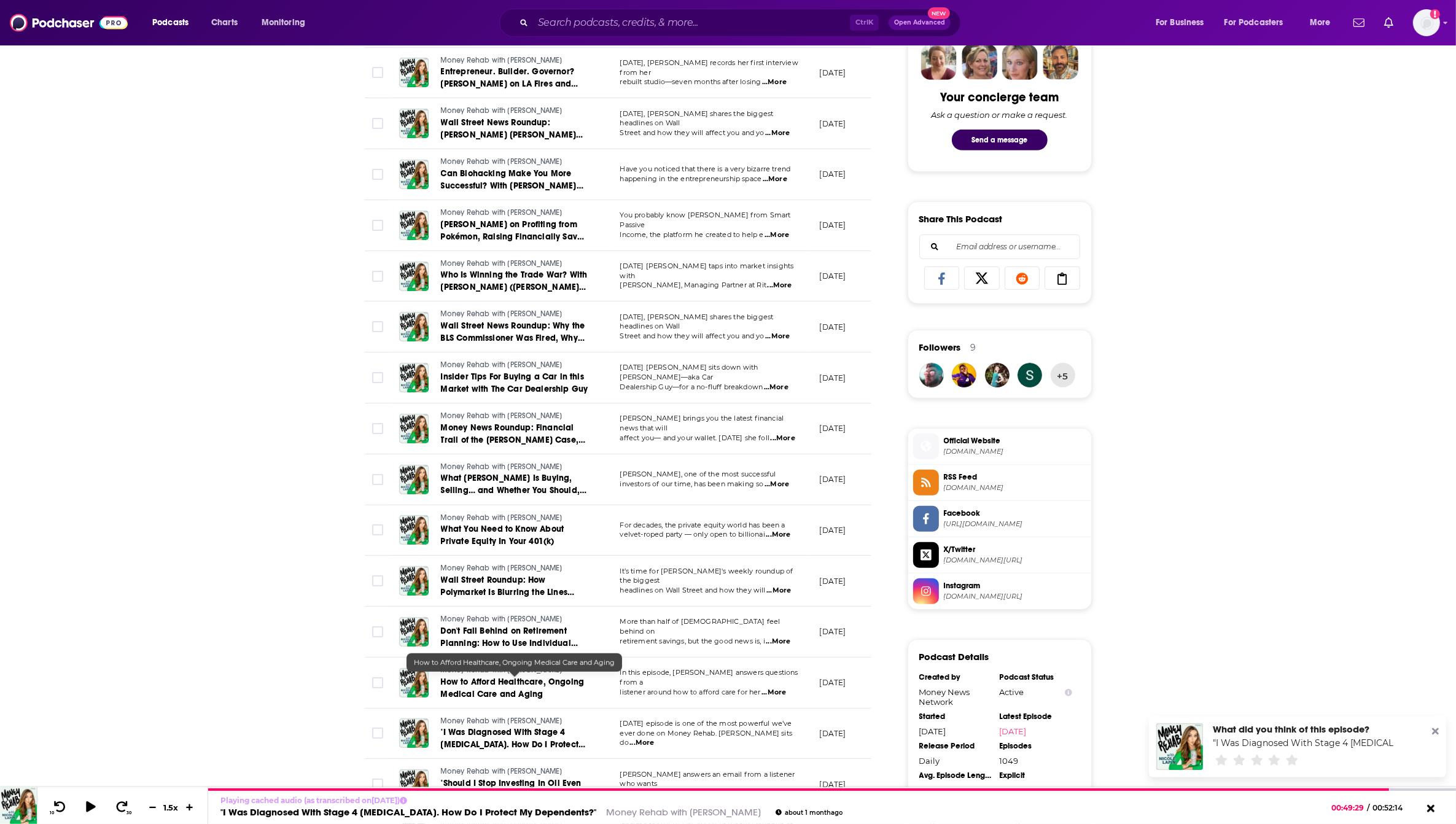
click at [550, 685] on span "How to Afford Healthcare, Ongoing Medical Care and Aging" at bounding box center [513, 688] width 143 height 23
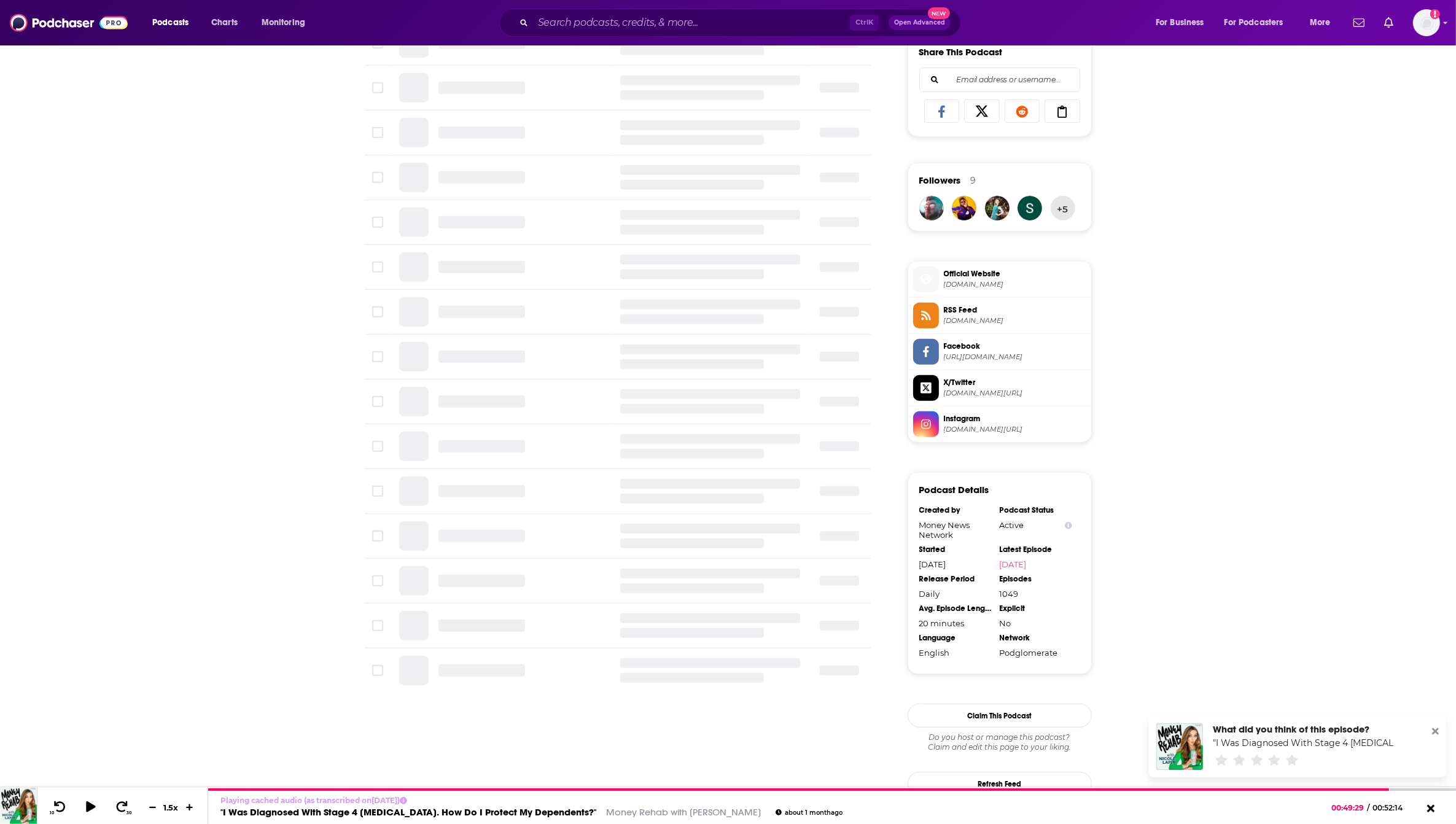
scroll to position [1019, 0]
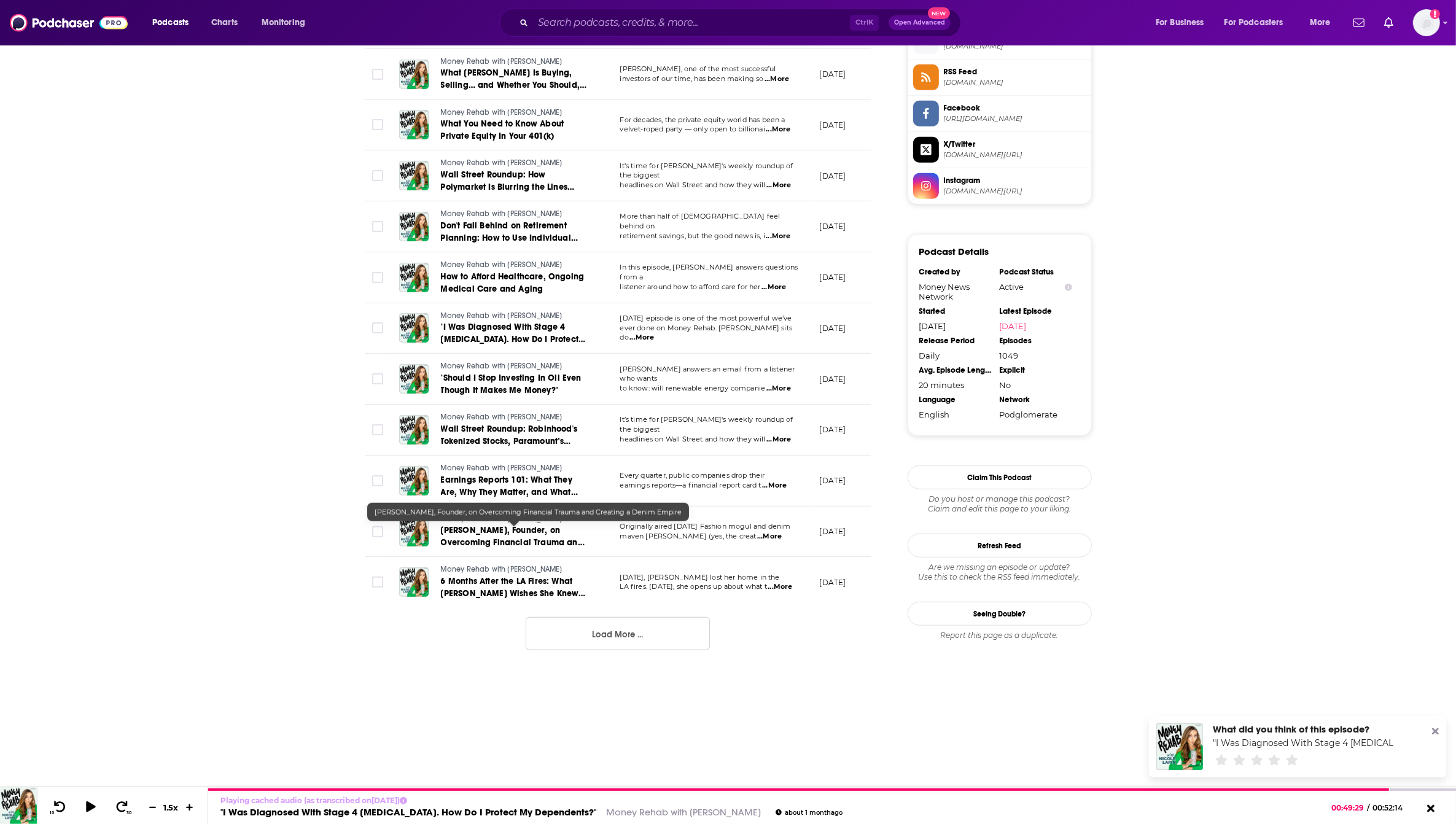
click at [502, 545] on span "[PERSON_NAME], Founder, on Overcoming Financial Trauma and Creating a Denim Emp…" at bounding box center [513, 542] width 143 height 35
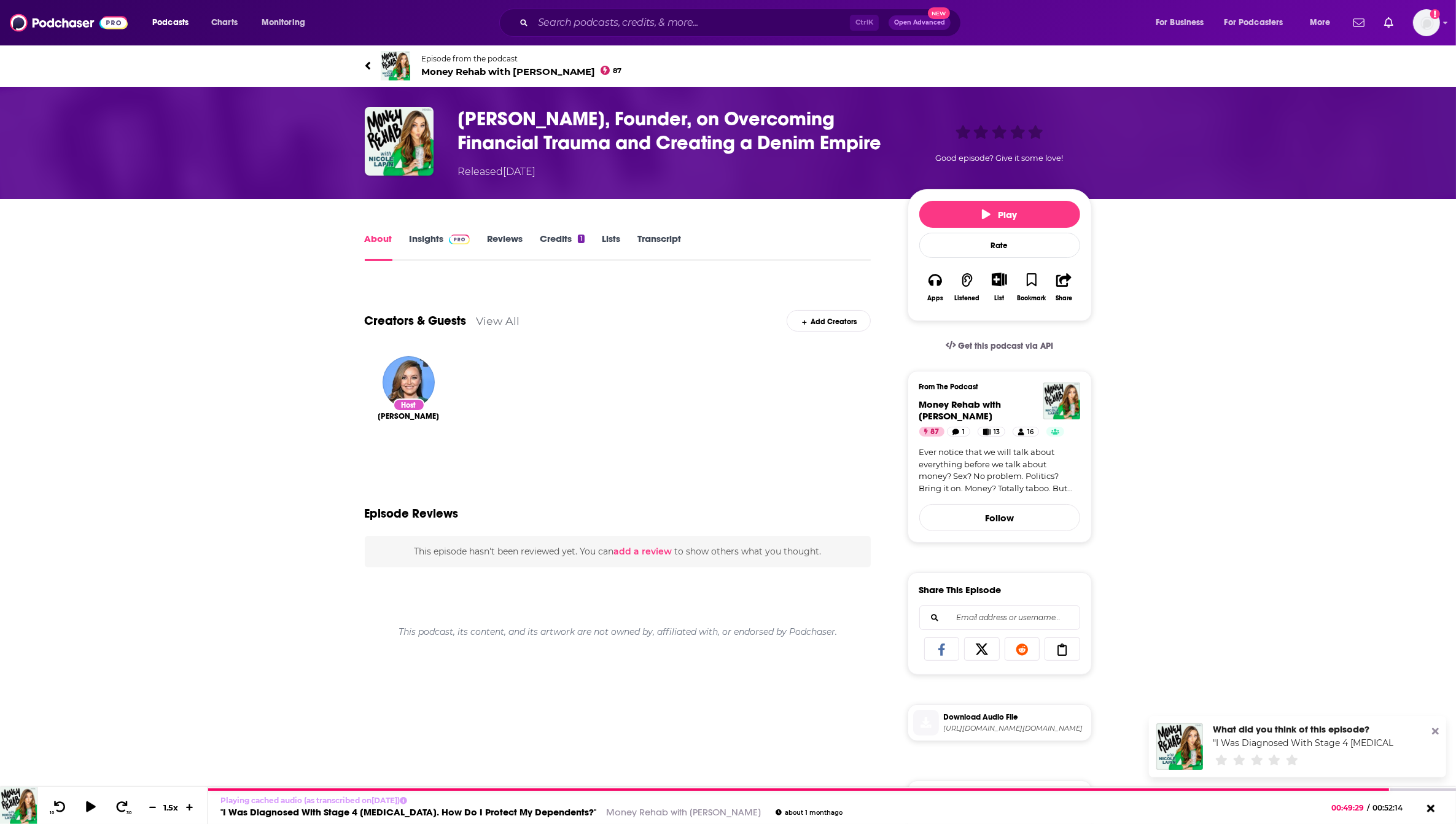
click at [663, 237] on link "Transcript" at bounding box center [659, 246] width 43 height 28
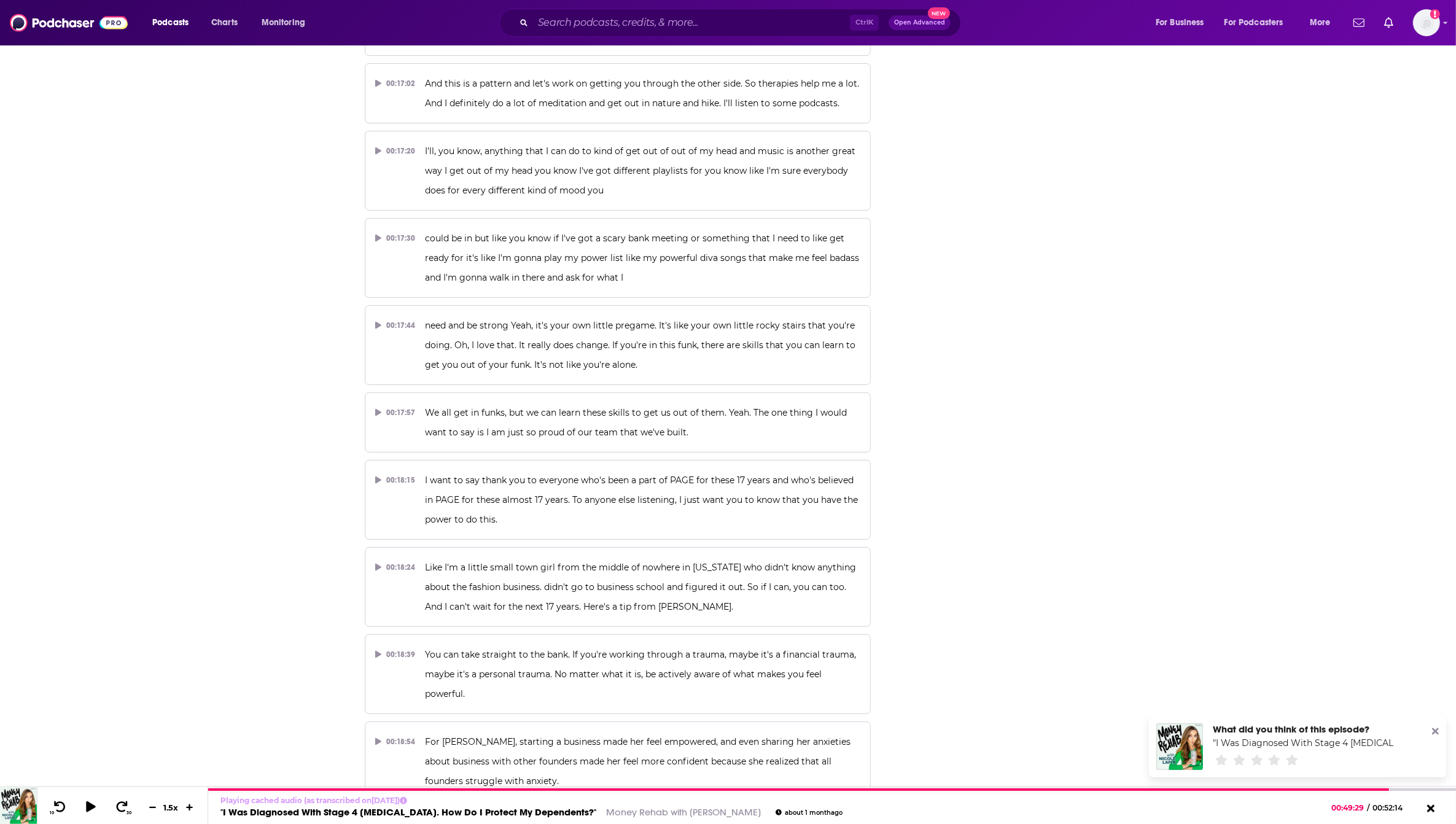
scroll to position [6201, 0]
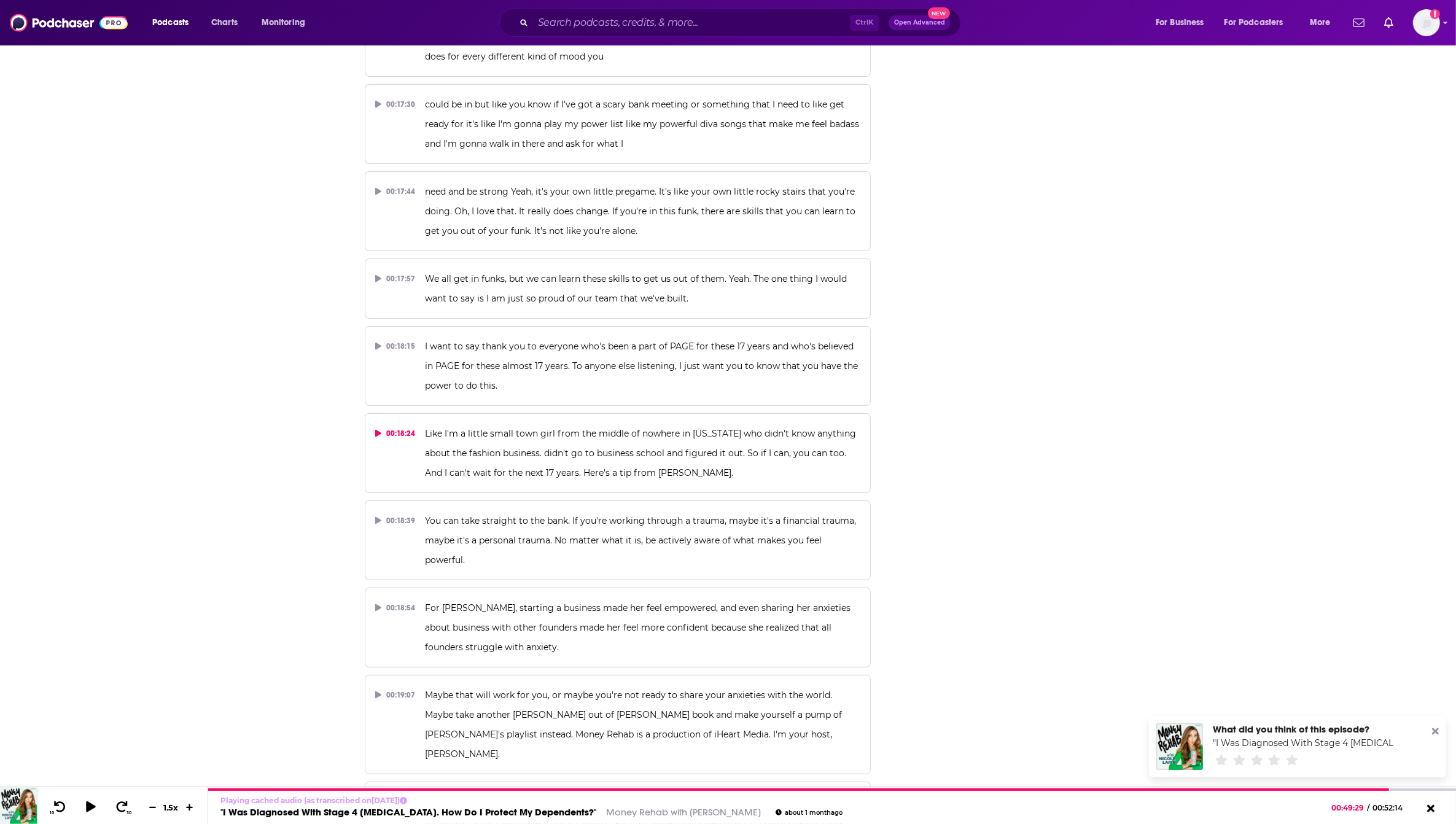
click at [572, 428] on span "Like I'm a little small town girl from the middle of nowhere in [US_STATE] who …" at bounding box center [641, 453] width 433 height 50
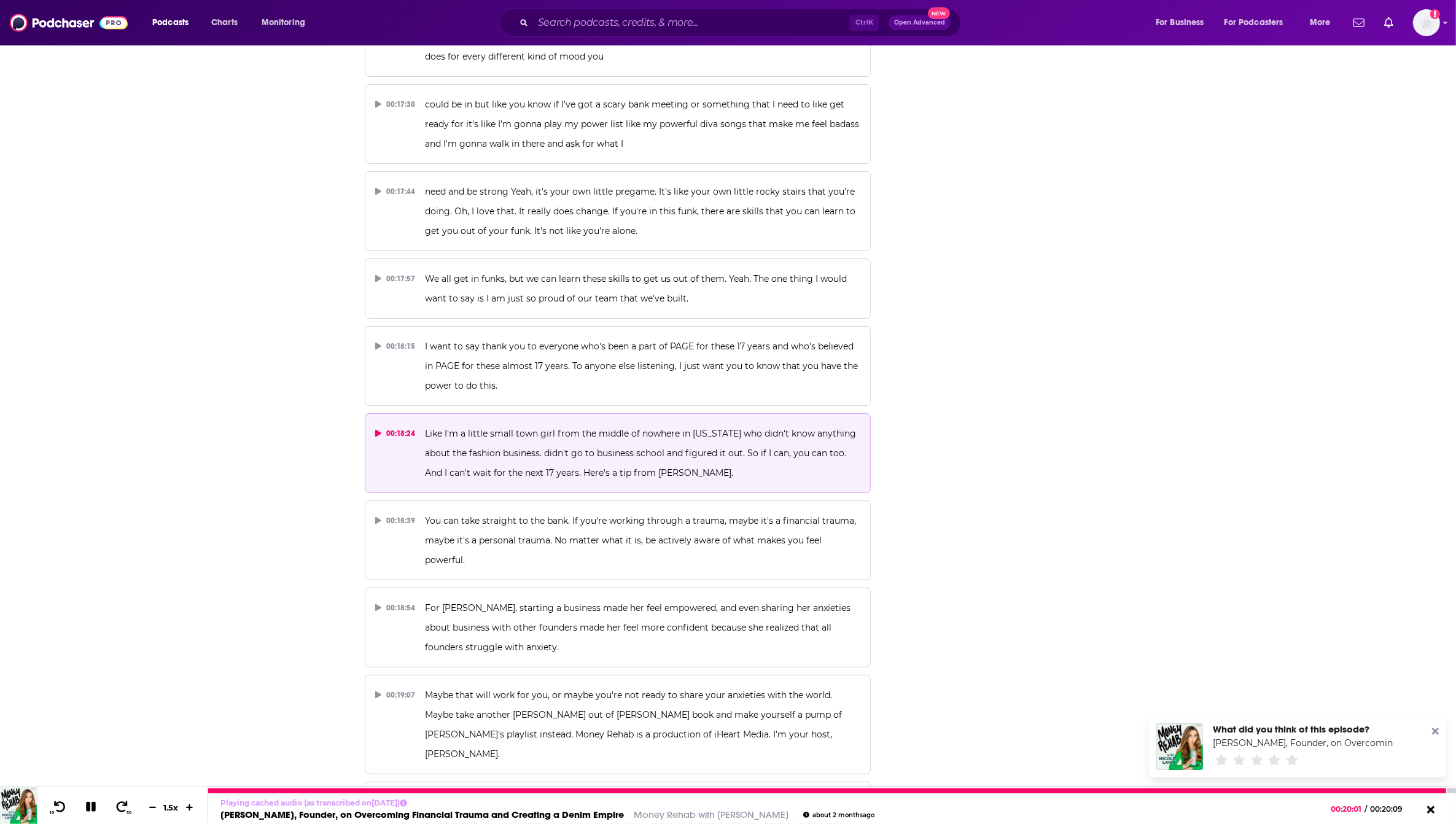
click at [85, 803] on icon at bounding box center [91, 807] width 14 height 11
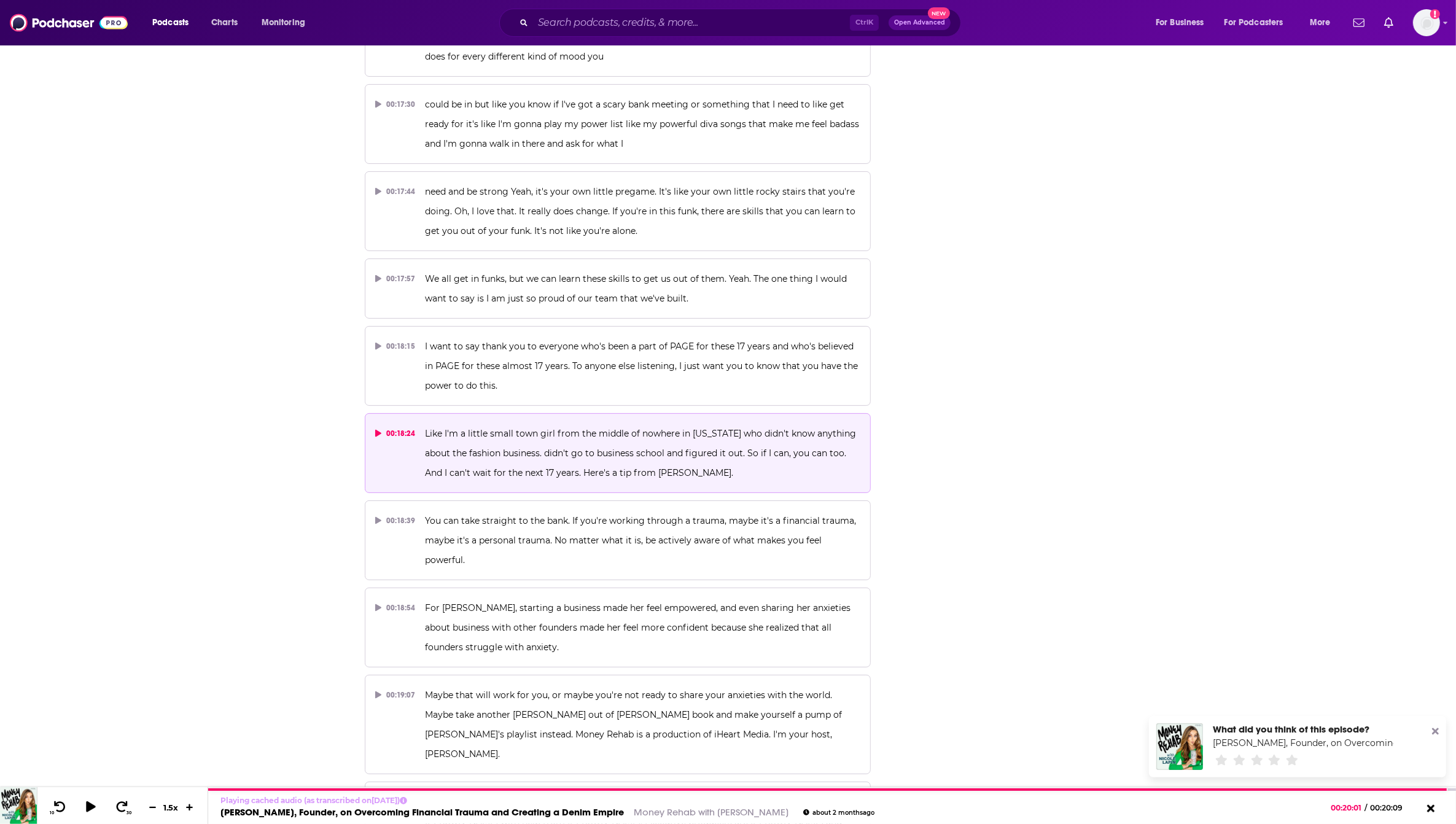
drag, startPoint x: 1198, startPoint y: 570, endPoint x: 1216, endPoint y: 581, distance: 21.1
